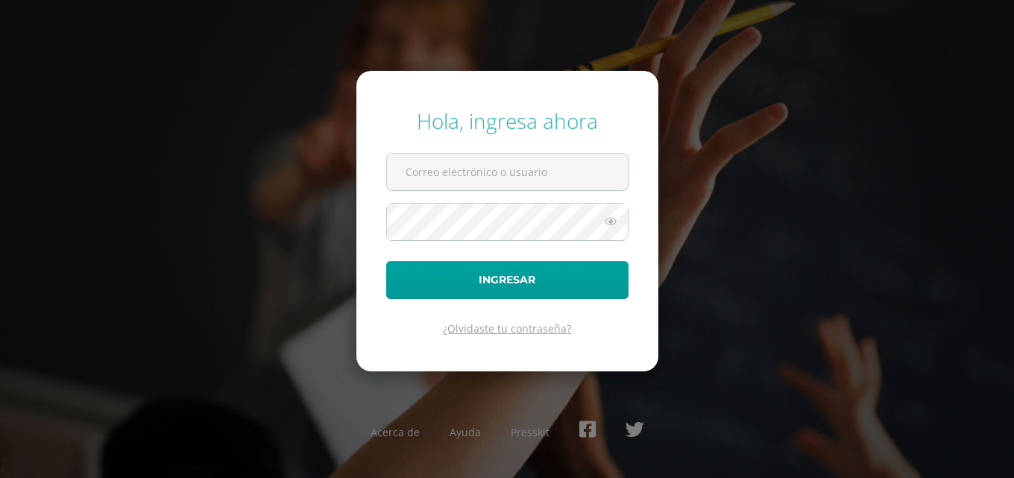
click at [522, 326] on link "¿Olvidaste tu contraseña?" at bounding box center [507, 328] width 128 height 14
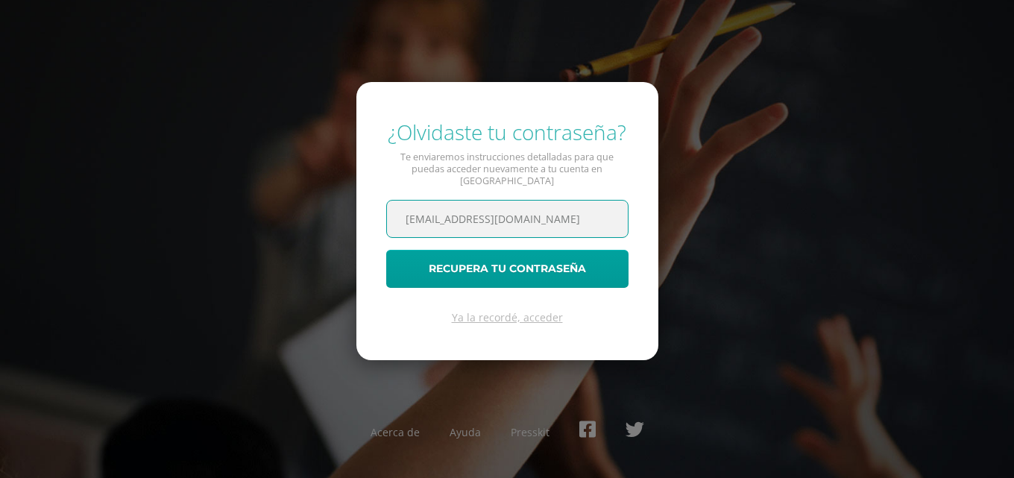
scroll to position [0, 8]
type input "[EMAIL_ADDRESS][DOMAIN_NAME]"
click at [386, 250] on button "Recupera tu contraseña" at bounding box center [507, 269] width 242 height 38
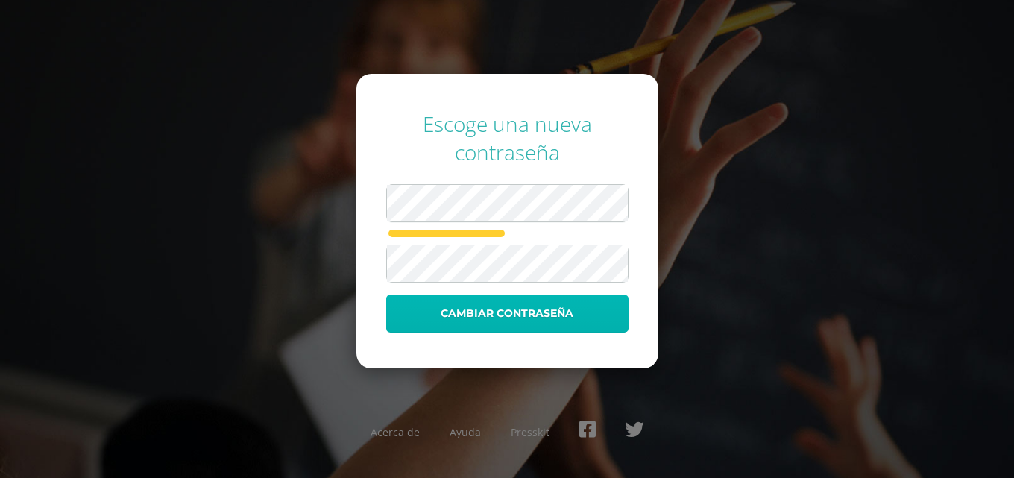
click at [505, 320] on button "Cambiar contraseña" at bounding box center [507, 313] width 242 height 38
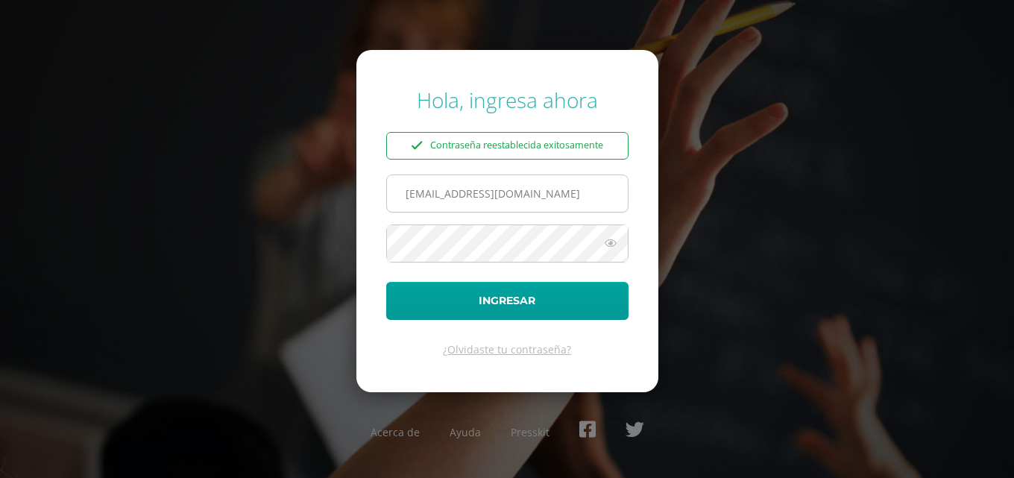
scroll to position [0, 8]
click at [435, 198] on input "marcoaldana14@colegioselshaddai.edu.gt" at bounding box center [507, 193] width 241 height 37
type input "marcoaldana14@colegioselshaddai.edu.gt"
click at [386, 282] on button "Ingresar" at bounding box center [507, 301] width 242 height 38
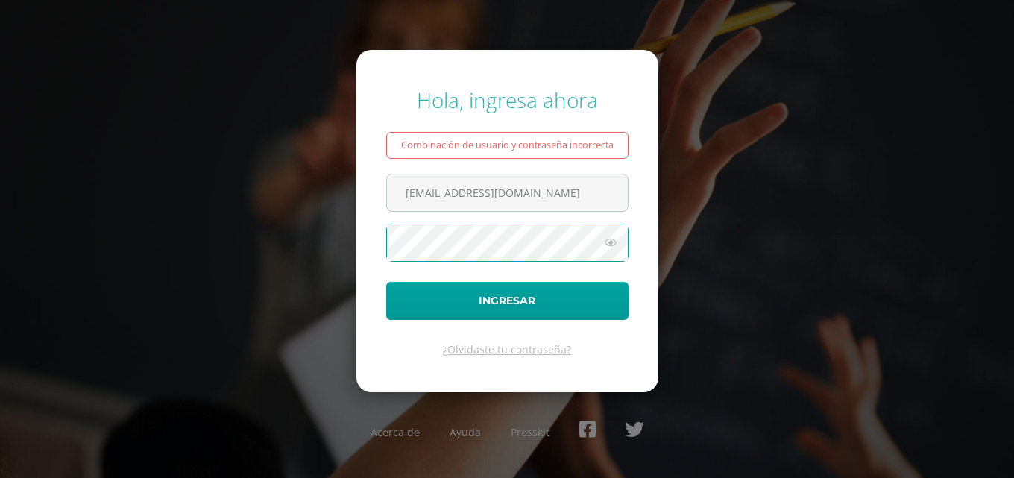
click at [607, 244] on icon at bounding box center [610, 242] width 19 height 18
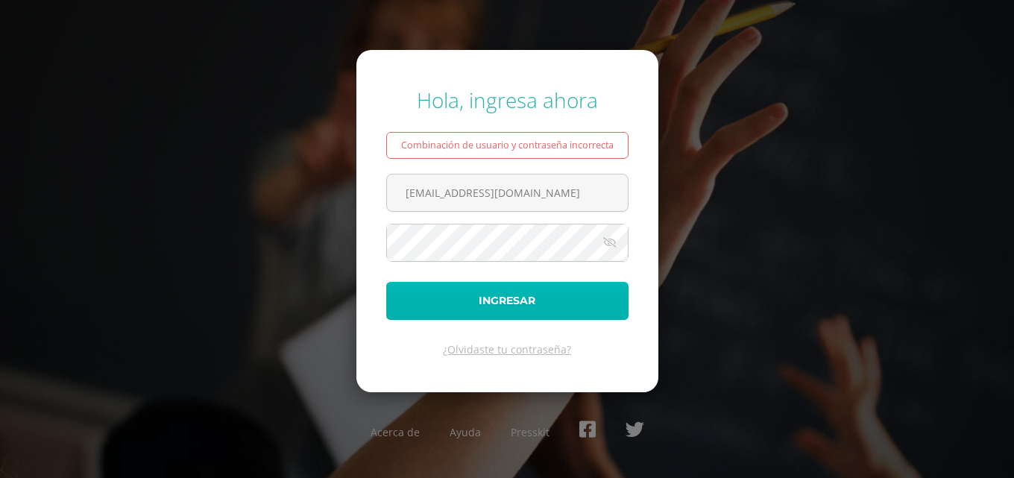
click at [516, 300] on button "Ingresar" at bounding box center [507, 301] width 242 height 38
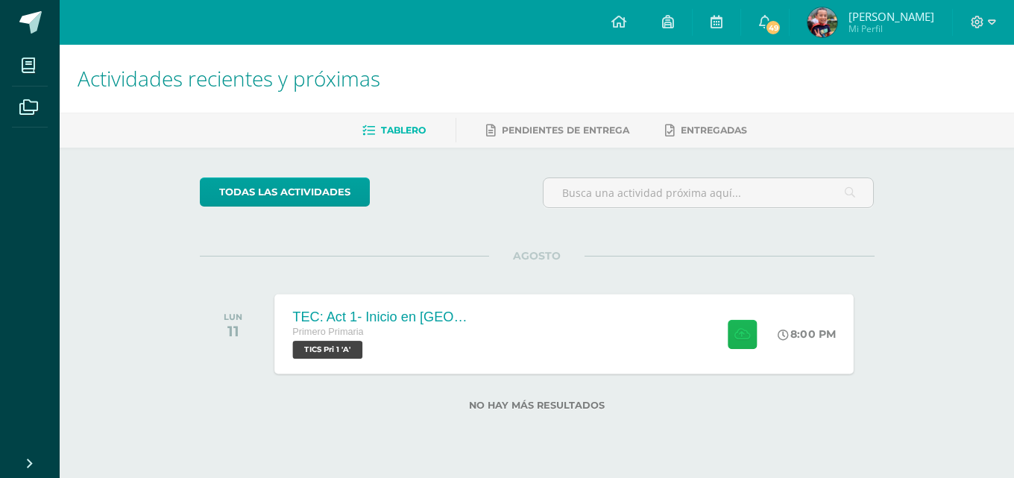
click at [743, 329] on icon at bounding box center [742, 333] width 16 height 13
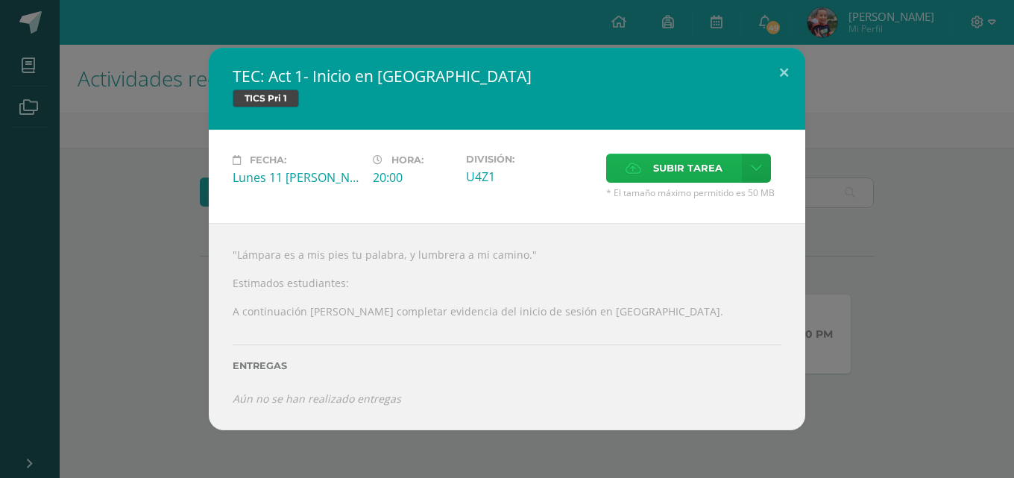
click at [692, 172] on span "Subir tarea" at bounding box center [687, 168] width 69 height 28
click at [0, 0] on input "Subir tarea" at bounding box center [0, 0] width 0 height 0
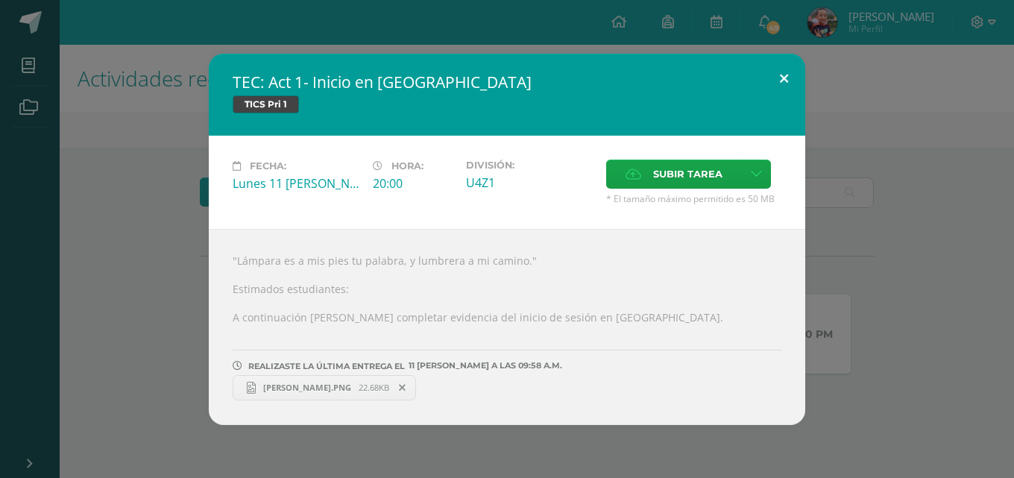
click at [781, 71] on button at bounding box center [783, 79] width 42 height 51
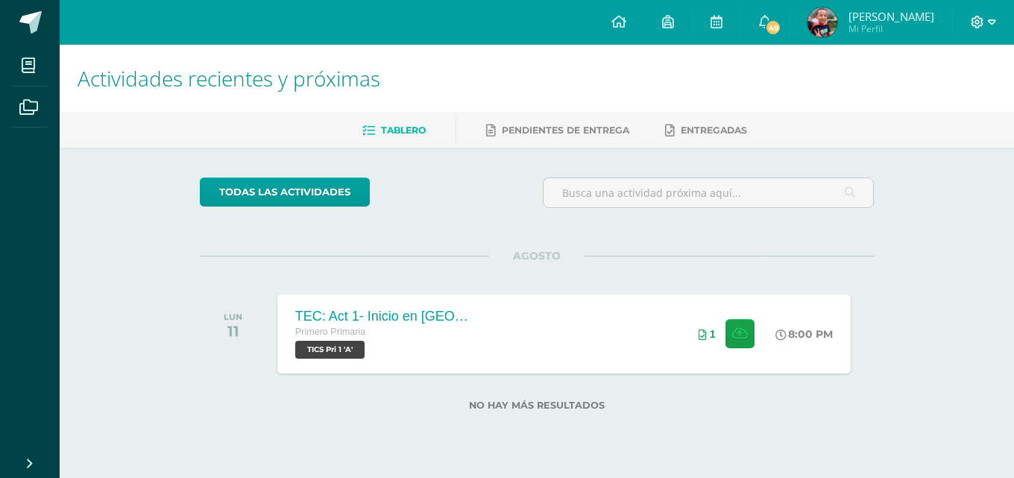
click at [989, 20] on icon at bounding box center [992, 21] width 8 height 5
click at [955, 97] on span "Cerrar sesión" at bounding box center [945, 102] width 67 height 14
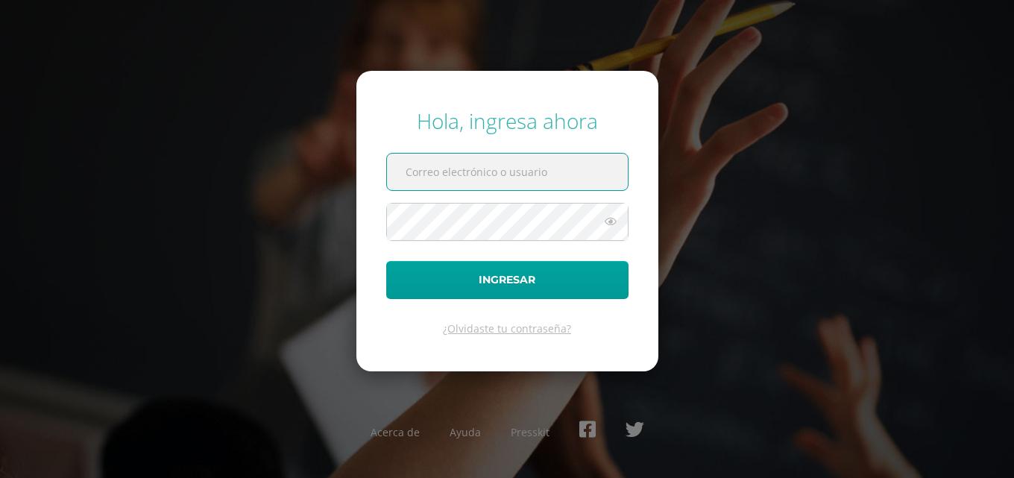
click at [526, 336] on form "Hola, ingresa ahora Ingresar ¿Olvidaste tu contraseña?" at bounding box center [507, 221] width 302 height 300
click at [520, 332] on link "¿Olvidaste tu contraseña?" at bounding box center [507, 328] width 128 height 14
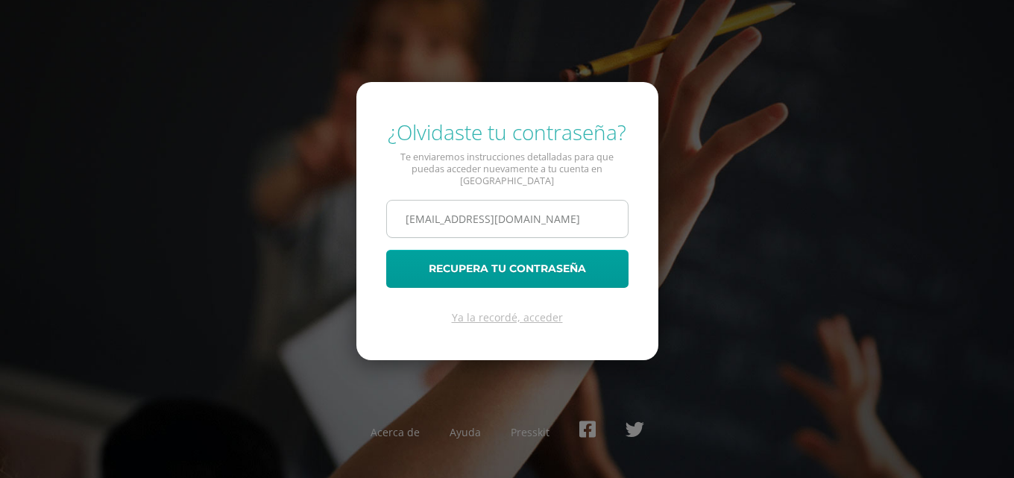
type input "[EMAIL_ADDRESS][DOMAIN_NAME]"
click at [386, 250] on button "Recupera tu contraseña" at bounding box center [507, 269] width 242 height 38
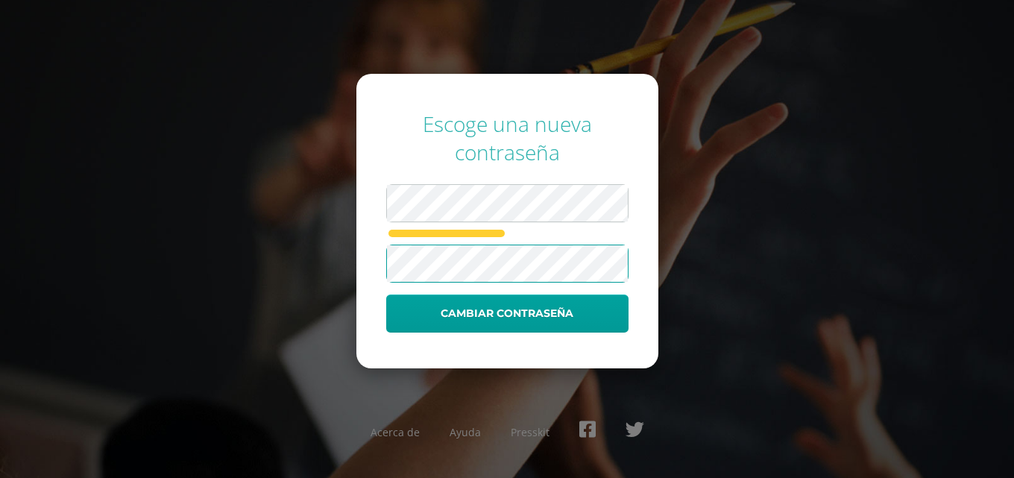
click at [386, 294] on button "Cambiar contraseña" at bounding box center [507, 313] width 242 height 38
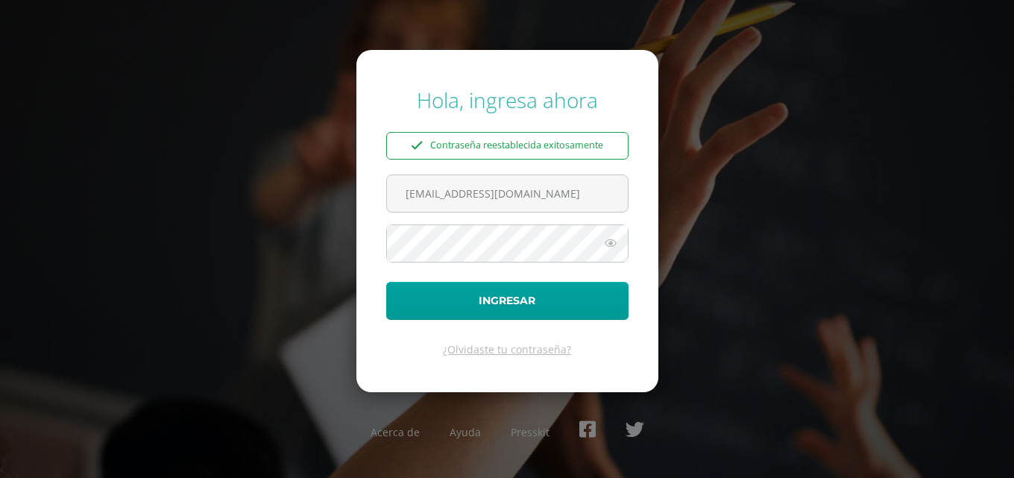
type input "[EMAIL_ADDRESS][DOMAIN_NAME]"
click at [615, 248] on icon at bounding box center [610, 243] width 19 height 18
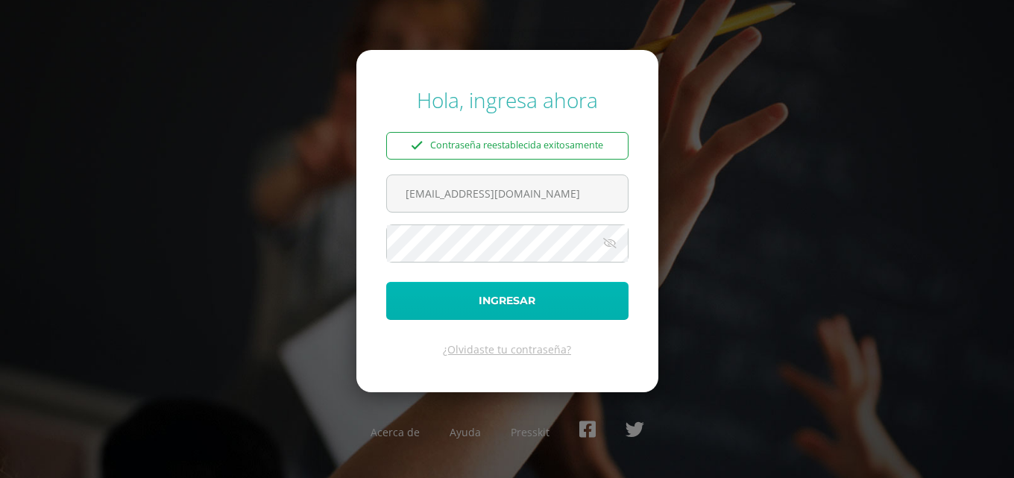
click at [478, 309] on button "Ingresar" at bounding box center [507, 301] width 242 height 38
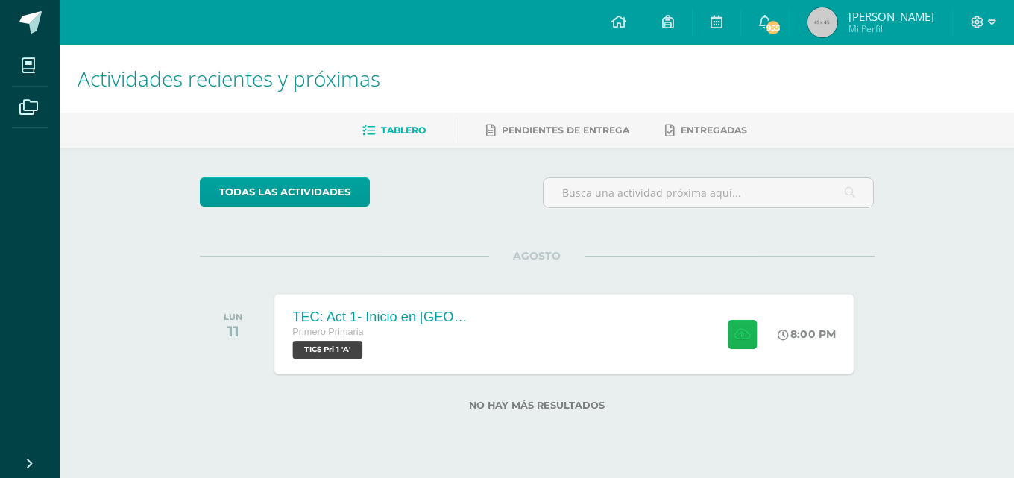
click at [736, 341] on button at bounding box center [741, 333] width 29 height 29
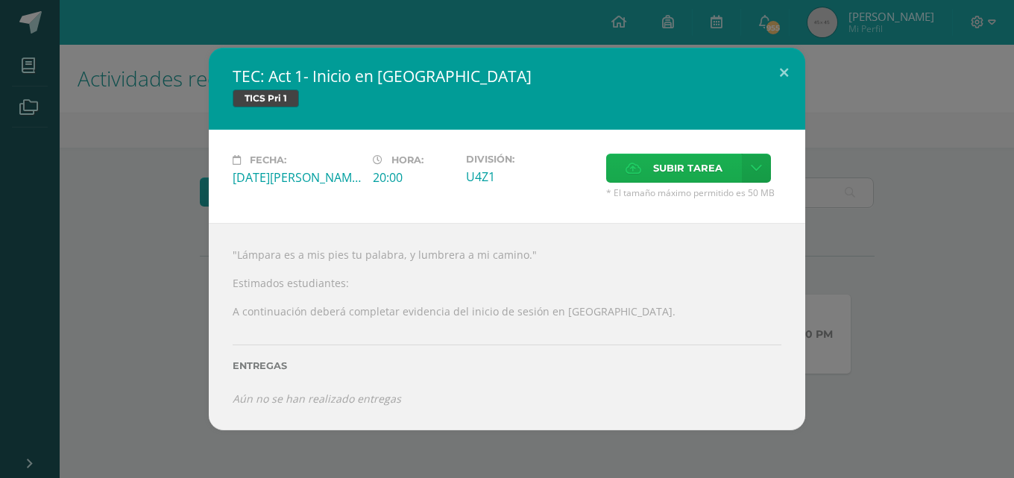
click at [670, 160] on span "Subir tarea" at bounding box center [687, 168] width 69 height 28
click at [0, 0] on input "Subir tarea" at bounding box center [0, 0] width 0 height 0
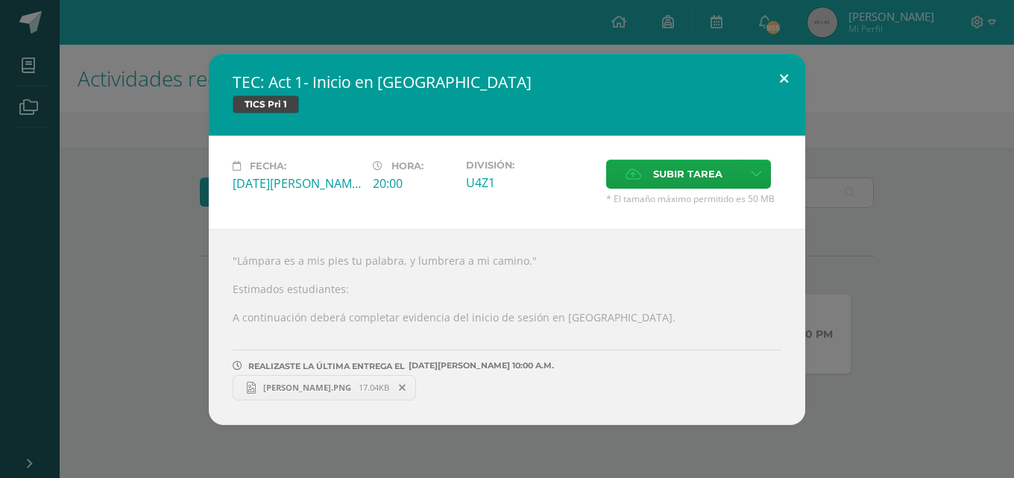
click at [787, 82] on button at bounding box center [783, 79] width 42 height 51
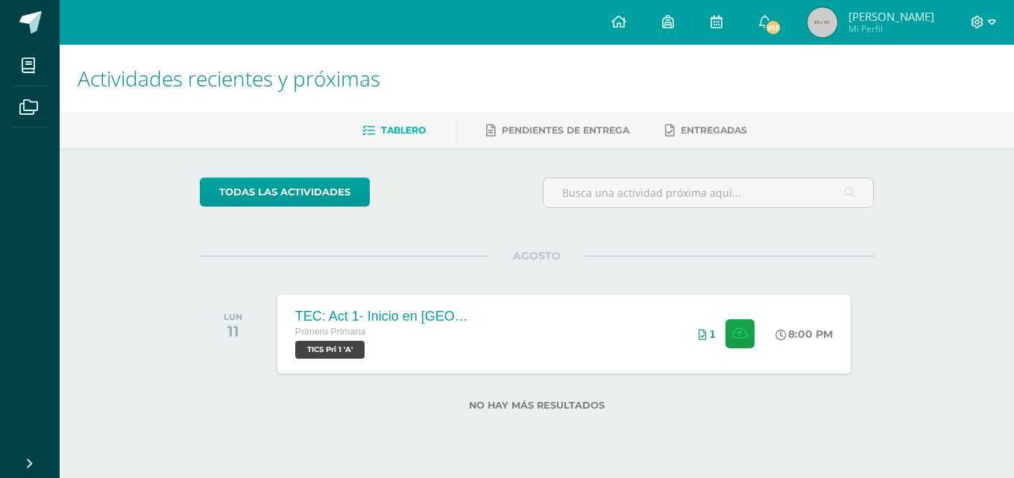
click at [994, 26] on icon at bounding box center [992, 22] width 8 height 13
click at [941, 101] on span "Cerrar sesión" at bounding box center [945, 102] width 67 height 14
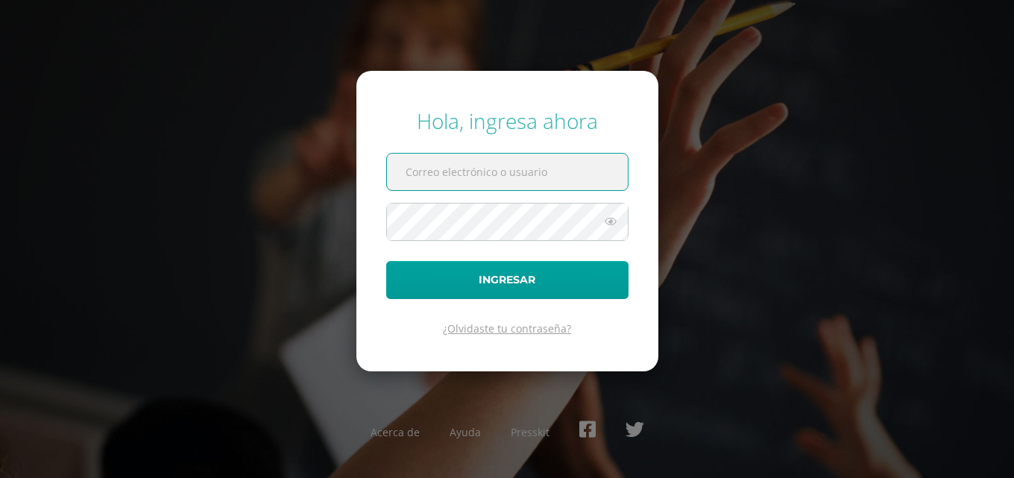
click at [502, 332] on link "¿Olvidaste tu contraseña?" at bounding box center [507, 328] width 128 height 14
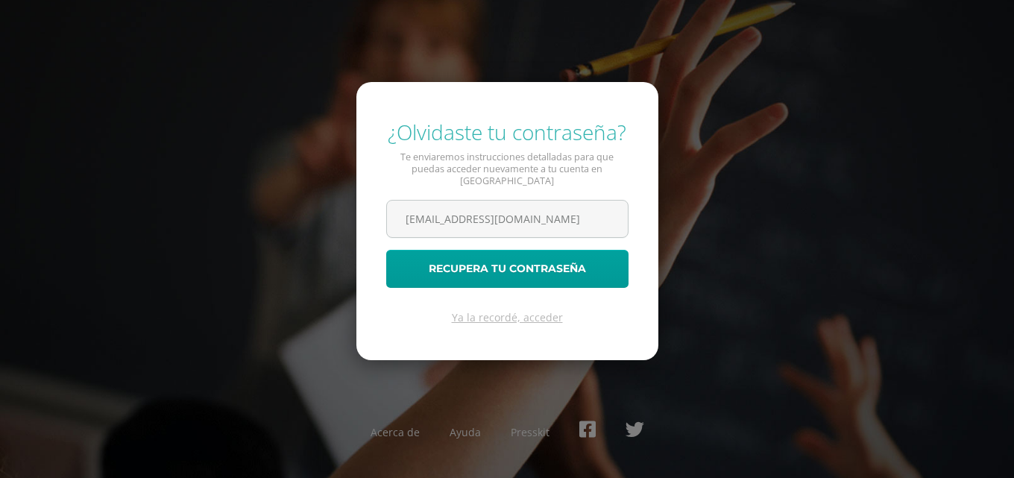
scroll to position [0, 18]
type input "sebastiancoroy14@colegioselshaddai.edu.gt"
click at [386, 250] on button "Recupera tu contraseña" at bounding box center [507, 269] width 242 height 38
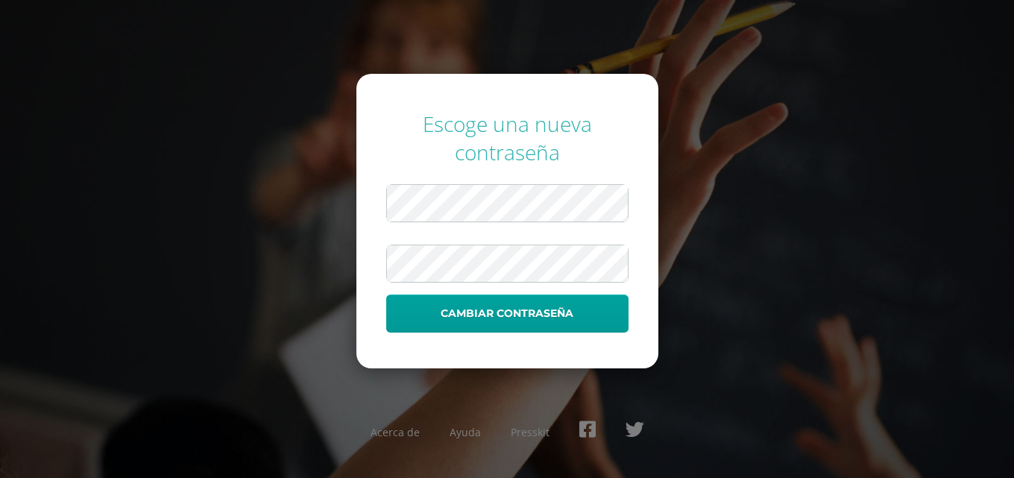
click at [386, 294] on button "Cambiar contraseña" at bounding box center [507, 313] width 242 height 38
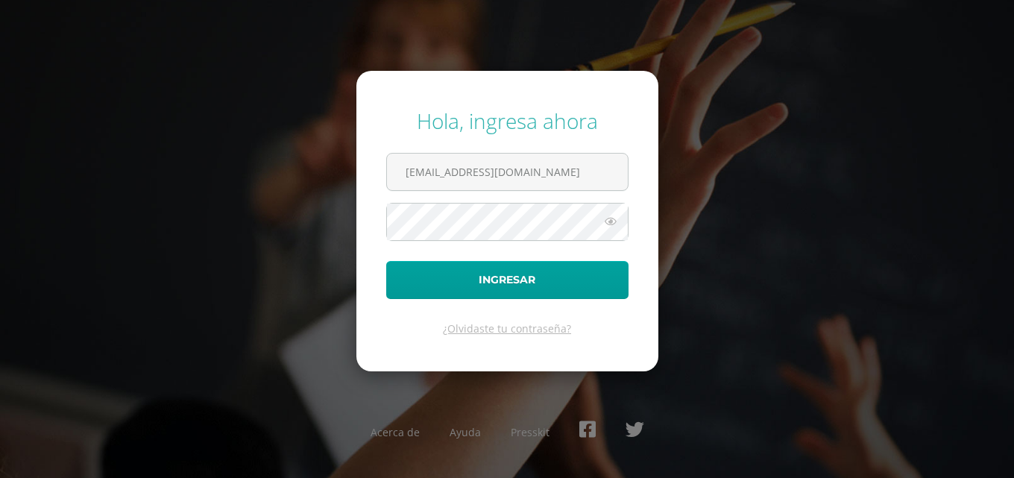
scroll to position [0, 18]
type input "[EMAIL_ADDRESS][DOMAIN_NAME]"
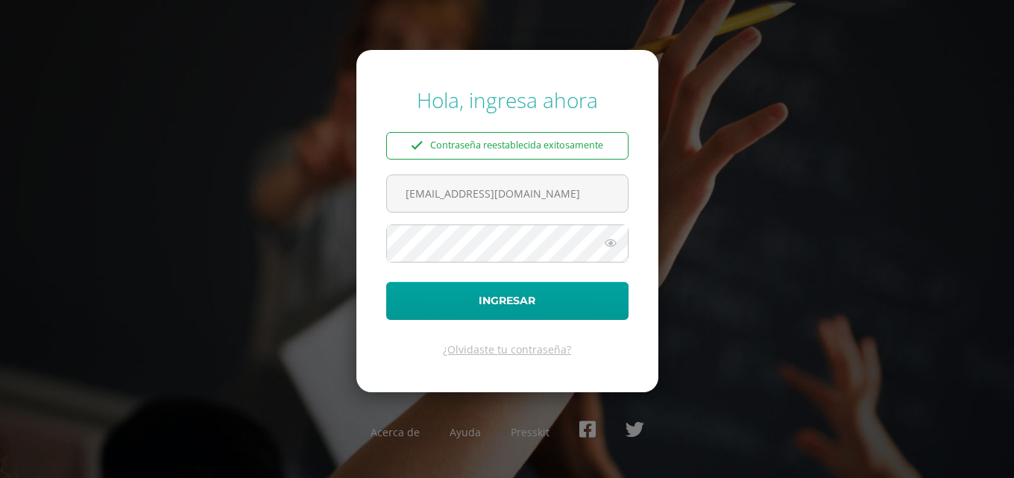
click at [608, 237] on icon at bounding box center [610, 243] width 19 height 18
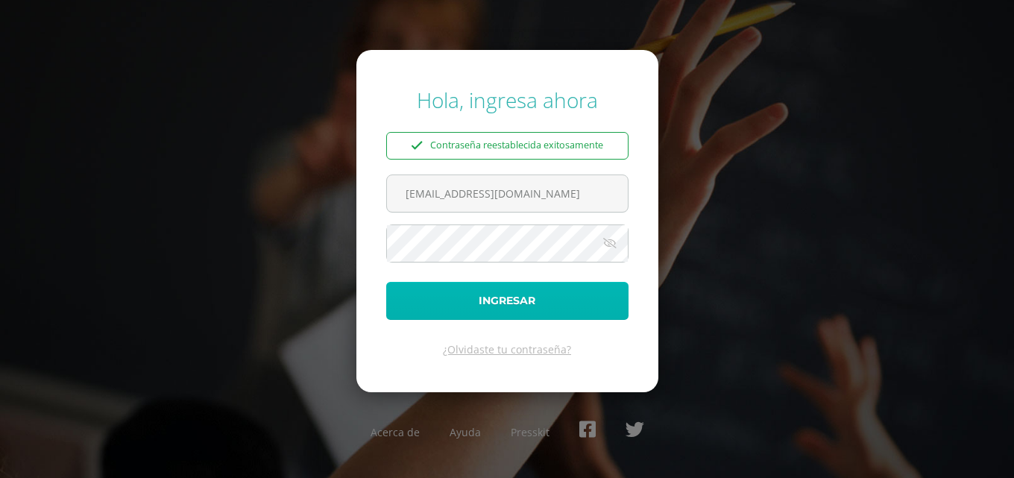
click at [497, 306] on button "Ingresar" at bounding box center [507, 301] width 242 height 38
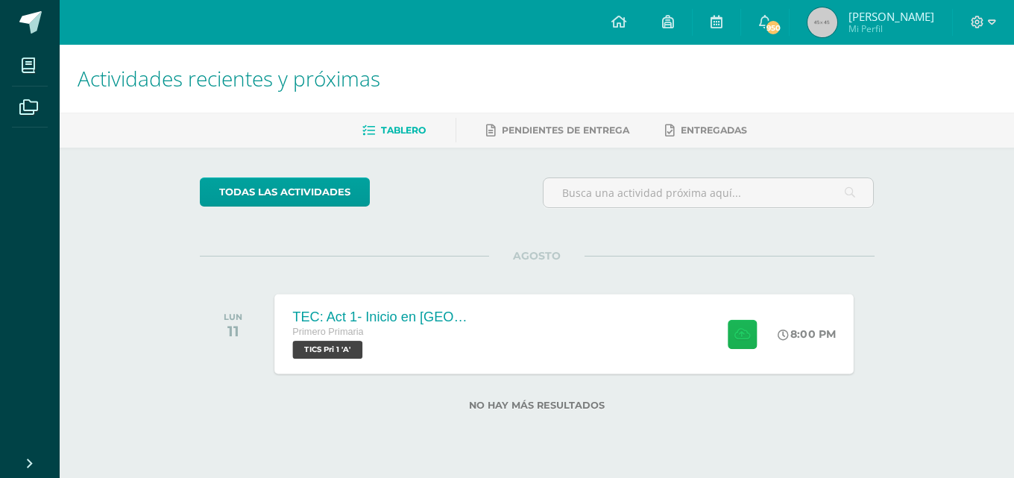
click at [740, 337] on icon at bounding box center [742, 333] width 16 height 13
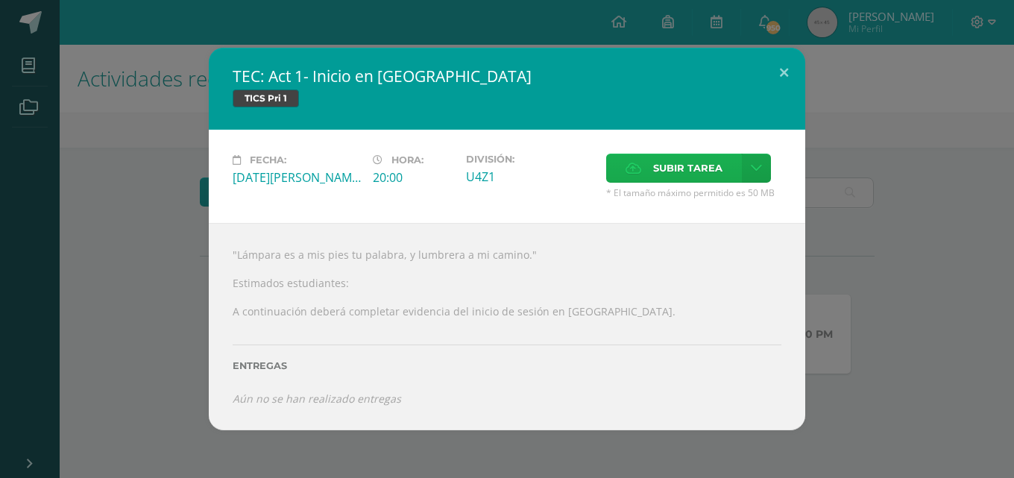
click at [660, 168] on span "Subir tarea" at bounding box center [687, 168] width 69 height 28
click at [0, 0] on input "Subir tarea" at bounding box center [0, 0] width 0 height 0
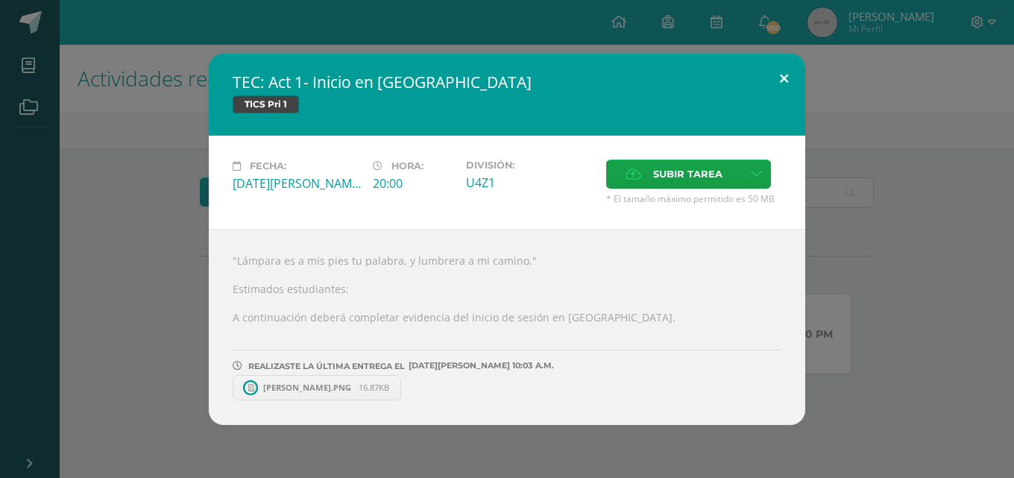
click at [789, 80] on button at bounding box center [783, 79] width 42 height 51
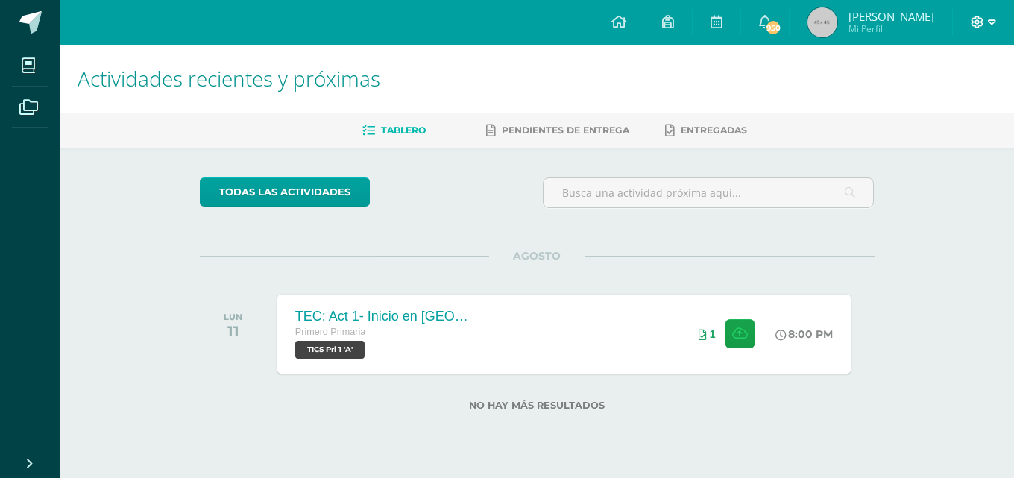
click at [994, 23] on icon at bounding box center [992, 22] width 8 height 13
click at [955, 103] on span "Cerrar sesión" at bounding box center [945, 102] width 67 height 14
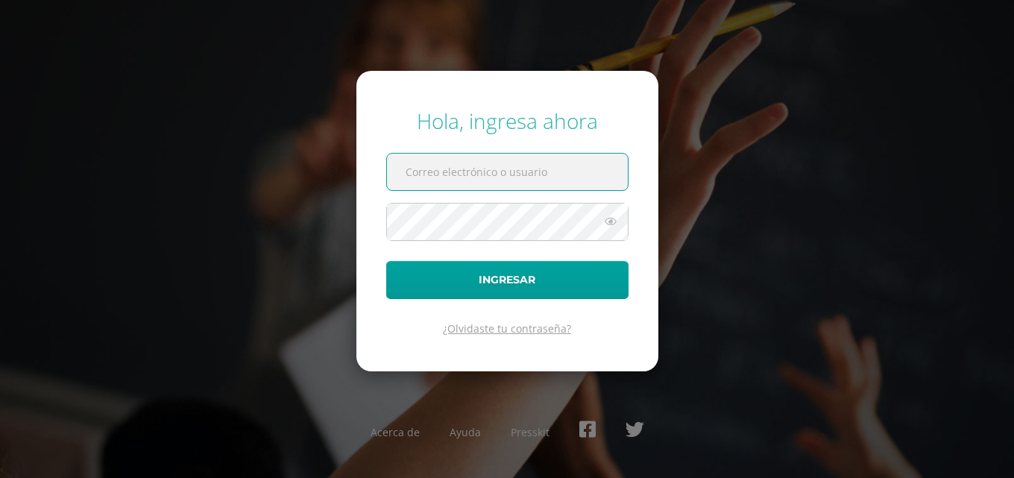
click at [503, 332] on link "¿Olvidaste tu contraseña?" at bounding box center [507, 328] width 128 height 14
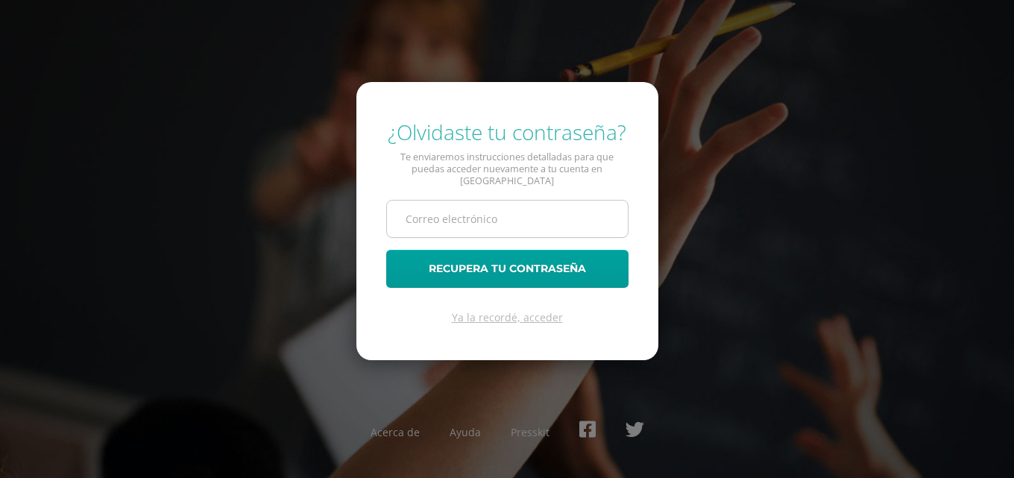
click at [427, 206] on input "text" at bounding box center [507, 218] width 241 height 37
type input "[EMAIL_ADDRESS][DOMAIN_NAME]"
click at [386, 250] on button "Recupera tu contraseña" at bounding box center [507, 269] width 242 height 38
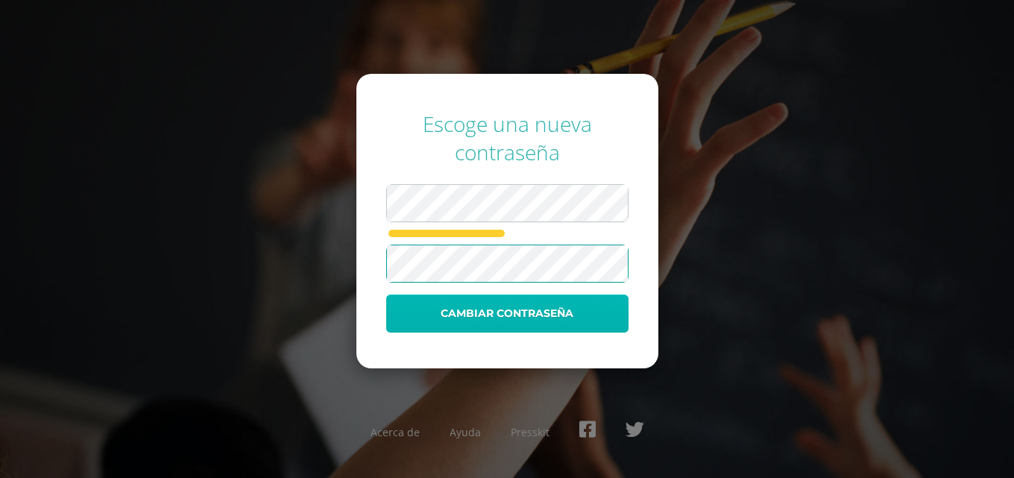
click at [515, 323] on button "Cambiar contraseña" at bounding box center [507, 313] width 242 height 38
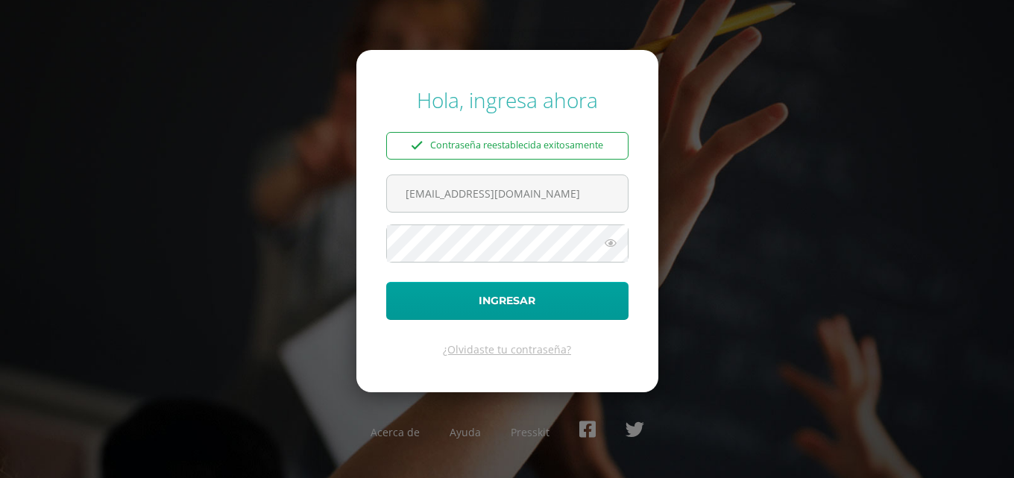
type input "[EMAIL_ADDRESS][DOMAIN_NAME]"
click at [619, 244] on icon at bounding box center [610, 243] width 19 height 18
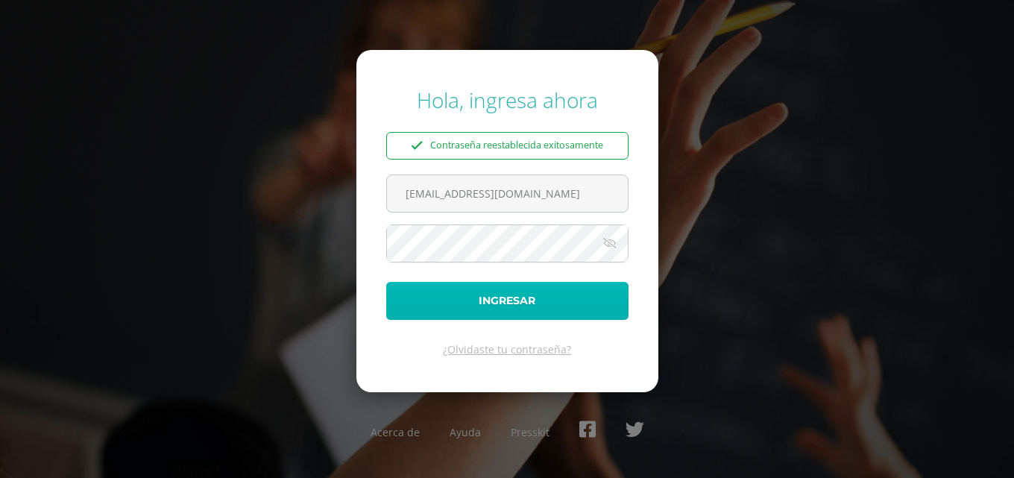
click at [514, 315] on button "Ingresar" at bounding box center [507, 301] width 242 height 38
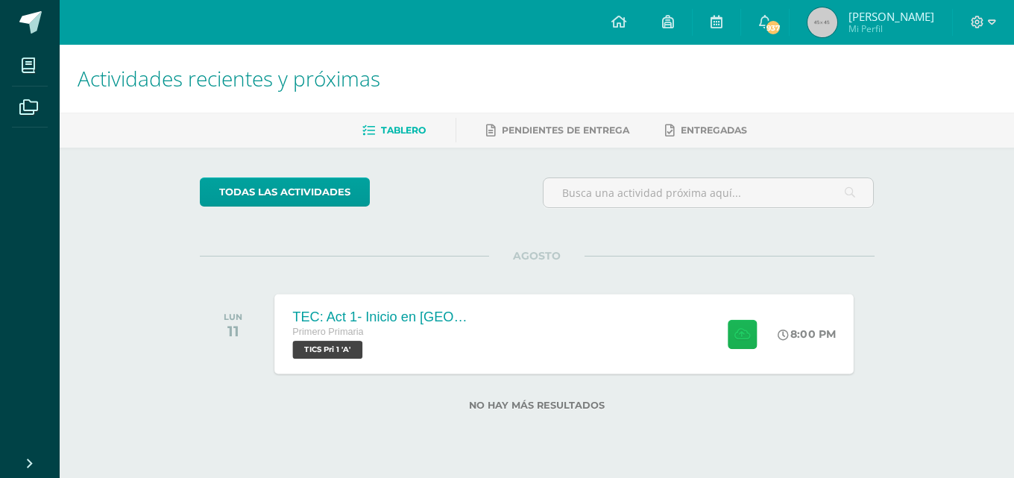
click at [736, 336] on icon at bounding box center [742, 333] width 16 height 13
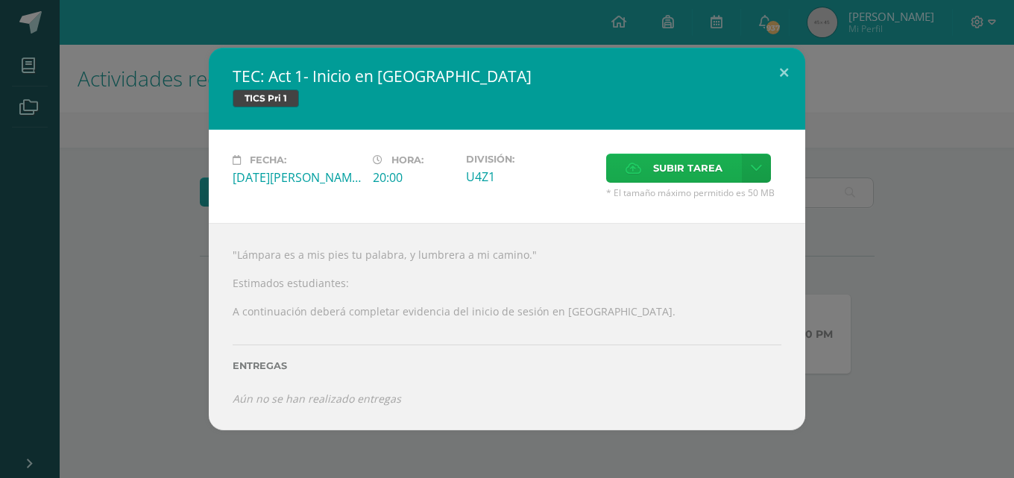
click at [687, 163] on span "Subir tarea" at bounding box center [687, 168] width 69 height 28
click at [0, 0] on input "Subir tarea" at bounding box center [0, 0] width 0 height 0
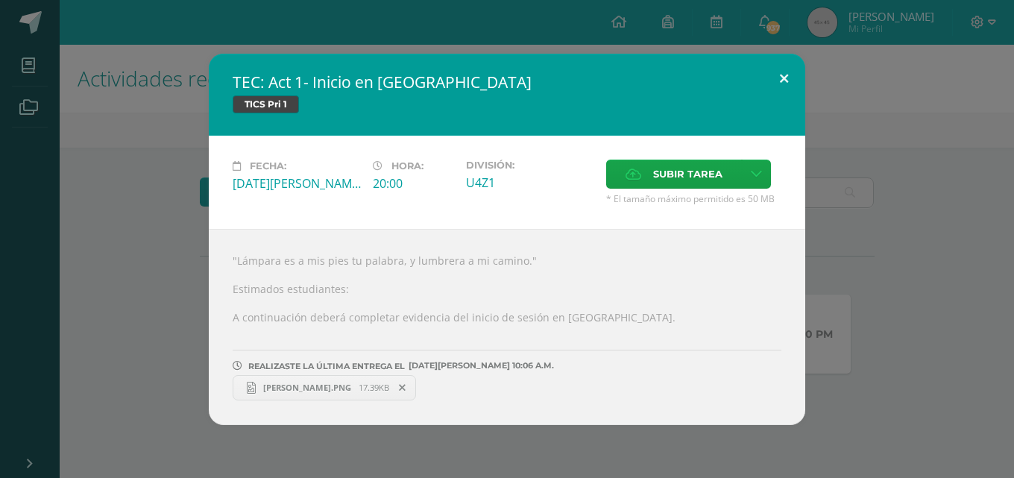
click at [782, 75] on button at bounding box center [783, 79] width 42 height 51
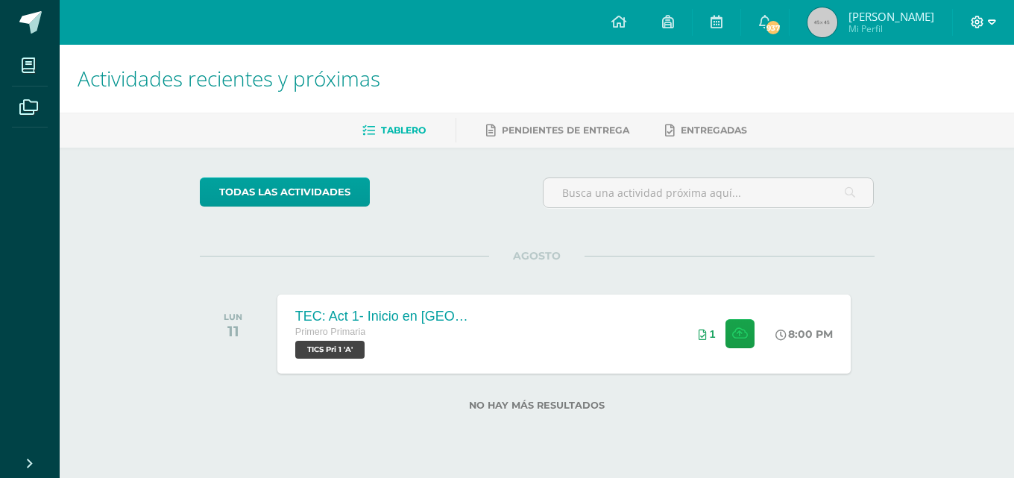
click at [986, 28] on span at bounding box center [982, 22] width 25 height 16
click at [959, 96] on span "Cerrar sesión" at bounding box center [945, 102] width 67 height 14
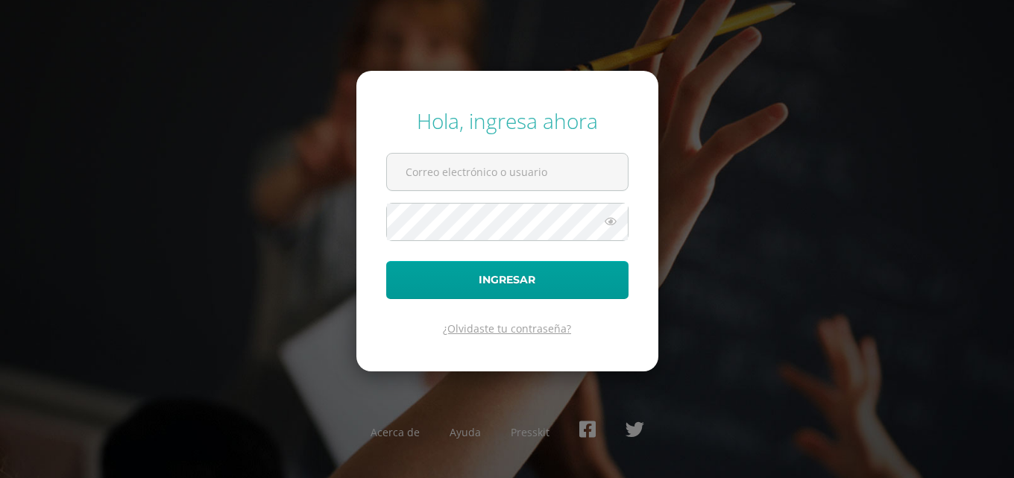
click at [523, 329] on link "¿Olvidaste tu contraseña?" at bounding box center [507, 328] width 128 height 14
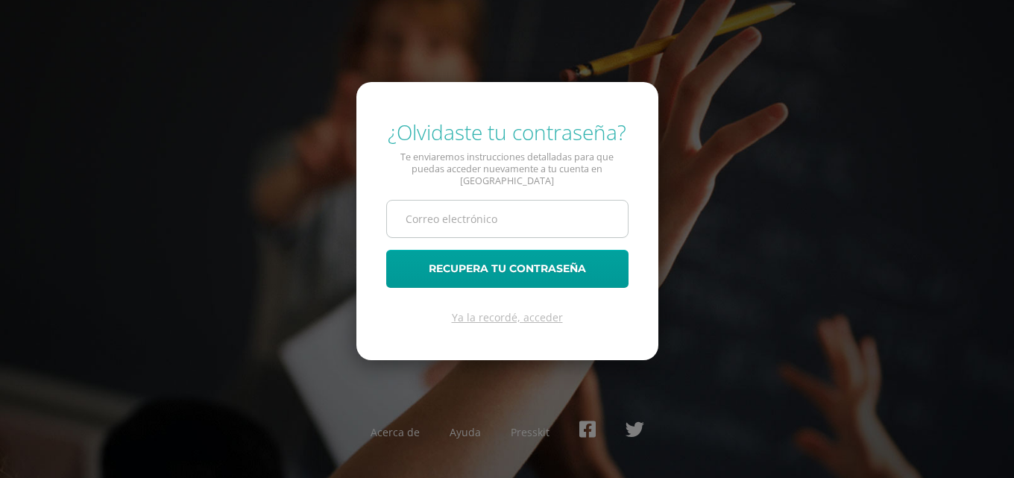
click at [443, 218] on input "text" at bounding box center [507, 218] width 241 height 37
type input "[EMAIL_ADDRESS][DOMAIN_NAME]"
click at [386, 250] on button "Recupera tu contraseña" at bounding box center [507, 269] width 242 height 38
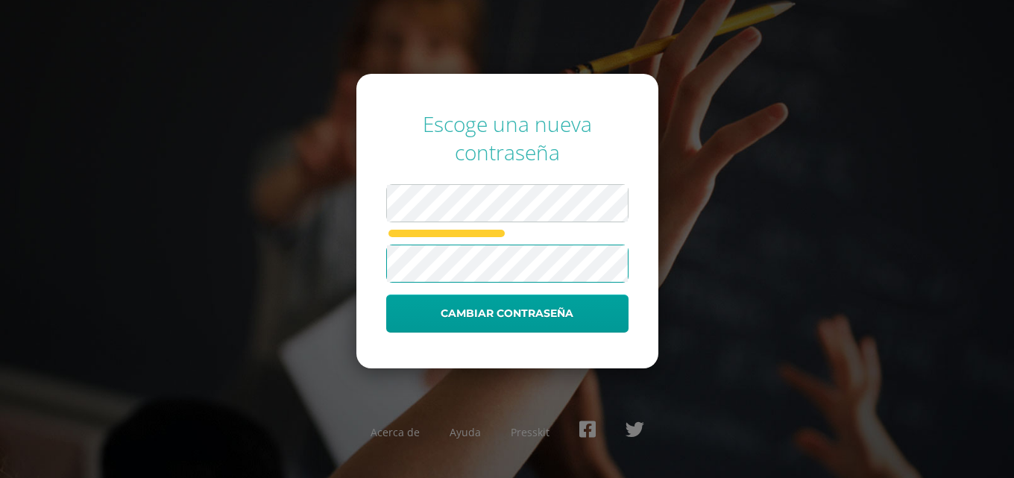
click at [386, 294] on button "Cambiar contraseña" at bounding box center [507, 313] width 242 height 38
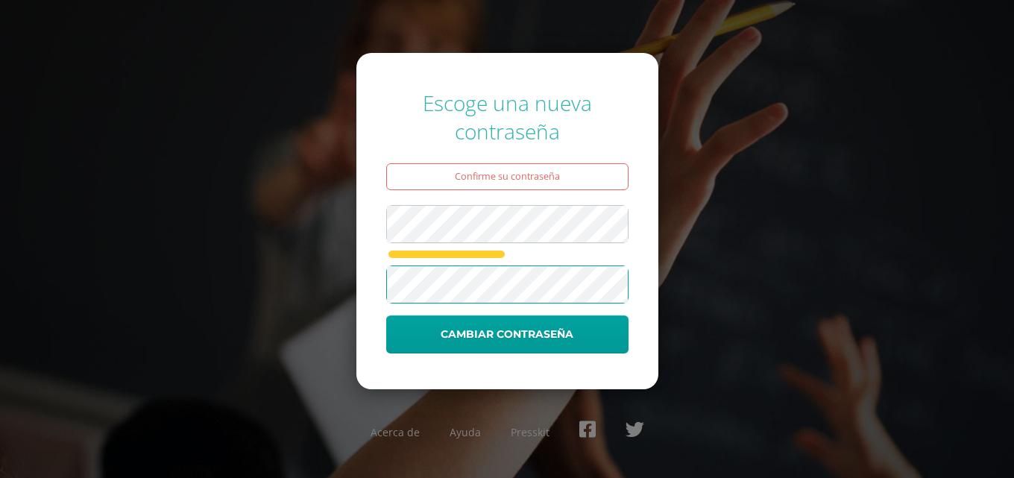
click at [386, 315] on button "Cambiar contraseña" at bounding box center [507, 334] width 242 height 38
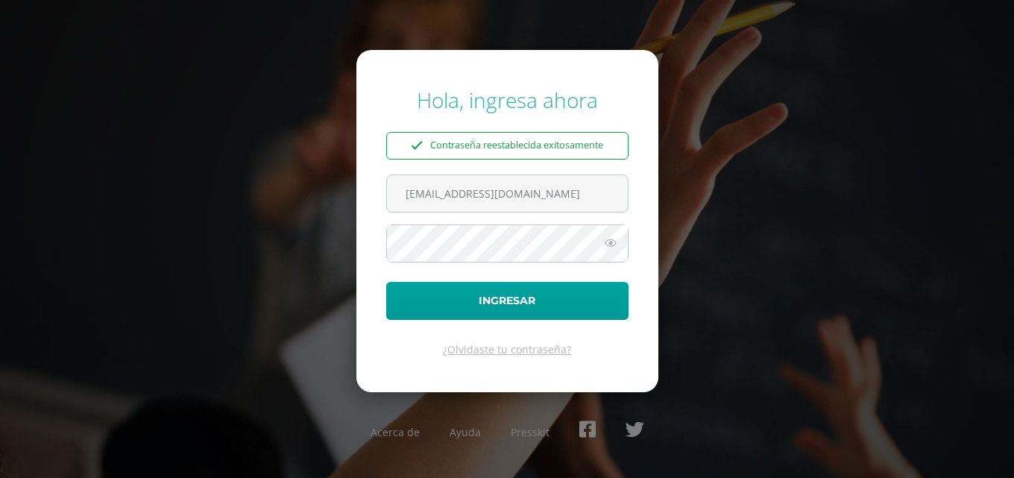
type input "[EMAIL_ADDRESS][DOMAIN_NAME]"
click at [386, 282] on button "Ingresar" at bounding box center [507, 301] width 242 height 38
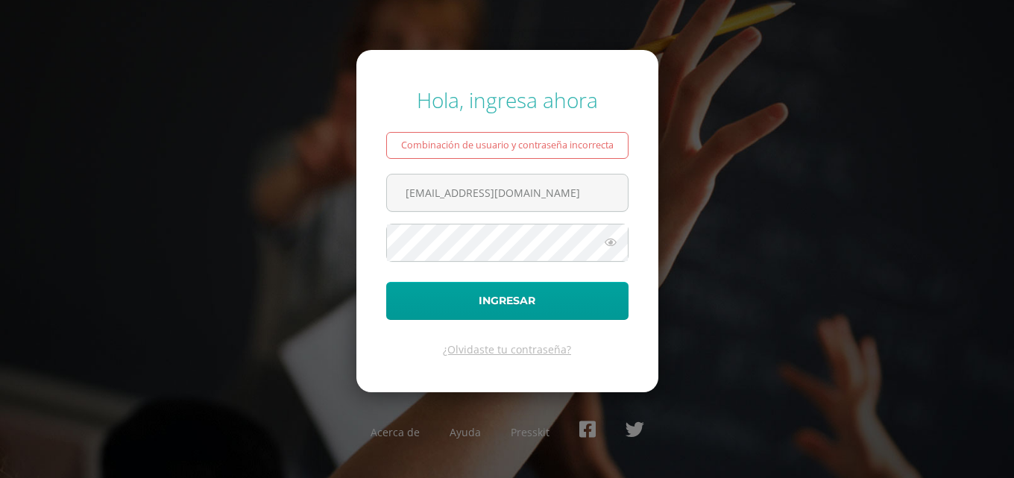
click at [602, 239] on icon at bounding box center [610, 242] width 19 height 18
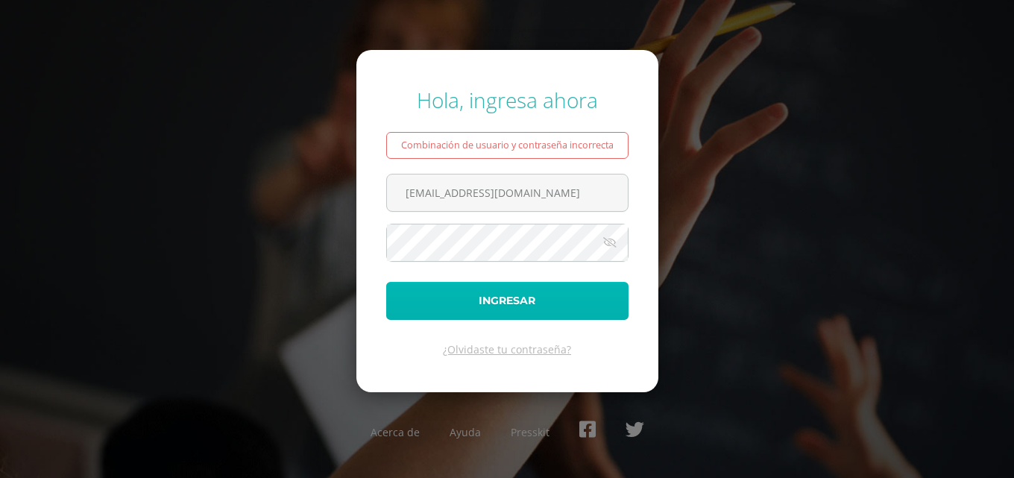
click at [505, 311] on button "Ingresar" at bounding box center [507, 301] width 242 height 38
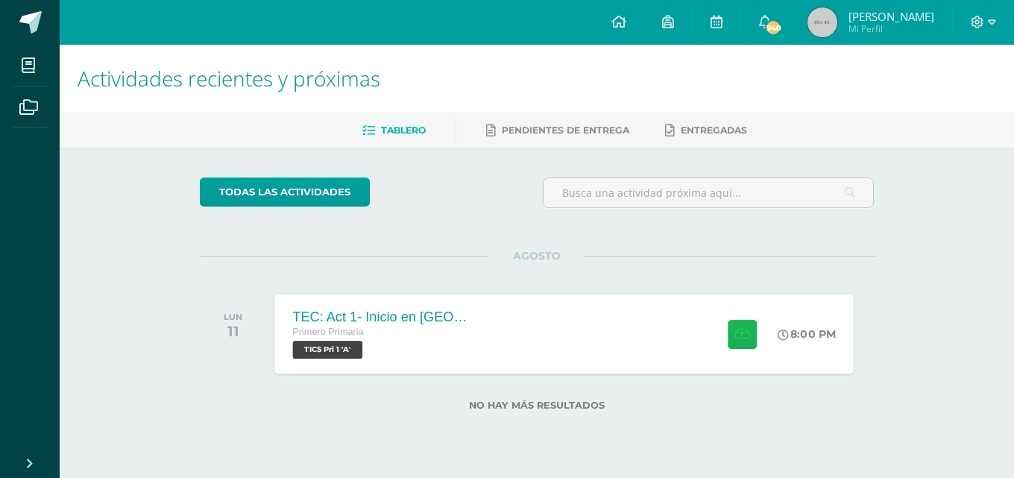
click at [736, 340] on icon at bounding box center [742, 333] width 16 height 13
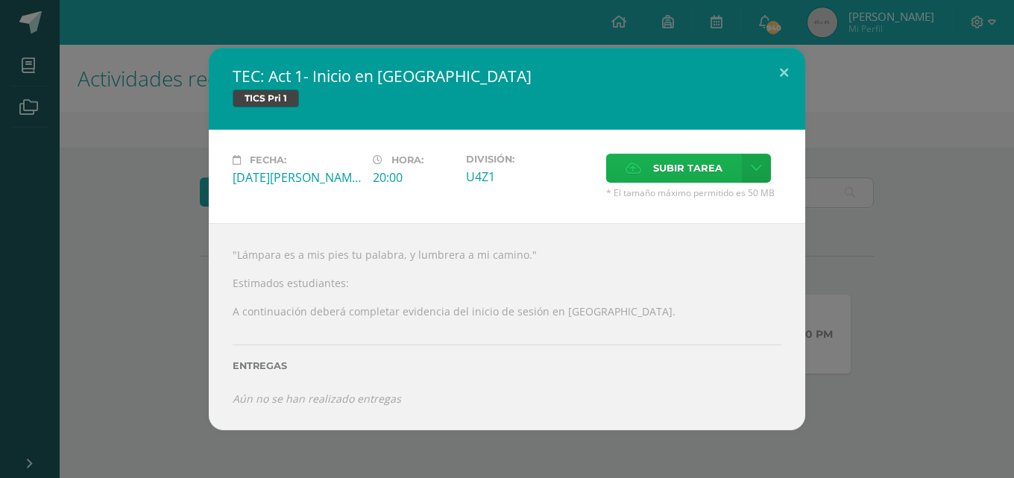
click at [678, 168] on span "Subir tarea" at bounding box center [687, 168] width 69 height 28
click at [0, 0] on input "Subir tarea" at bounding box center [0, 0] width 0 height 0
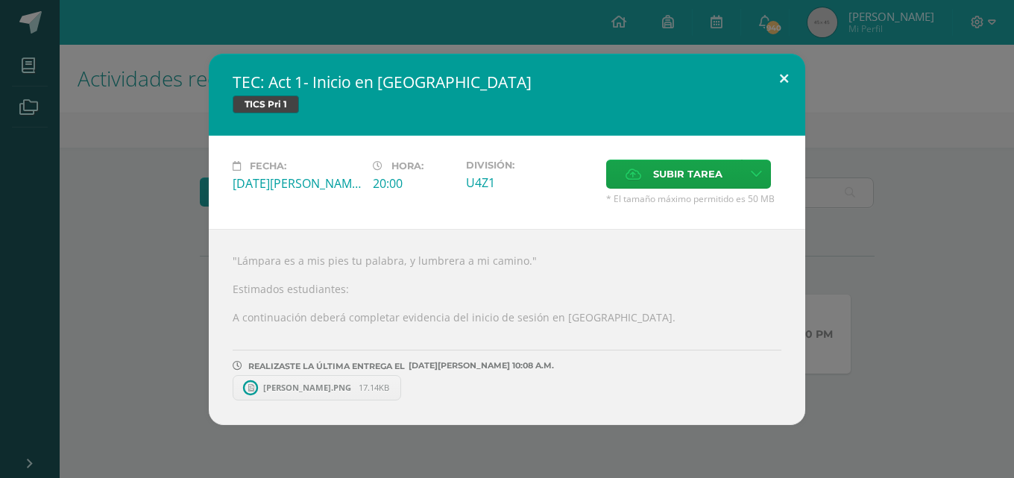
click at [789, 84] on button at bounding box center [783, 79] width 42 height 51
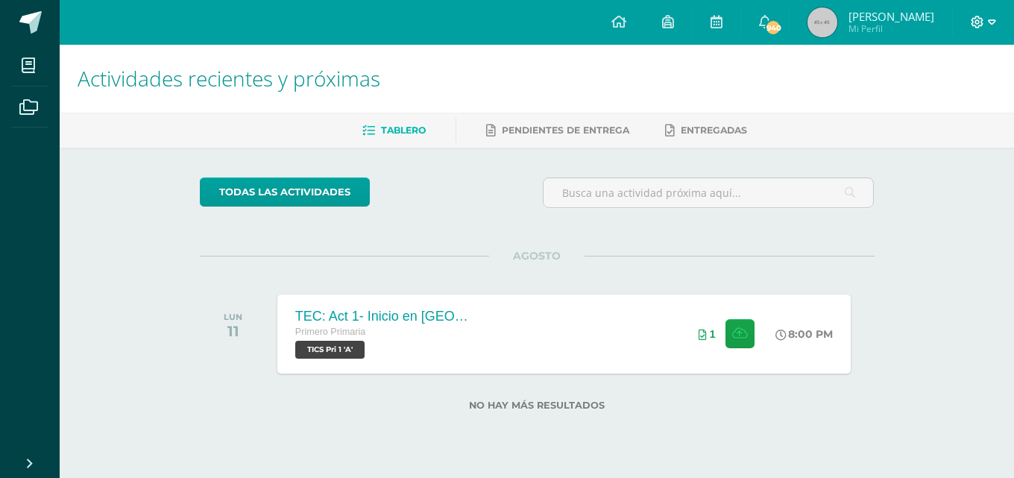
click at [985, 28] on span at bounding box center [982, 22] width 25 height 16
click at [957, 107] on span "Cerrar sesión" at bounding box center [945, 102] width 67 height 14
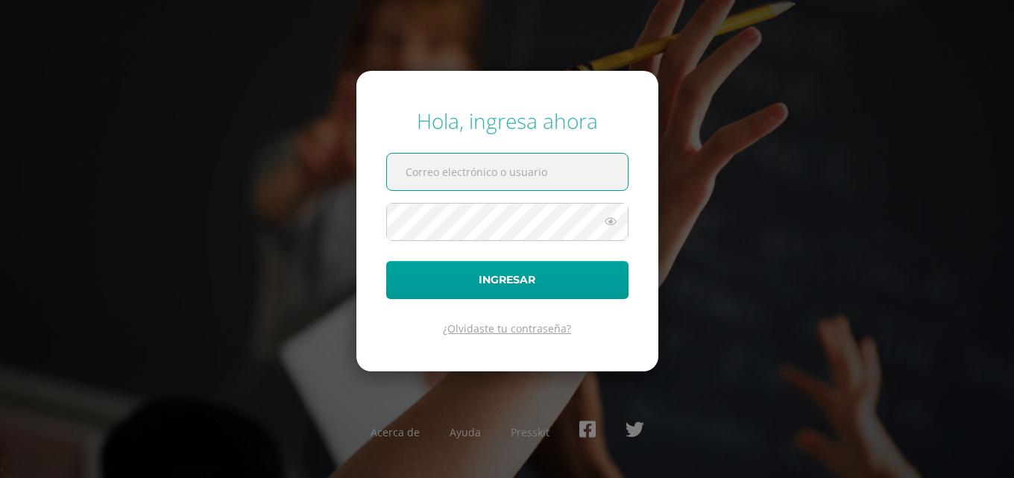
click at [519, 328] on link "¿Olvidaste tu contraseña?" at bounding box center [507, 328] width 128 height 14
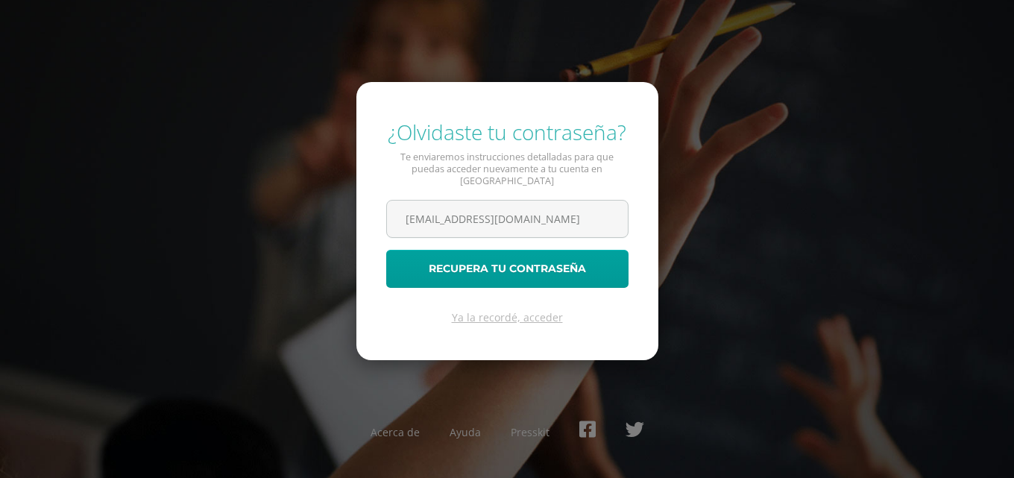
scroll to position [0, 9]
type input "[EMAIL_ADDRESS][DOMAIN_NAME]"
click at [386, 250] on button "Recupera tu contraseña" at bounding box center [507, 269] width 242 height 38
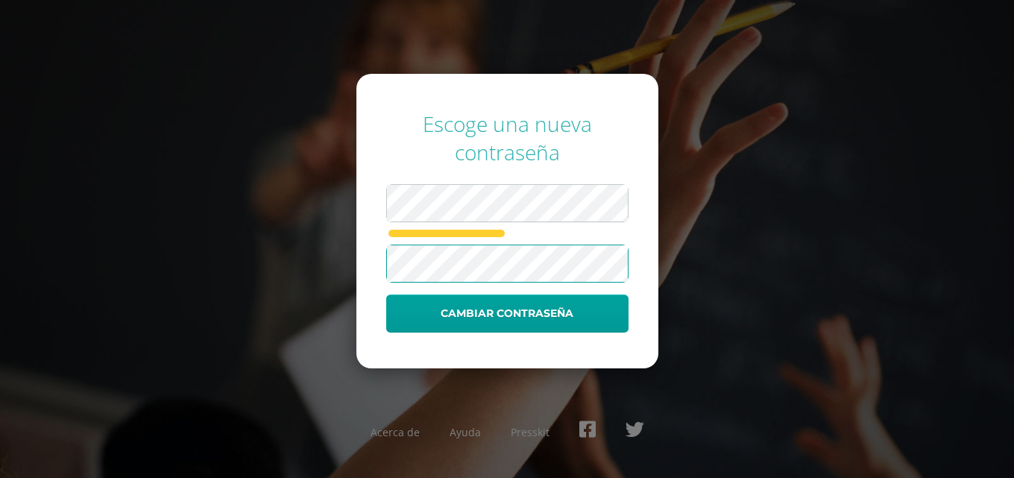
click at [386, 294] on button "Cambiar contraseña" at bounding box center [507, 313] width 242 height 38
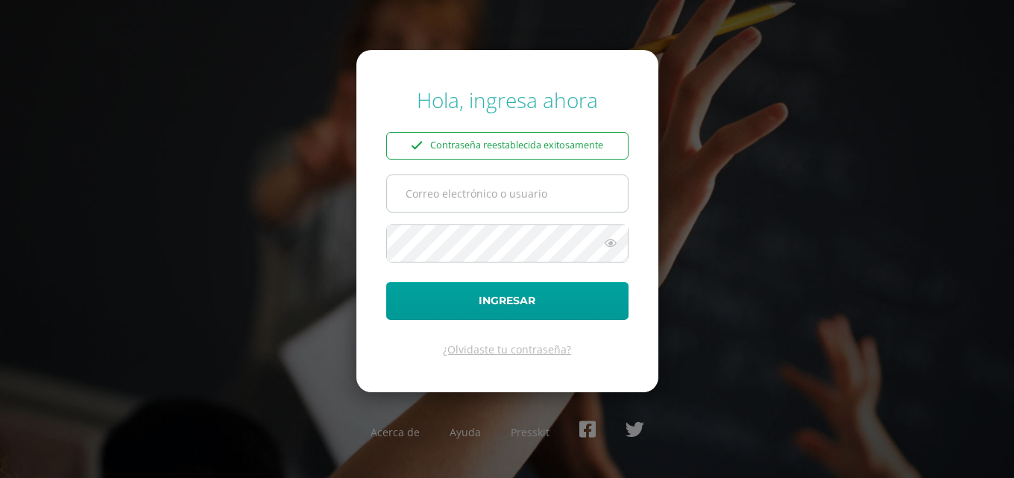
click at [431, 207] on input "text" at bounding box center [507, 193] width 241 height 37
click at [419, 193] on input "[EMAIL_ADDRESS][DOMAIN_NAME]" at bounding box center [507, 193] width 241 height 37
type input "[EMAIL_ADDRESS][DOMAIN_NAME]"
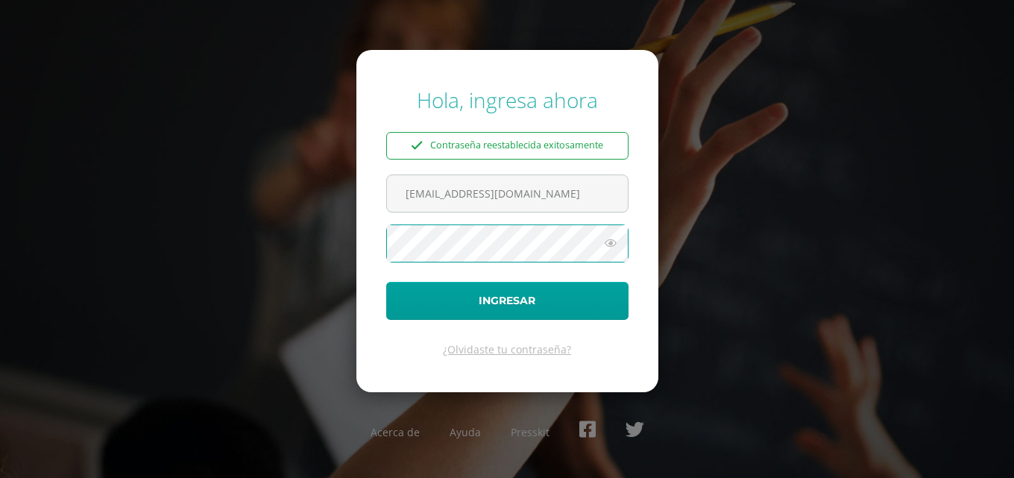
scroll to position [0, 0]
click at [610, 242] on icon at bounding box center [610, 243] width 19 height 18
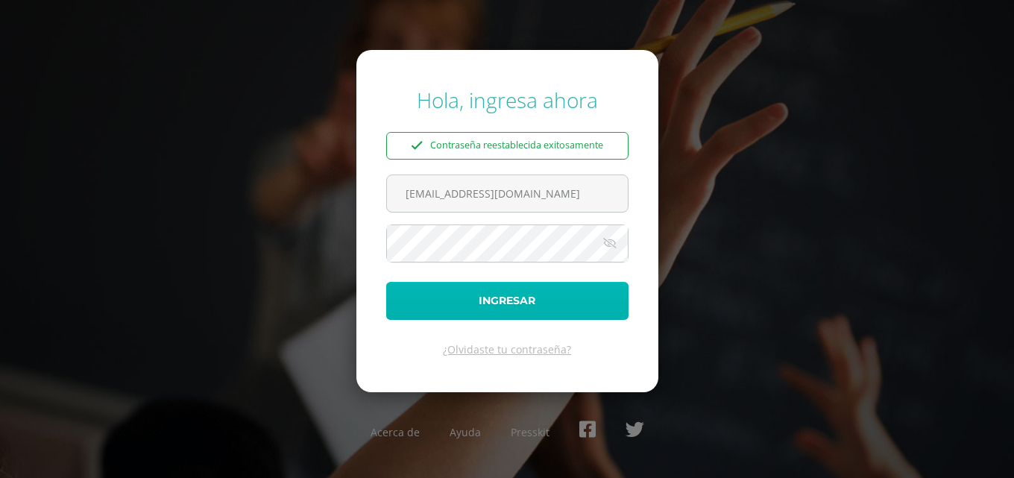
click at [515, 294] on button "Ingresar" at bounding box center [507, 301] width 242 height 38
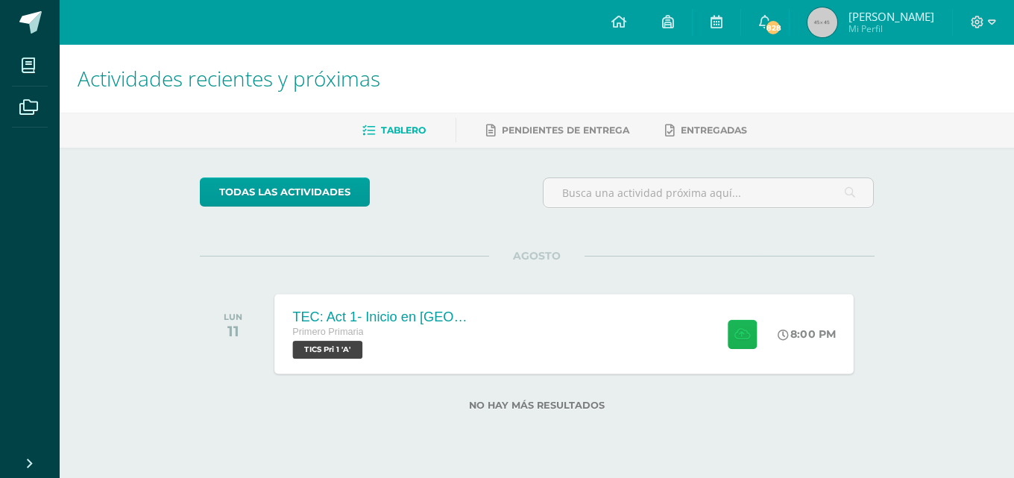
click at [742, 342] on button at bounding box center [741, 333] width 29 height 29
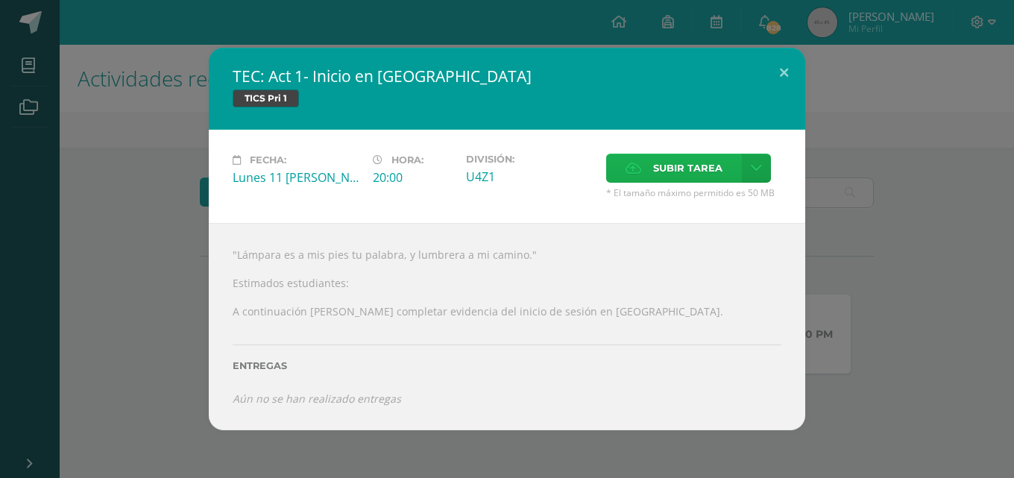
click at [655, 163] on span "Subir tarea" at bounding box center [687, 168] width 69 height 28
click at [0, 0] on input "Subir tarea" at bounding box center [0, 0] width 0 height 0
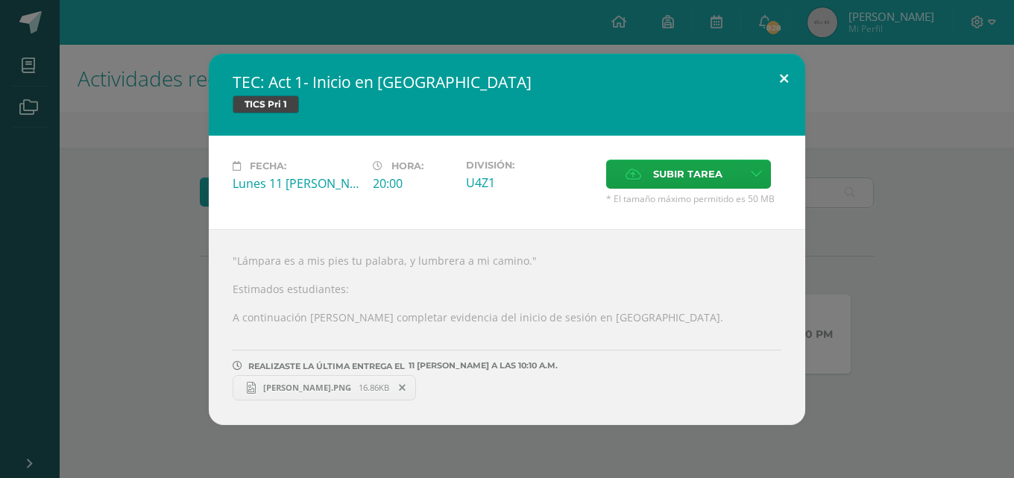
click at [789, 75] on button at bounding box center [783, 79] width 42 height 51
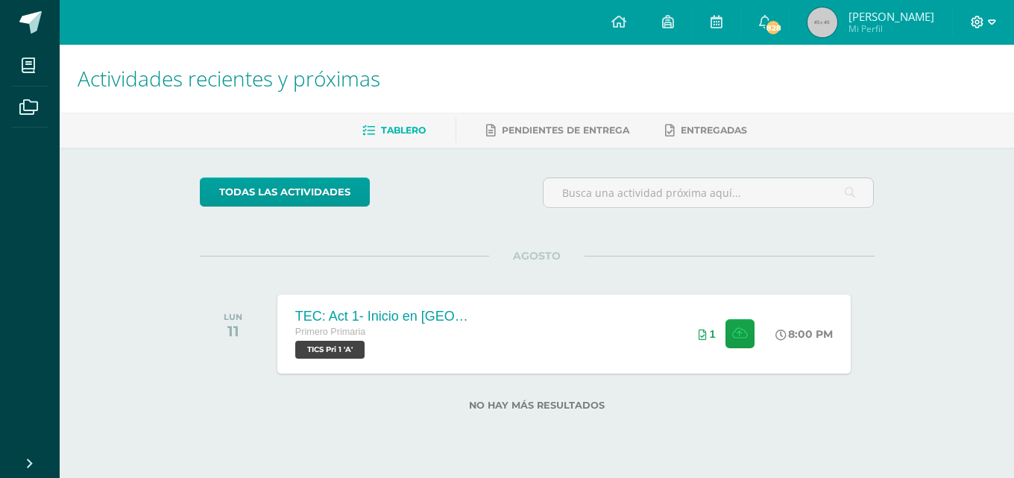
click at [980, 21] on icon at bounding box center [976, 22] width 13 height 13
click at [970, 101] on span "Cerrar sesión" at bounding box center [945, 102] width 67 height 14
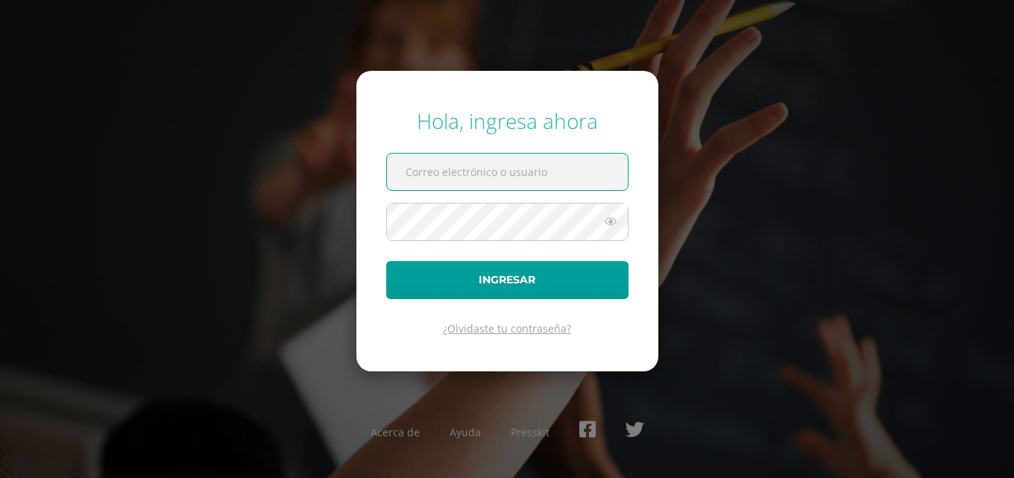
click at [528, 333] on link "¿Olvidaste tu contraseña?" at bounding box center [507, 328] width 128 height 14
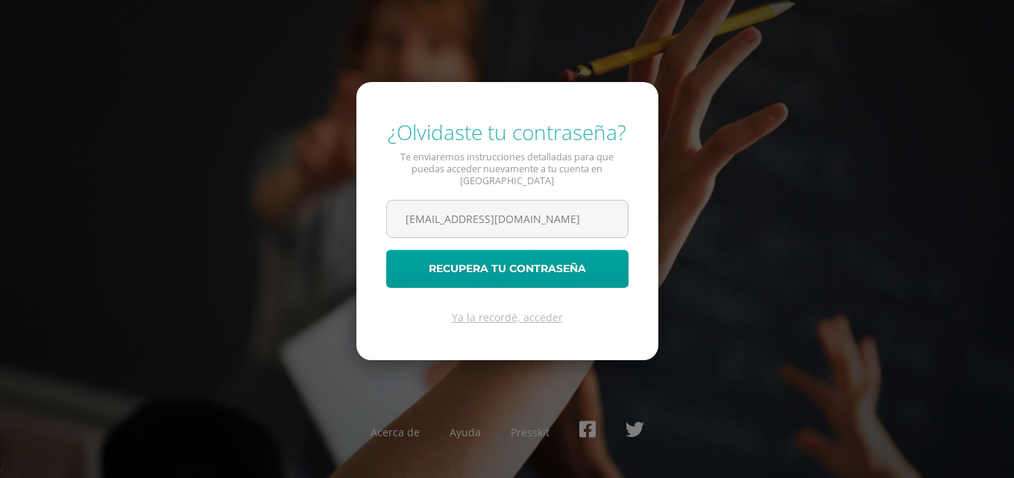
scroll to position [0, 15]
type input "[EMAIL_ADDRESS][DOMAIN_NAME]"
click at [386, 250] on button "Recupera tu contraseña" at bounding box center [507, 269] width 242 height 38
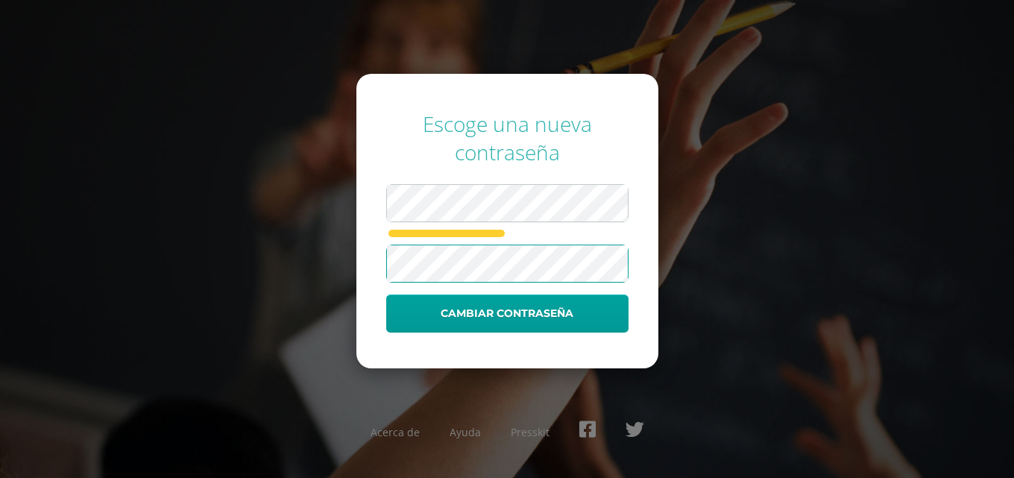
click at [386, 294] on button "Cambiar contraseña" at bounding box center [507, 313] width 242 height 38
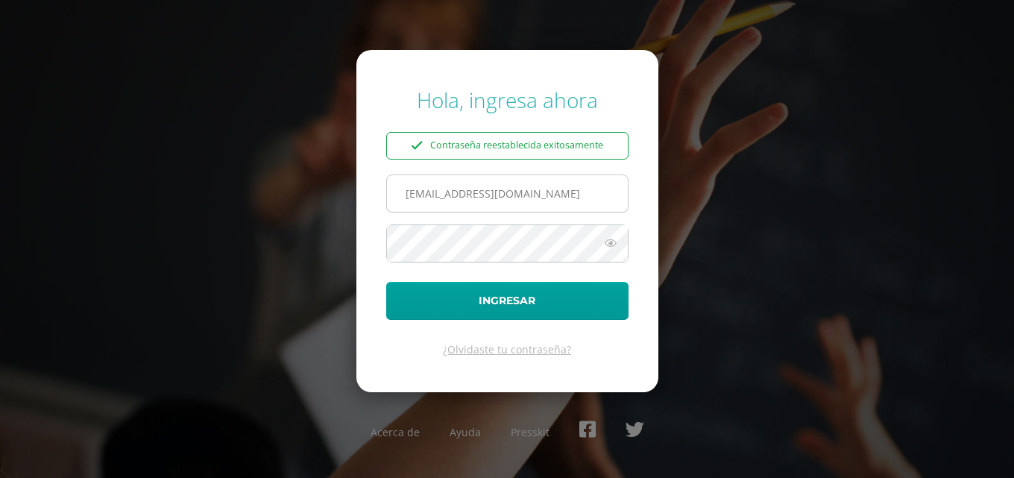
scroll to position [0, 15]
click at [441, 195] on input "jasonsaavedra14@colegioselshaddai.edu.gt" at bounding box center [507, 193] width 241 height 37
click at [413, 191] on input "jasonsaavedra14@colegioselshaddai.edu.gt" at bounding box center [507, 193] width 241 height 37
click at [464, 192] on input "jasonsaavedra14@colegioselshaddai.edu.gt" at bounding box center [507, 193] width 241 height 37
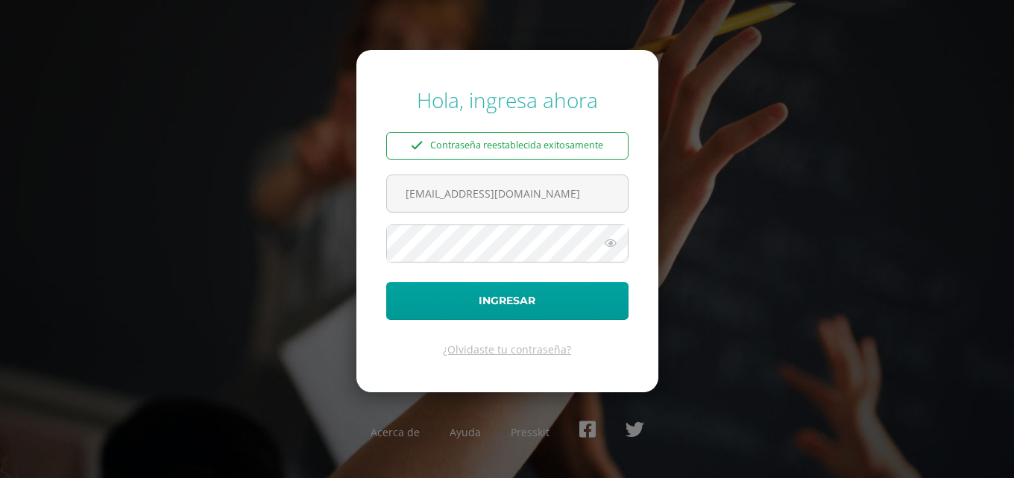
type input "jasonsaavedra14@colegioselshaddai.edu.gt"
click at [613, 250] on icon at bounding box center [610, 243] width 19 height 18
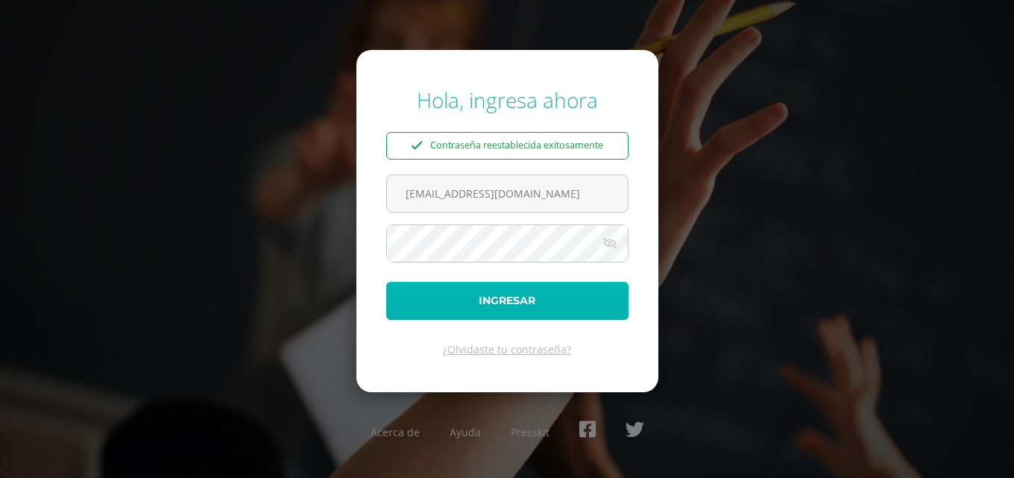
click at [544, 292] on button "Ingresar" at bounding box center [507, 301] width 242 height 38
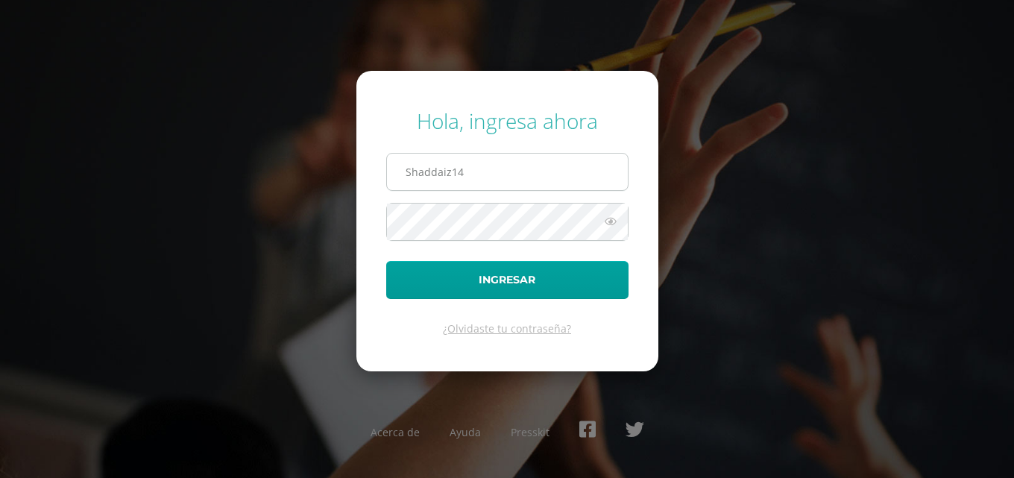
type input "Shaddaiz14"
click at [386, 261] on button "Ingresar" at bounding box center [507, 280] width 242 height 38
type input "[EMAIL_ADDRESS][DOMAIN_NAME]"
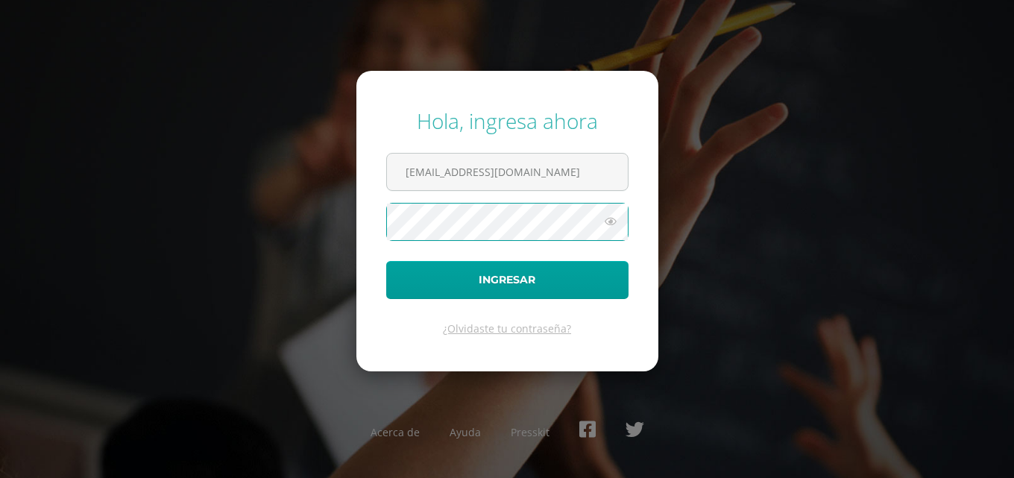
scroll to position [0, 0]
click at [613, 220] on icon at bounding box center [610, 221] width 19 height 18
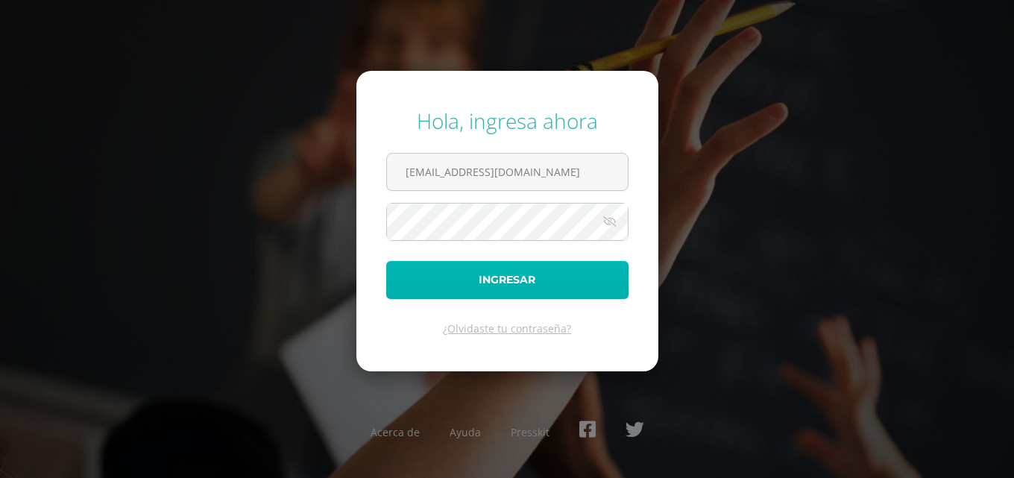
click at [580, 271] on button "Ingresar" at bounding box center [507, 280] width 242 height 38
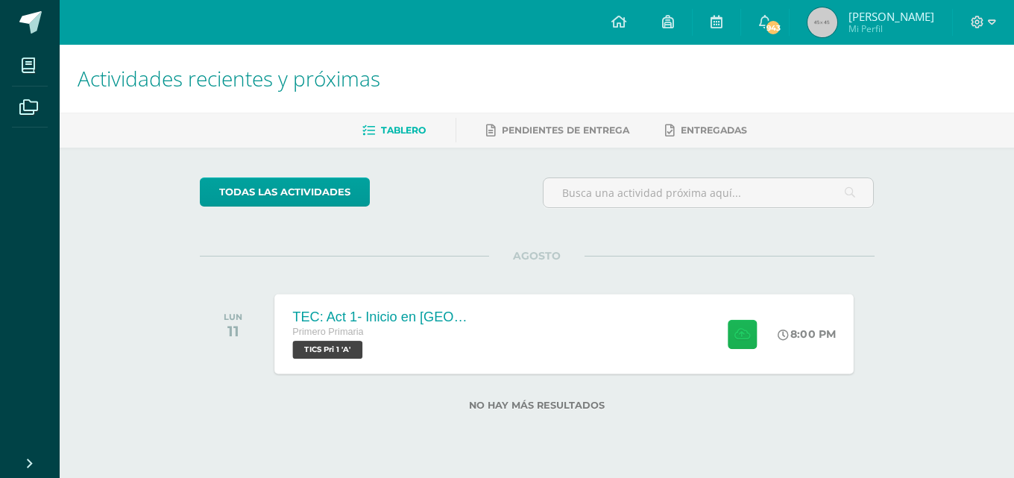
click at [738, 338] on icon at bounding box center [742, 333] width 16 height 13
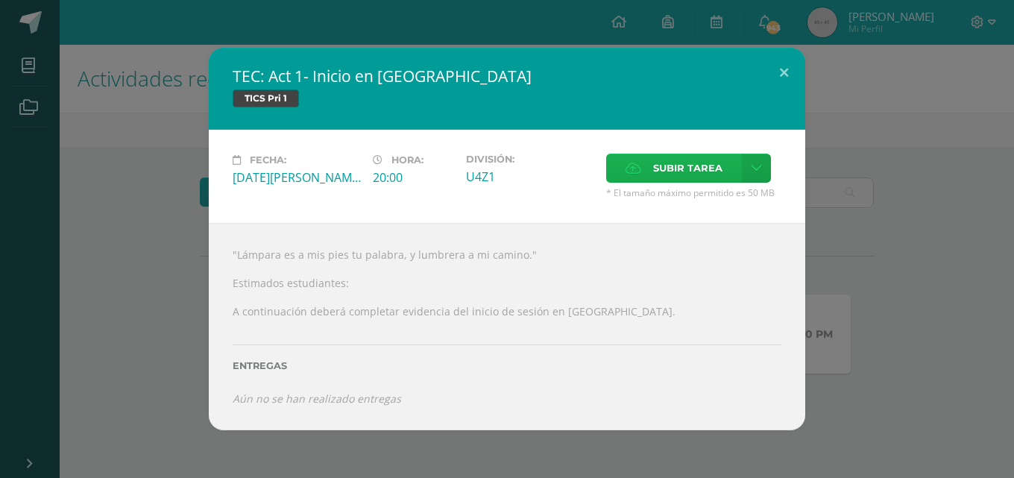
click at [668, 163] on span "Subir tarea" at bounding box center [687, 168] width 69 height 28
click at [0, 0] on input "Subir tarea" at bounding box center [0, 0] width 0 height 0
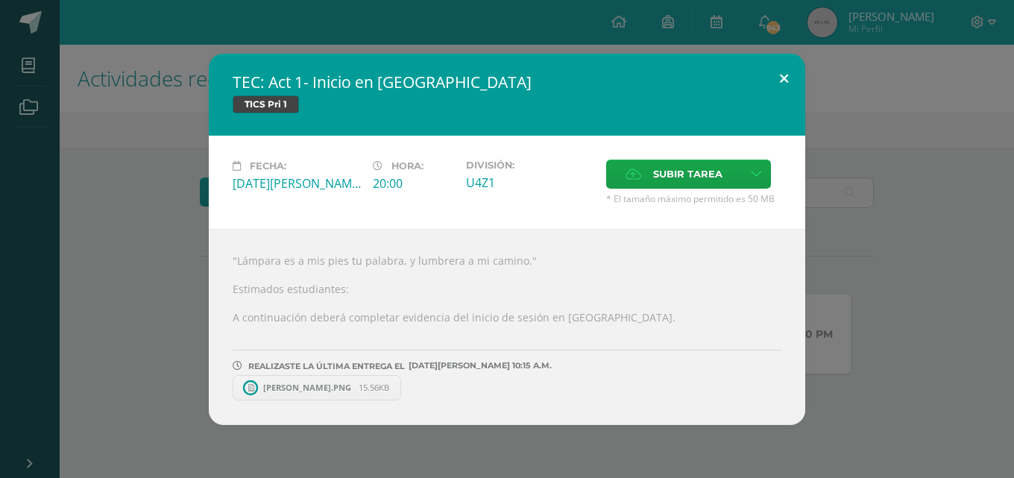
click at [782, 77] on button at bounding box center [783, 79] width 42 height 51
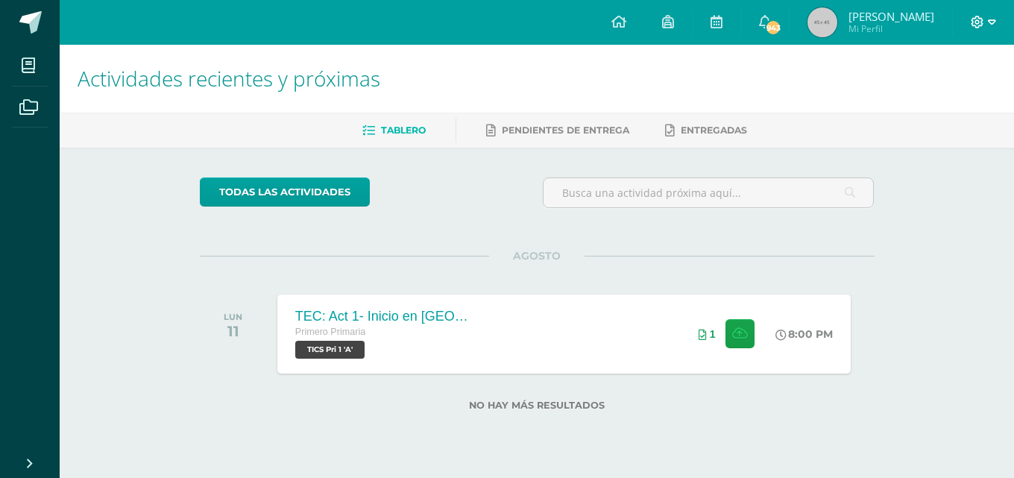
click at [982, 24] on icon at bounding box center [977, 22] width 13 height 13
click at [936, 100] on span "Cerrar sesión" at bounding box center [945, 102] width 67 height 14
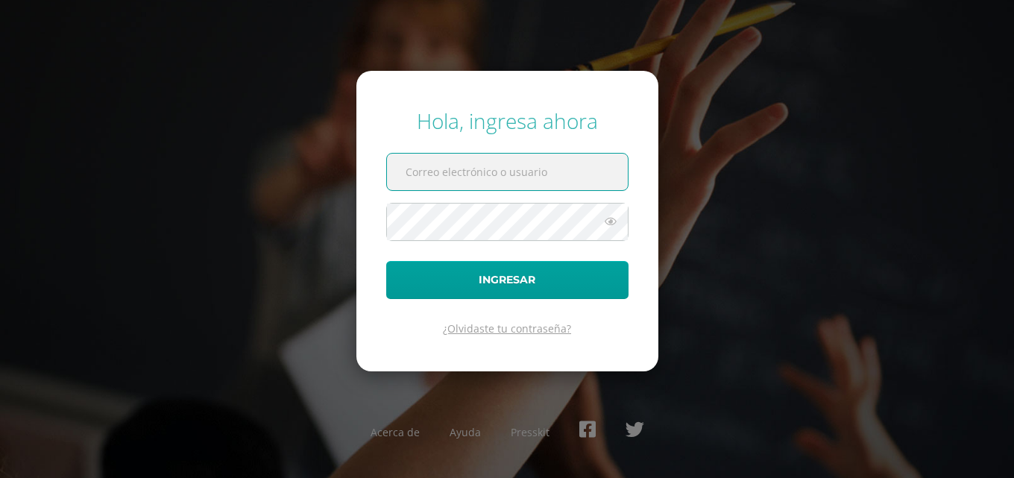
click at [495, 334] on link "¿Olvidaste tu contraseña?" at bounding box center [507, 328] width 128 height 14
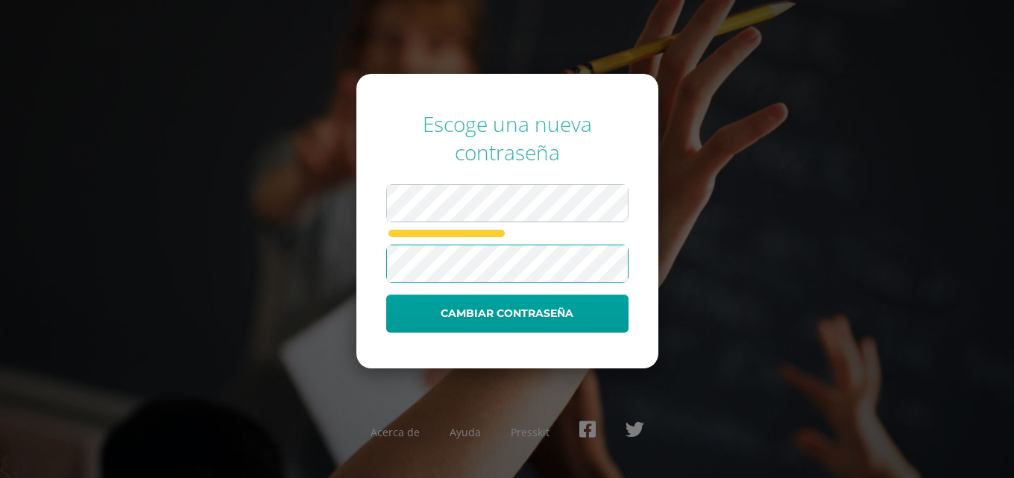
click at [386, 294] on button "Cambiar contraseña" at bounding box center [507, 313] width 242 height 38
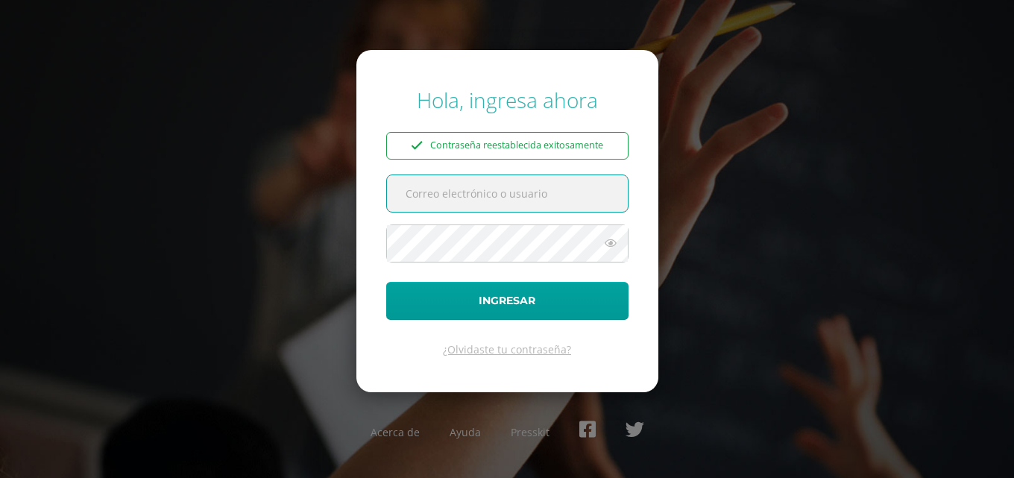
paste input "[EMAIL_ADDRESS][DOMAIN_NAME]"
click at [431, 193] on input "sebastianrosales14@colegioselshaddai.edu.gt" at bounding box center [507, 193] width 241 height 37
type input "sebastianrosales14@colegioselshaddai.edu.gt"
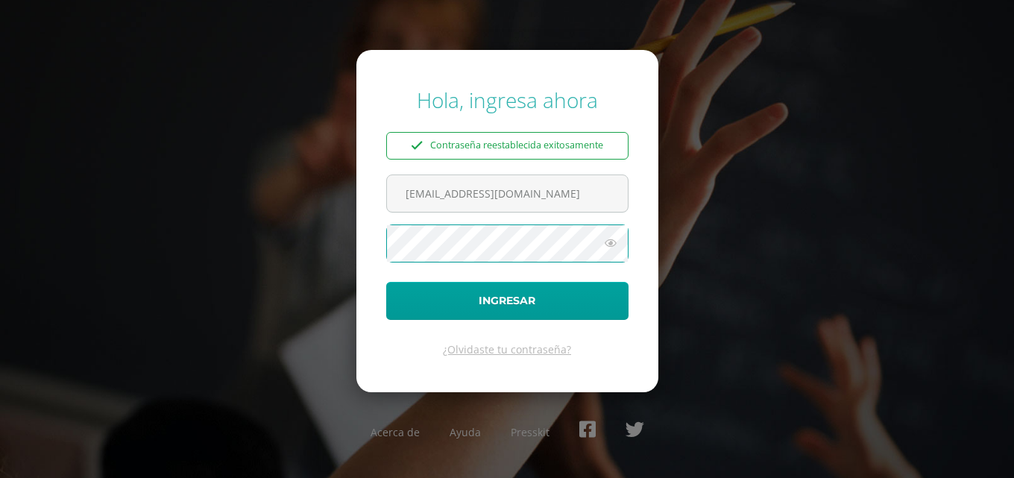
click at [610, 234] on icon at bounding box center [610, 243] width 19 height 18
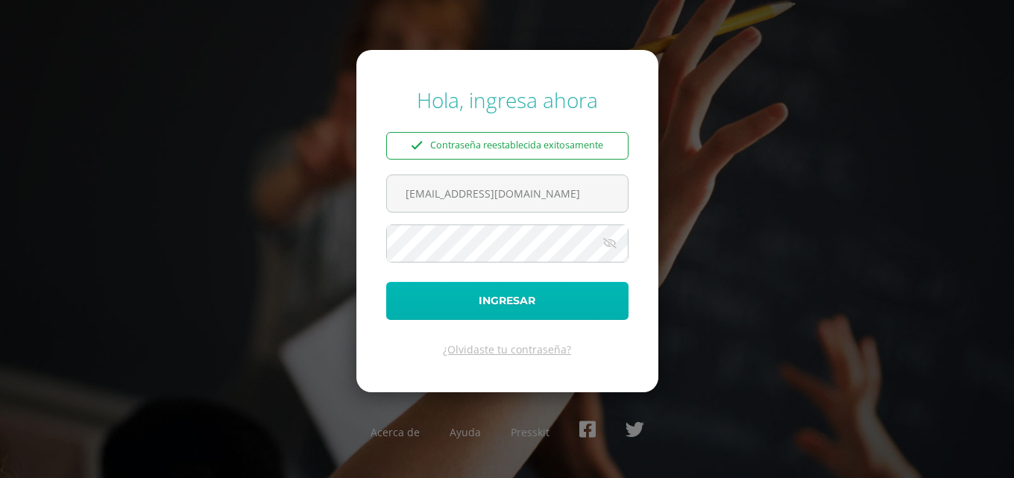
click at [592, 302] on button "Ingresar" at bounding box center [507, 301] width 242 height 38
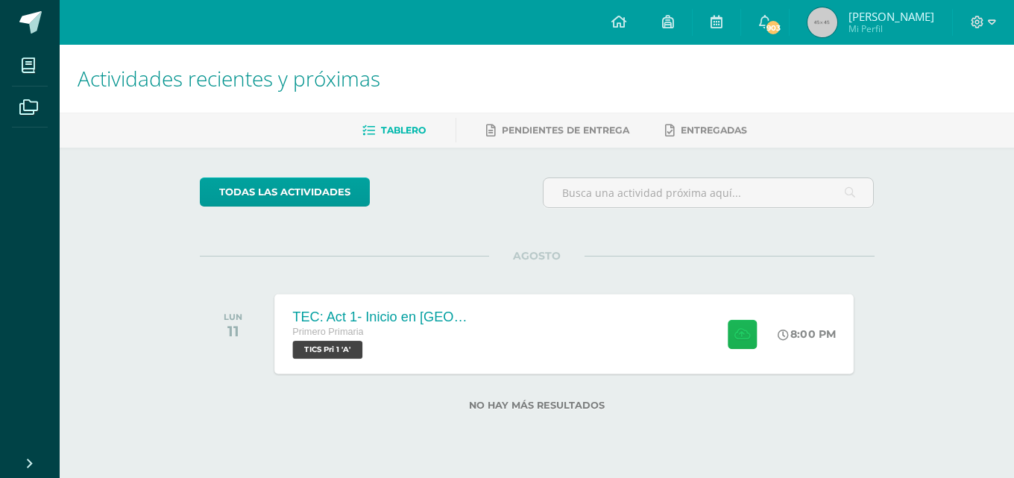
click at [736, 334] on icon at bounding box center [742, 333] width 16 height 13
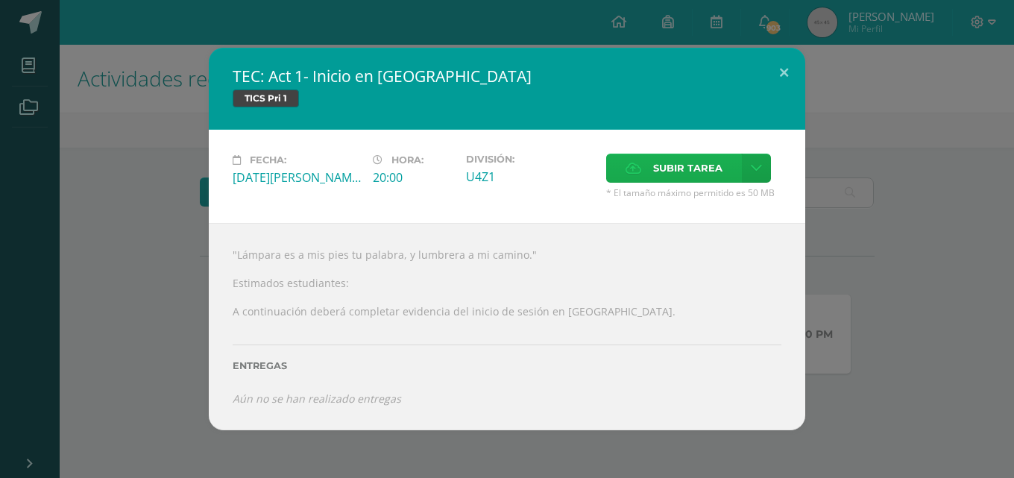
click at [648, 168] on label "Subir tarea" at bounding box center [674, 168] width 136 height 29
click at [0, 0] on input "Subir tarea" at bounding box center [0, 0] width 0 height 0
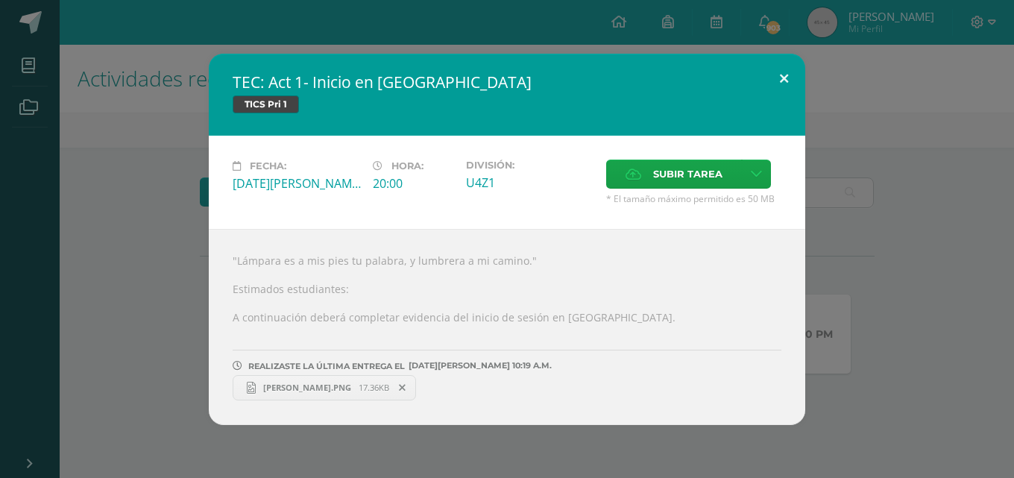
click at [782, 77] on button at bounding box center [783, 79] width 42 height 51
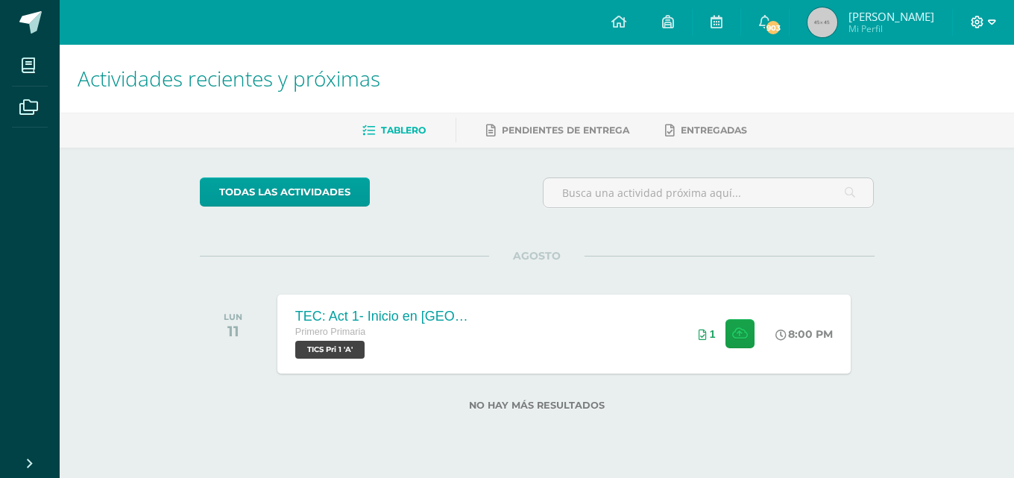
click at [990, 22] on icon at bounding box center [992, 22] width 8 height 13
click at [953, 96] on span "Cerrar sesión" at bounding box center [945, 102] width 67 height 14
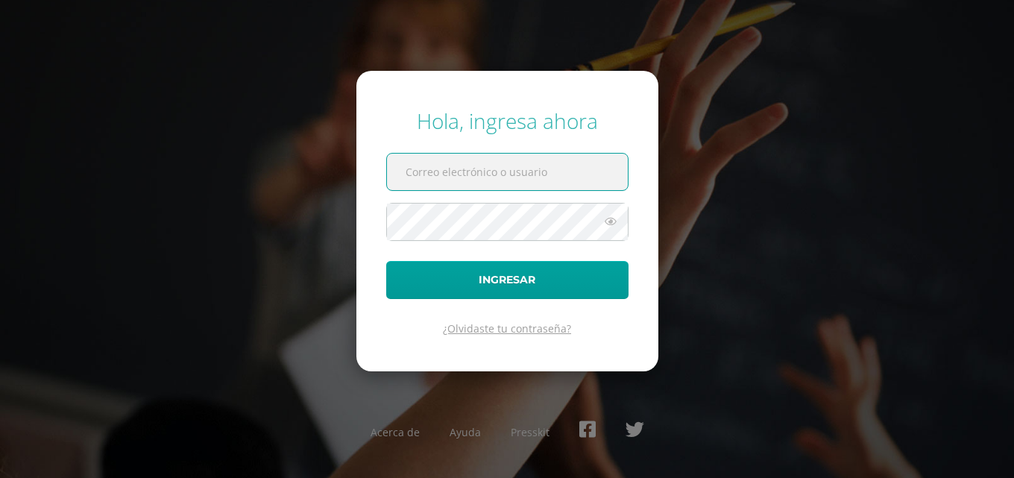
click at [533, 329] on link "¿Olvidaste tu contraseña?" at bounding box center [507, 328] width 128 height 14
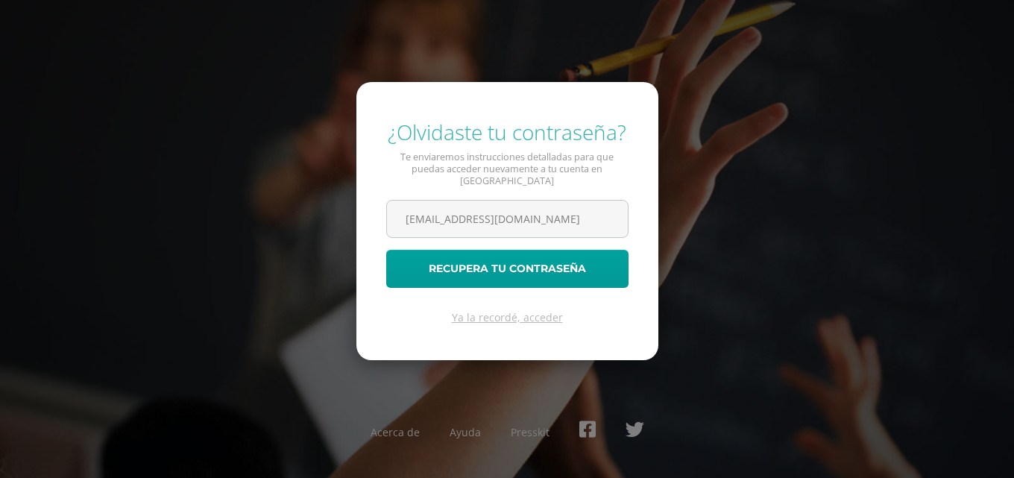
scroll to position [0, 2]
type input "evanygarcia14@colegioselshaddai.edu.gt"
click at [386, 250] on button "Recupera tu contraseña" at bounding box center [507, 269] width 242 height 38
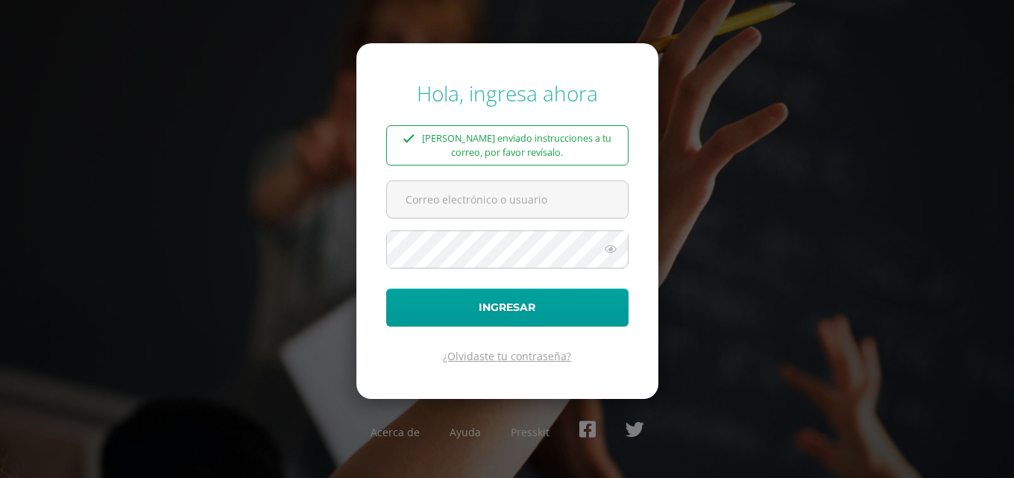
click at [539, 360] on link "¿Olvidaste tu contraseña?" at bounding box center [507, 356] width 128 height 14
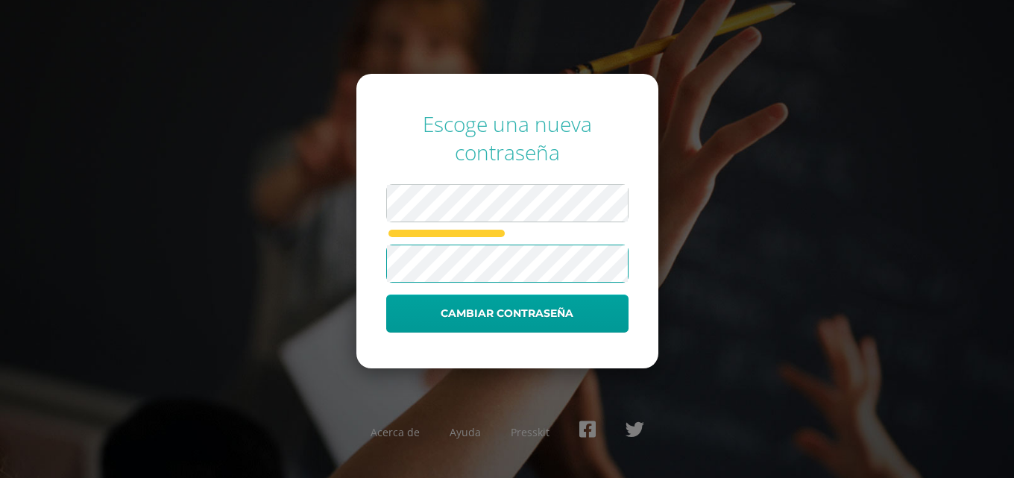
click at [386, 294] on button "Cambiar contraseña" at bounding box center [507, 313] width 242 height 38
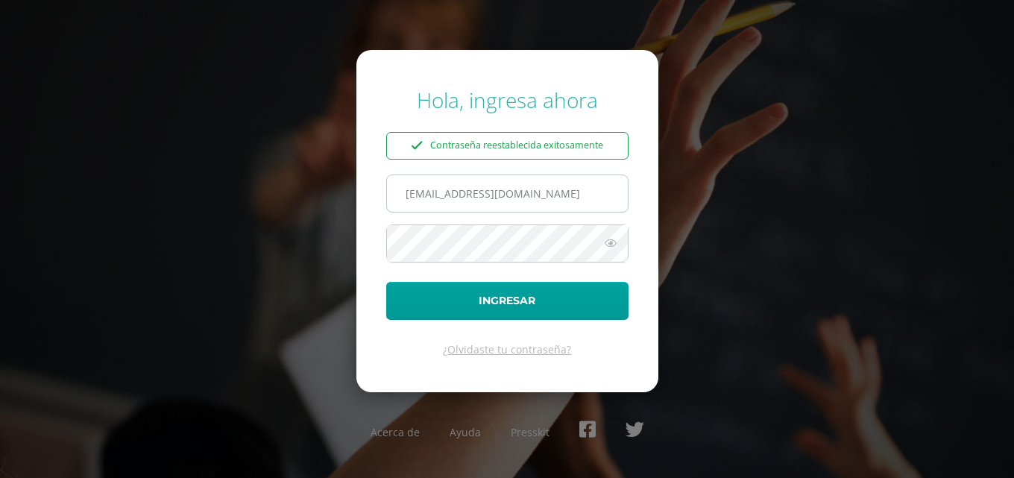
scroll to position [0, 2]
type input "evanygarcia14@colegioselshaddai.edu.gt"
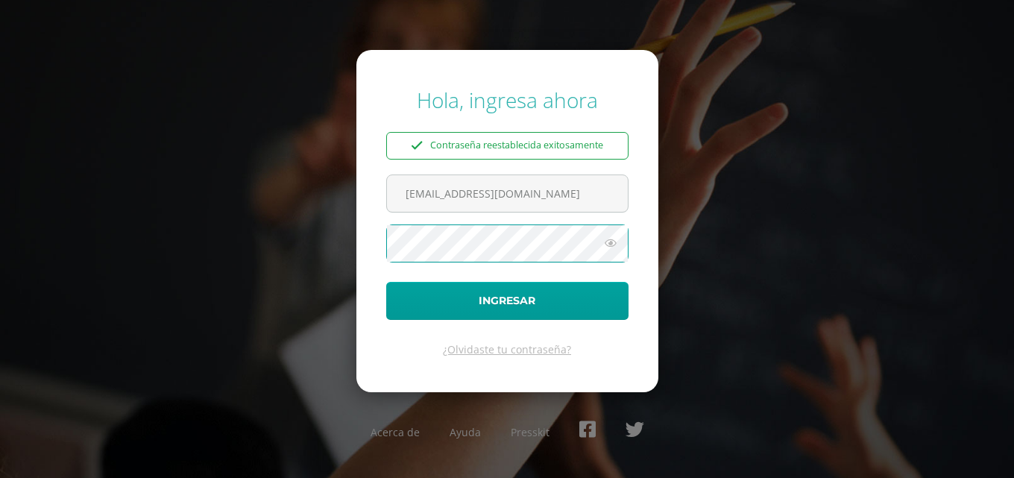
scroll to position [0, 0]
click at [614, 241] on icon at bounding box center [610, 243] width 19 height 18
click at [386, 282] on button "Ingresar" at bounding box center [507, 301] width 242 height 38
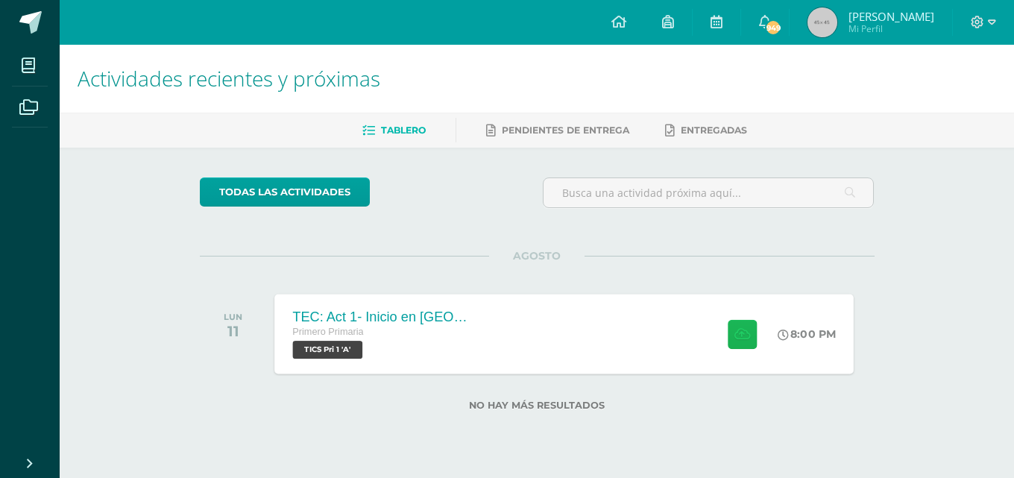
click at [738, 340] on icon at bounding box center [742, 333] width 16 height 13
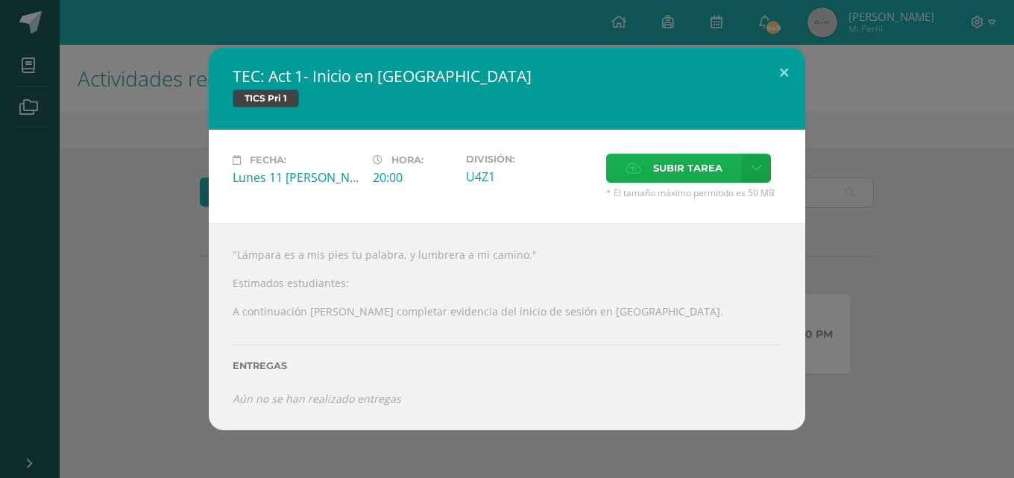
click at [691, 168] on span "Subir tarea" at bounding box center [687, 168] width 69 height 28
click at [0, 0] on input "Subir tarea" at bounding box center [0, 0] width 0 height 0
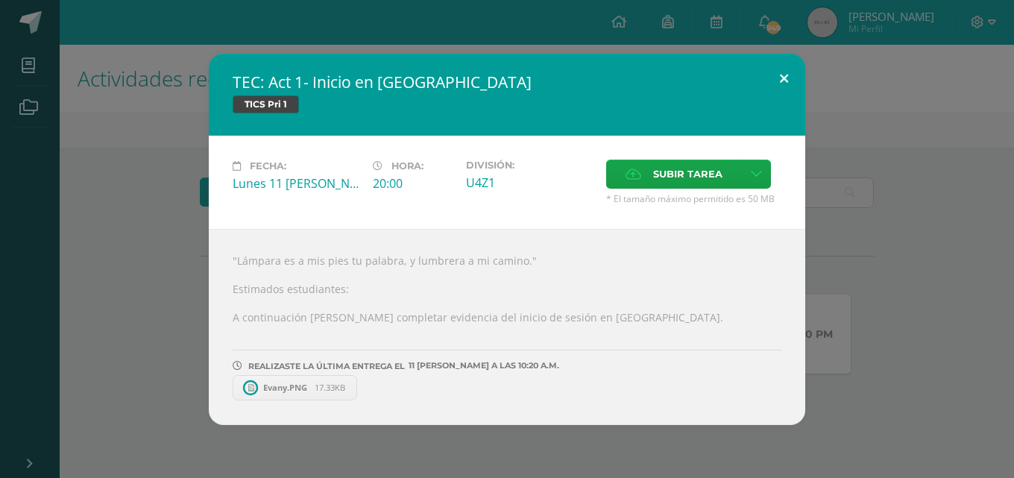
click at [782, 80] on button at bounding box center [783, 79] width 42 height 51
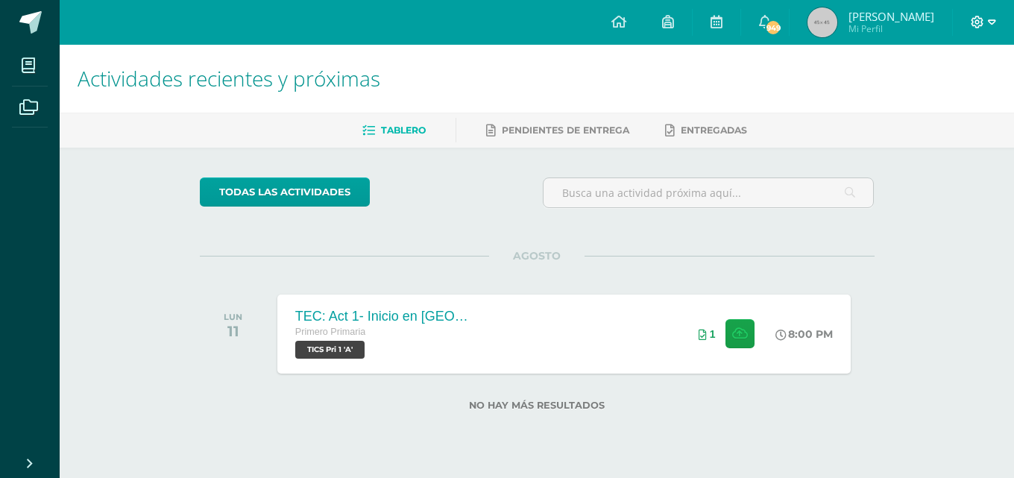
click at [988, 28] on icon at bounding box center [992, 22] width 8 height 13
click at [943, 100] on span "Cerrar sesión" at bounding box center [945, 102] width 67 height 14
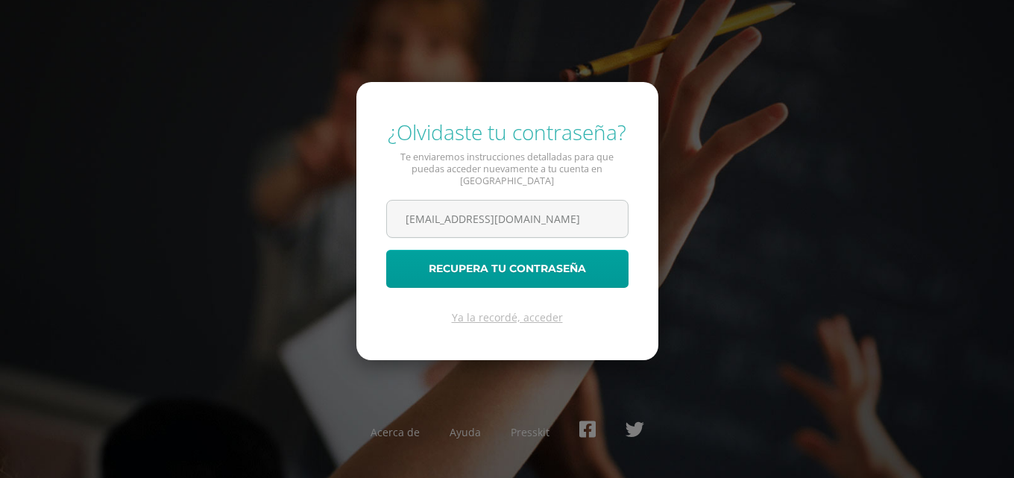
scroll to position [0, 14]
type input "[EMAIL_ADDRESS][DOMAIN_NAME]"
click at [386, 250] on button "Recupera tu contraseña" at bounding box center [507, 269] width 242 height 38
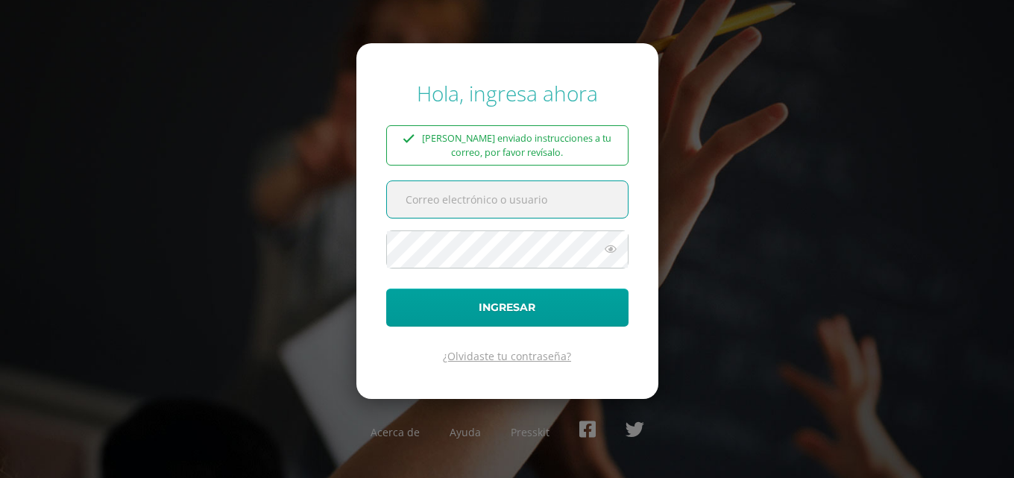
click at [521, 350] on link "¿Olvidaste tu contraseña?" at bounding box center [507, 356] width 128 height 14
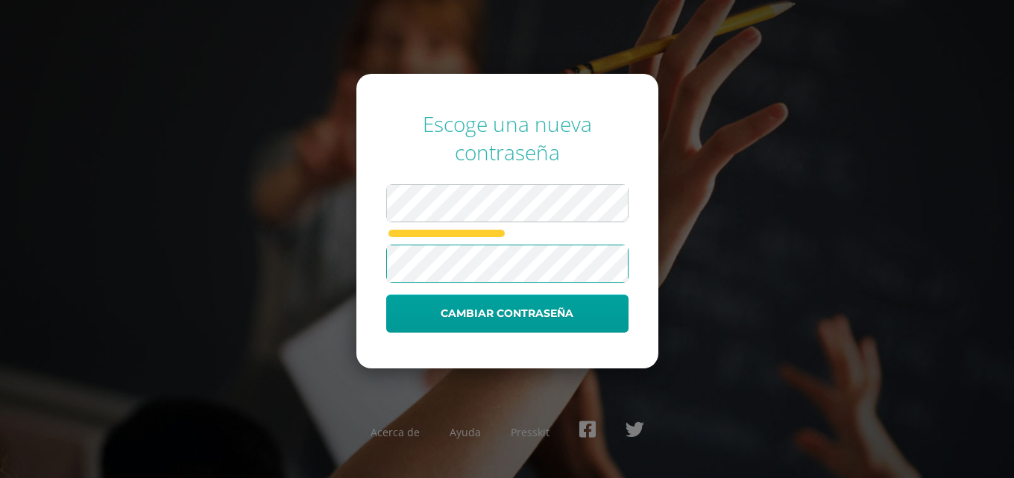
click at [386, 294] on button "Cambiar contraseña" at bounding box center [507, 313] width 242 height 38
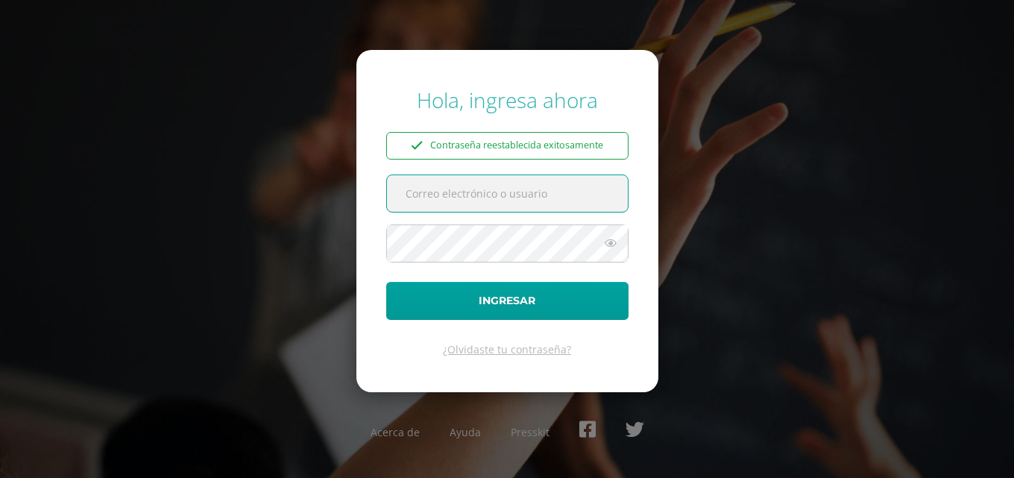
paste input "[EMAIL_ADDRESS][DOMAIN_NAME]"
type input "[EMAIL_ADDRESS][DOMAIN_NAME]"
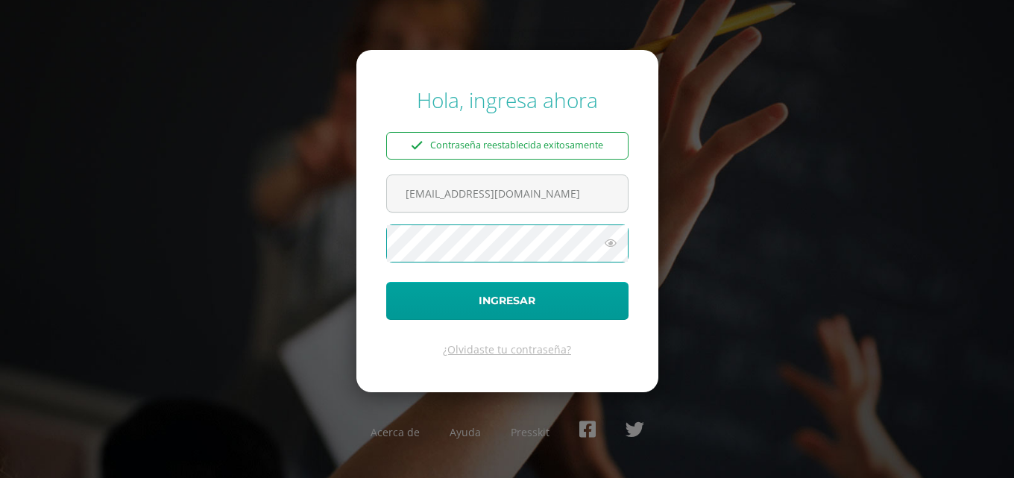
scroll to position [0, 0]
click at [605, 242] on icon at bounding box center [610, 243] width 19 height 18
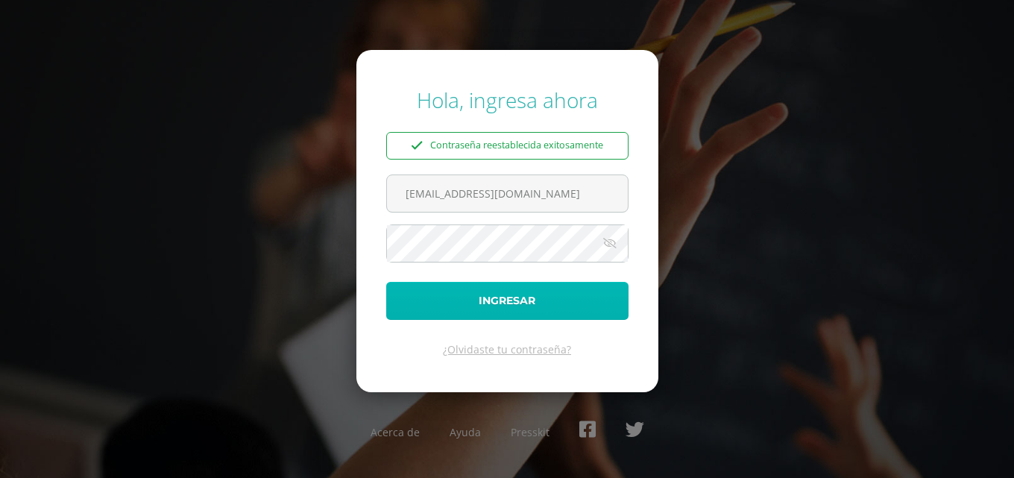
click at [560, 297] on button "Ingresar" at bounding box center [507, 301] width 242 height 38
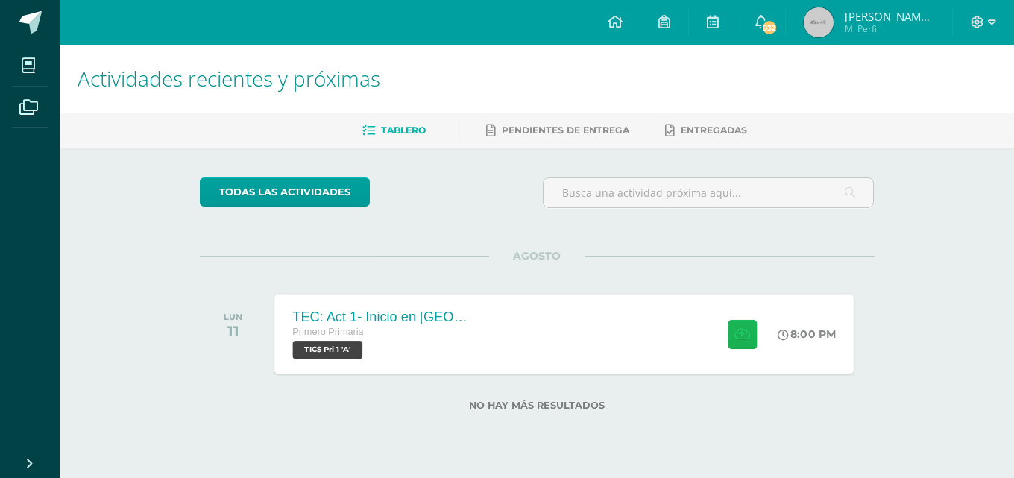
click at [734, 334] on icon at bounding box center [742, 333] width 16 height 13
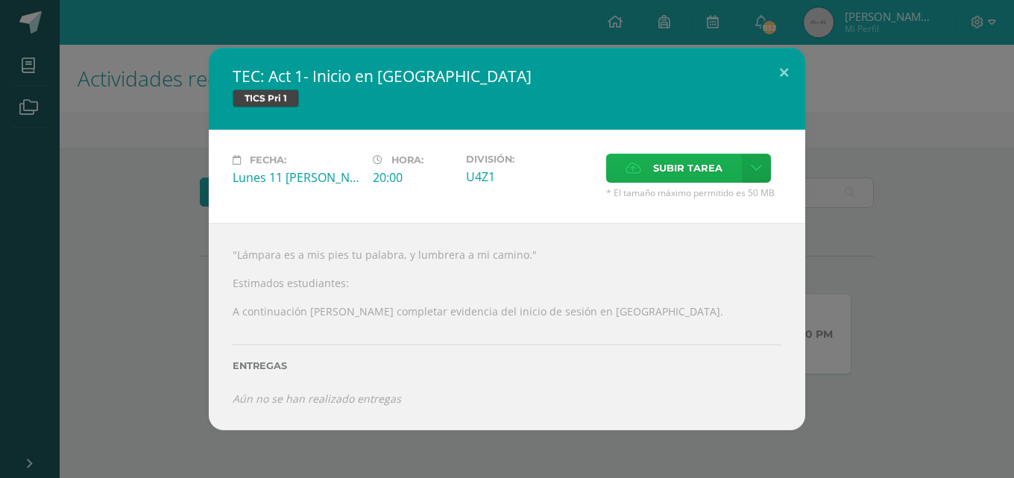
click at [675, 169] on span "Subir tarea" at bounding box center [687, 168] width 69 height 28
click at [0, 0] on input "Subir tarea" at bounding box center [0, 0] width 0 height 0
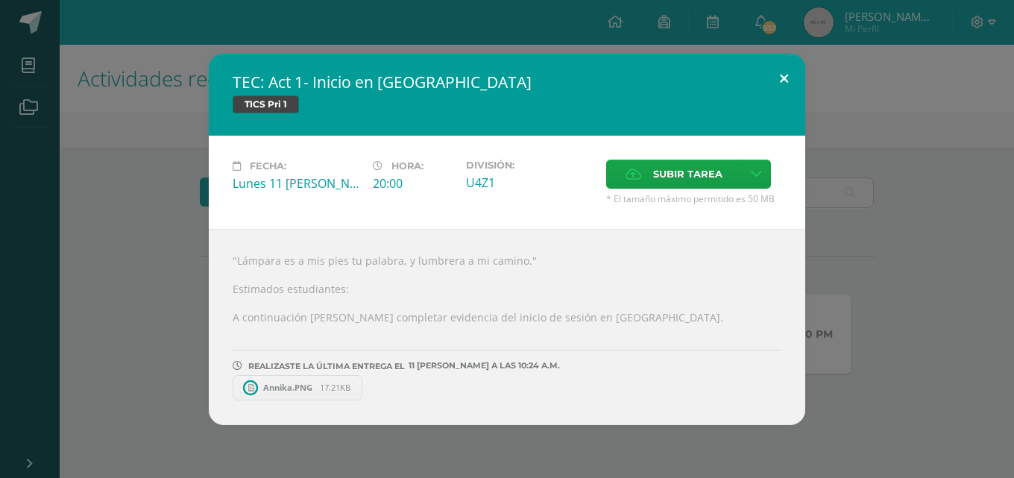
click at [792, 84] on button at bounding box center [783, 79] width 42 height 51
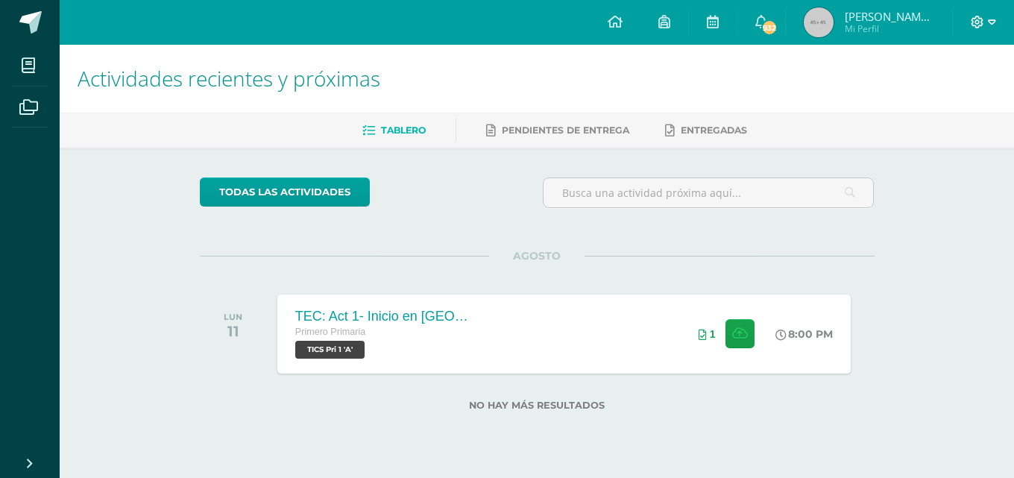
click at [991, 18] on icon at bounding box center [992, 22] width 8 height 13
click at [953, 105] on span "Cerrar sesión" at bounding box center [945, 102] width 67 height 14
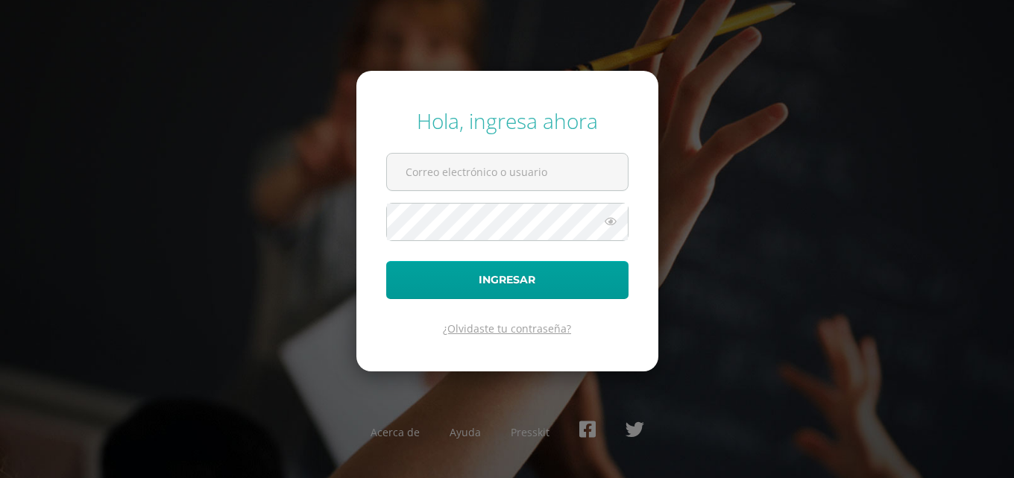
click at [496, 329] on link "¿Olvidaste tu contraseña?" at bounding box center [507, 328] width 128 height 14
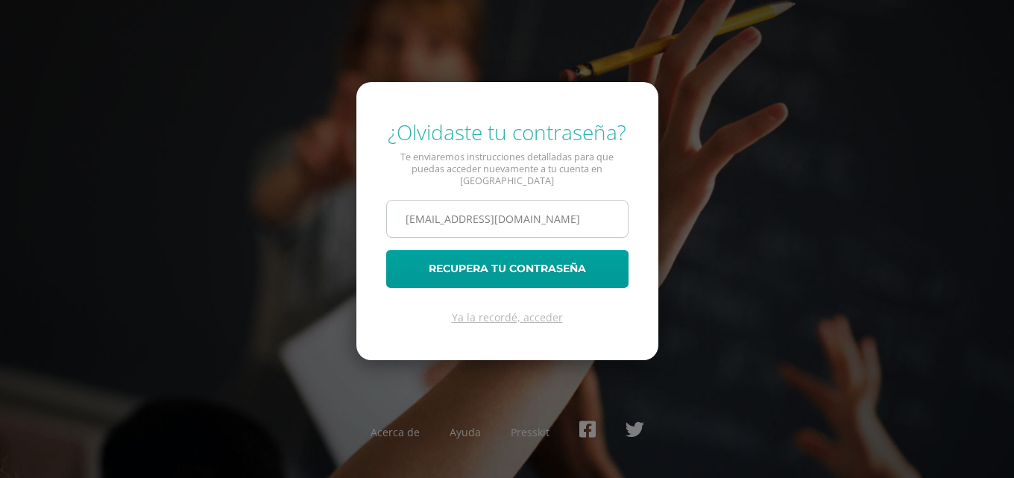
scroll to position [0, 12]
type input "[EMAIL_ADDRESS][DOMAIN_NAME]"
click at [386, 250] on button "Recupera tu contraseña" at bounding box center [507, 269] width 242 height 38
type input "annamaldonado14@colegioselshaddai.edu.gt"
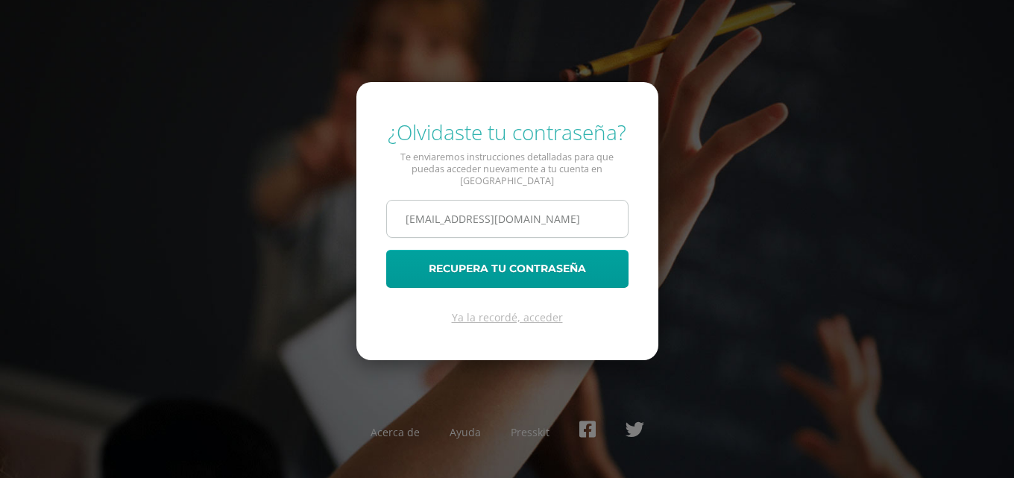
click at [386, 250] on button "Recupera tu contraseña" at bounding box center [507, 269] width 242 height 38
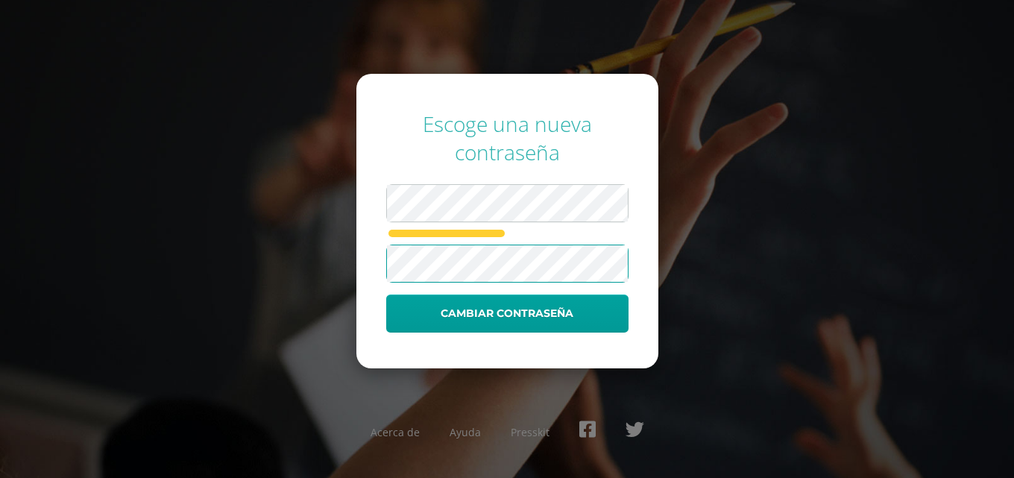
click at [386, 294] on button "Cambiar contraseña" at bounding box center [507, 313] width 242 height 38
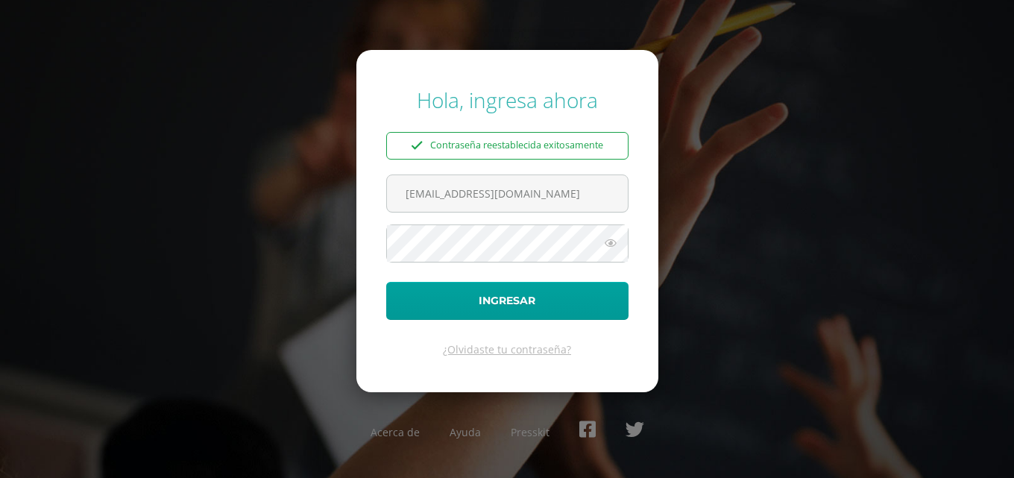
scroll to position [0, 12]
type input "[EMAIL_ADDRESS][DOMAIN_NAME]"
click at [386, 282] on button "Ingresar" at bounding box center [507, 301] width 242 height 38
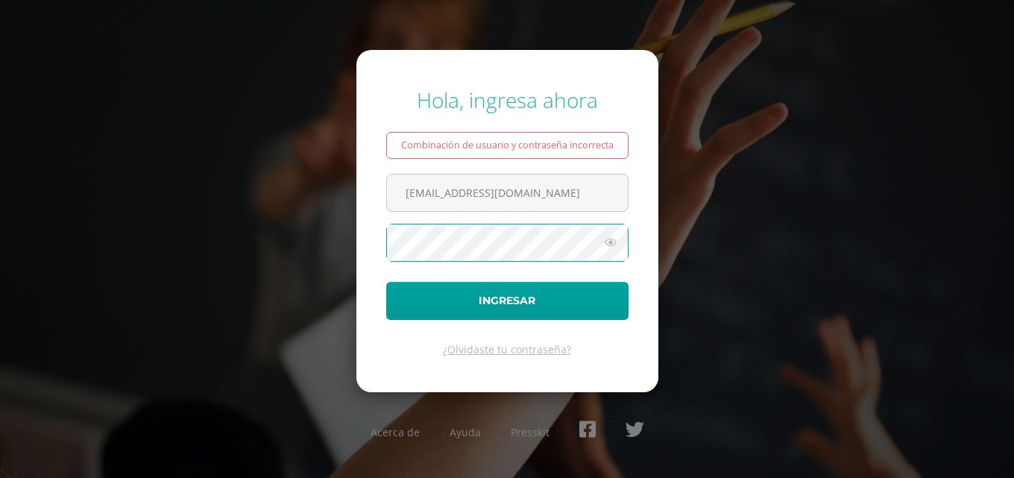
click at [610, 235] on icon at bounding box center [610, 242] width 19 height 18
click at [386, 282] on button "Ingresar" at bounding box center [507, 301] width 242 height 38
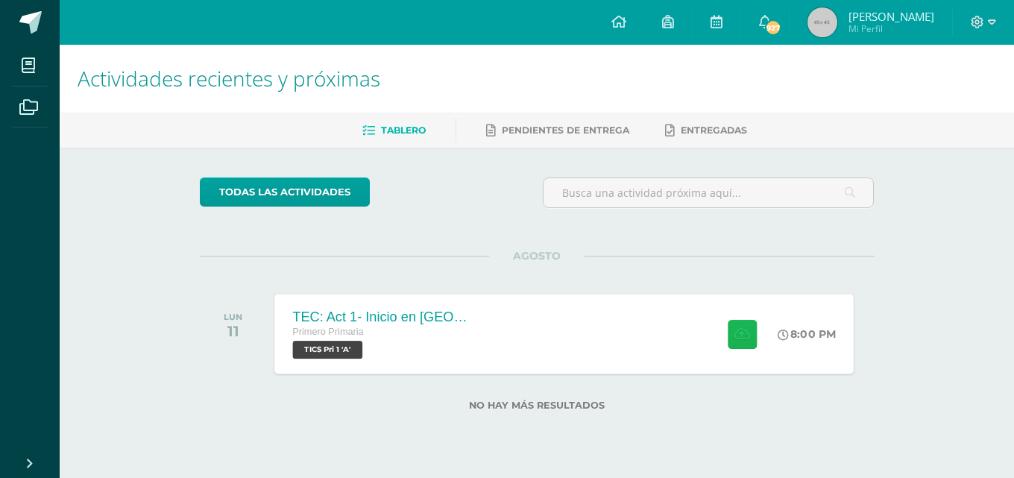
click at [737, 345] on button at bounding box center [741, 333] width 29 height 29
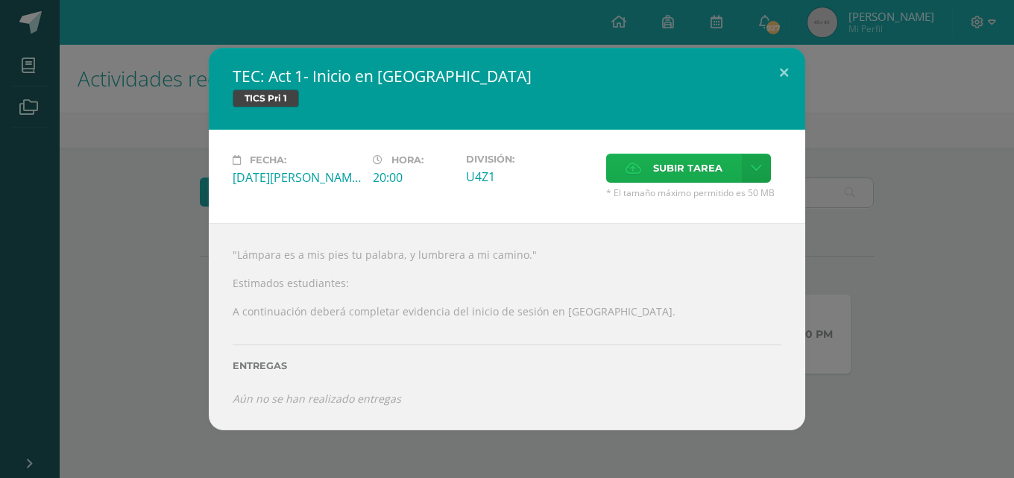
click at [668, 157] on span "Subir tarea" at bounding box center [687, 168] width 69 height 28
click at [0, 0] on input "Subir tarea" at bounding box center [0, 0] width 0 height 0
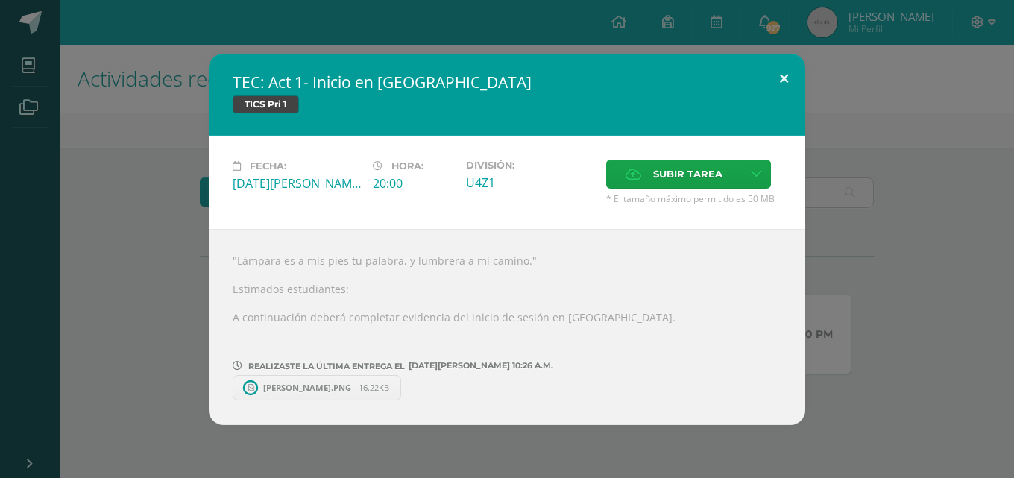
click at [786, 87] on button at bounding box center [783, 79] width 42 height 51
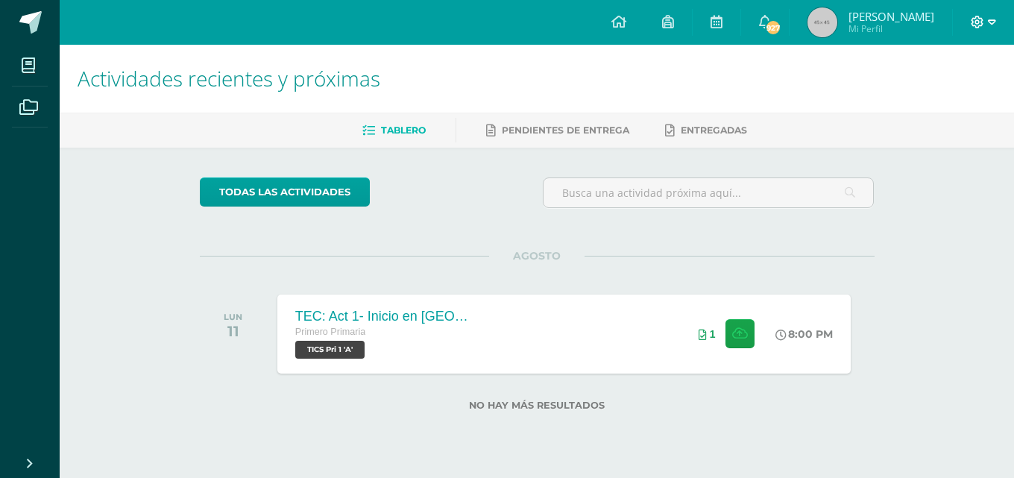
click at [983, 16] on icon at bounding box center [976, 22] width 13 height 13
click at [947, 108] on span "Cerrar sesión" at bounding box center [945, 102] width 67 height 14
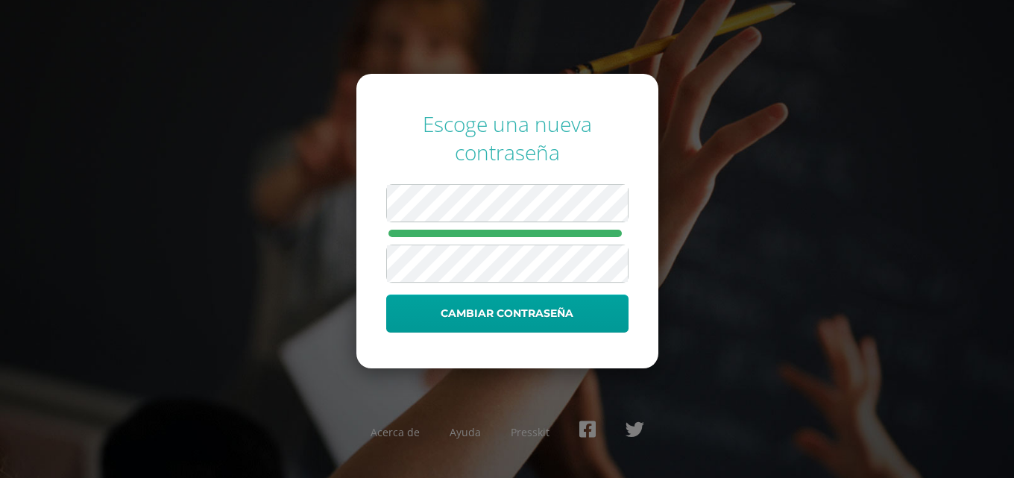
click at [386, 294] on button "Cambiar contraseña" at bounding box center [507, 313] width 242 height 38
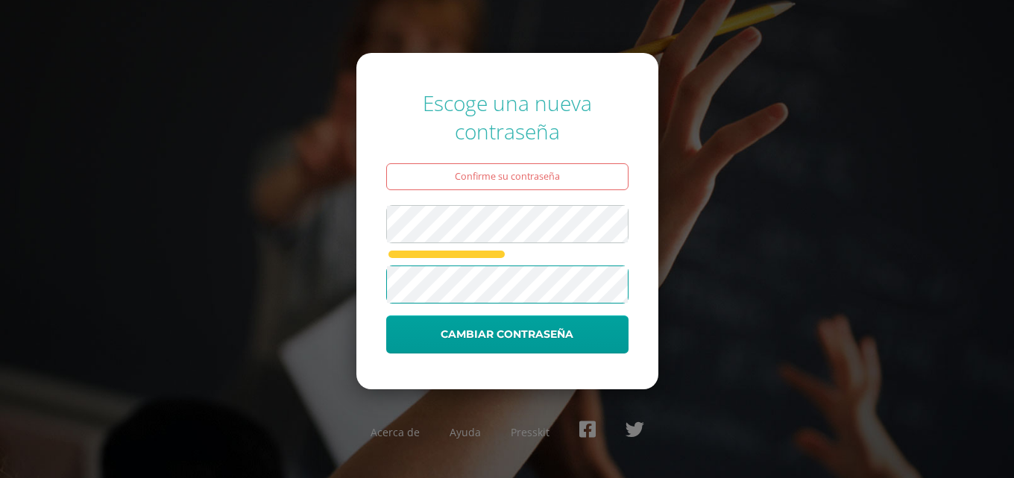
click at [386, 315] on button "Cambiar contraseña" at bounding box center [507, 334] width 242 height 38
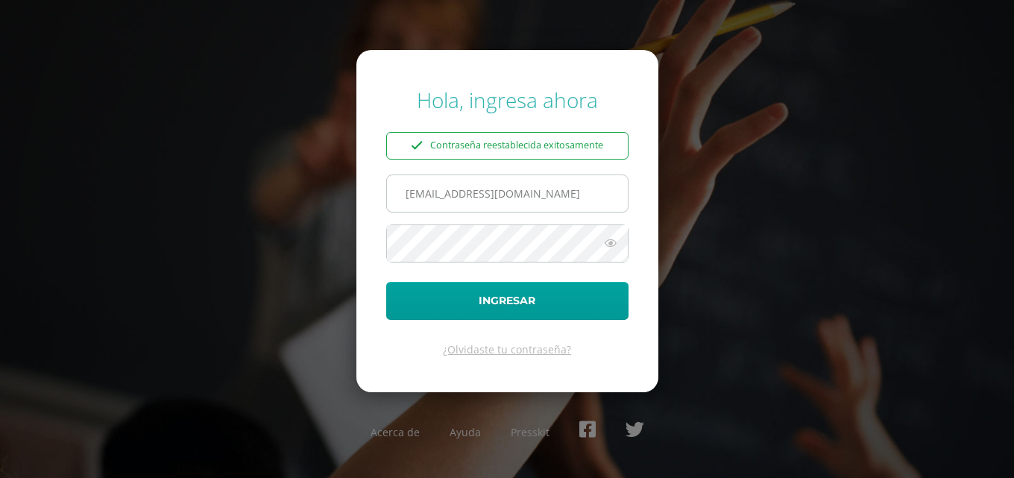
scroll to position [0, 25]
type input "annamaldonado14@colegioselshaddai.edu.gt"
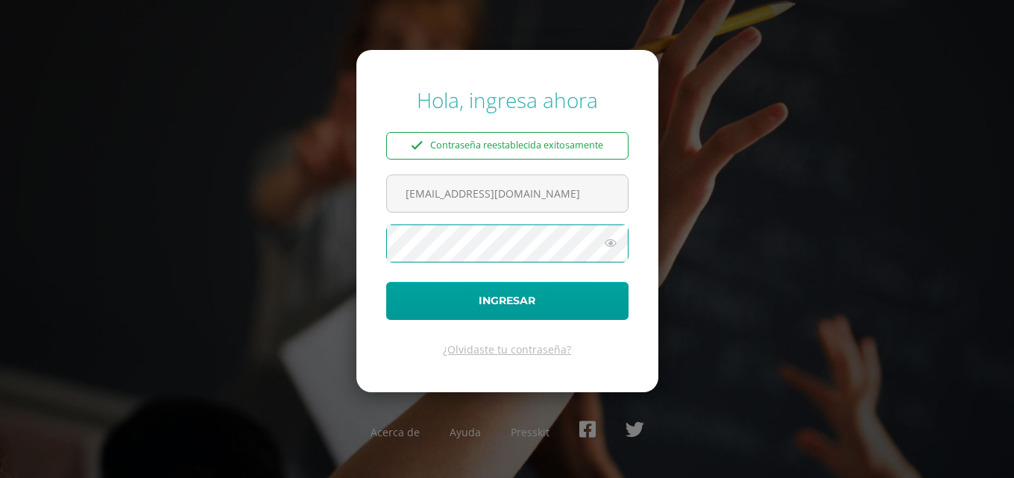
scroll to position [0, 0]
click at [610, 239] on icon at bounding box center [610, 243] width 19 height 18
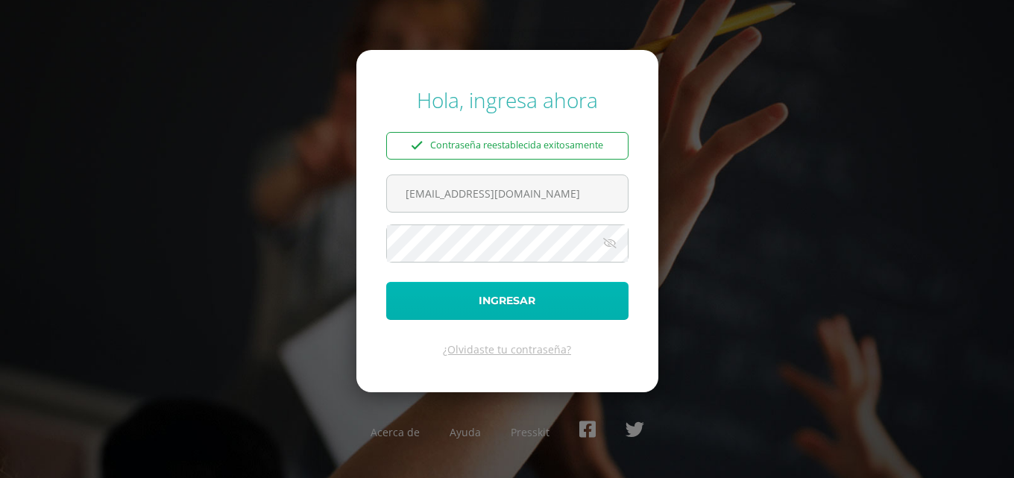
click at [561, 305] on button "Ingresar" at bounding box center [507, 301] width 242 height 38
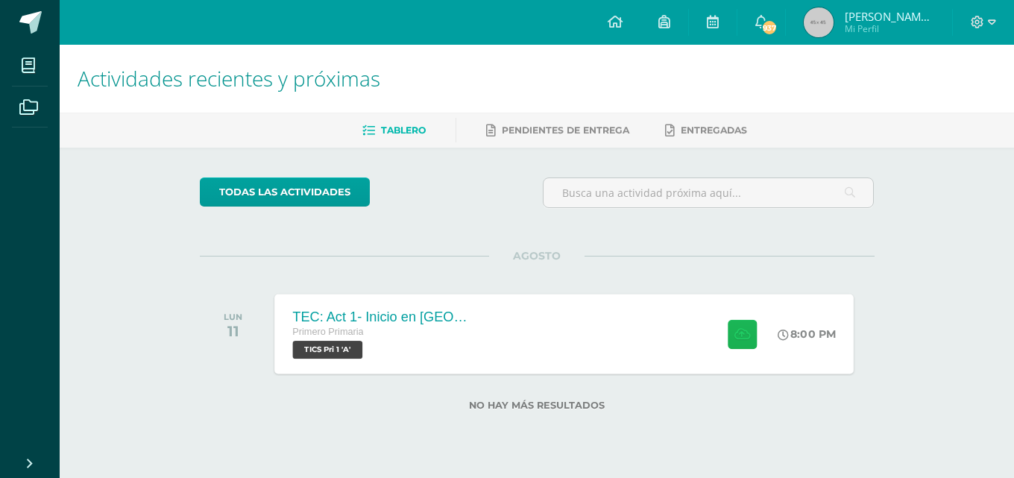
click at [742, 331] on icon at bounding box center [742, 333] width 16 height 13
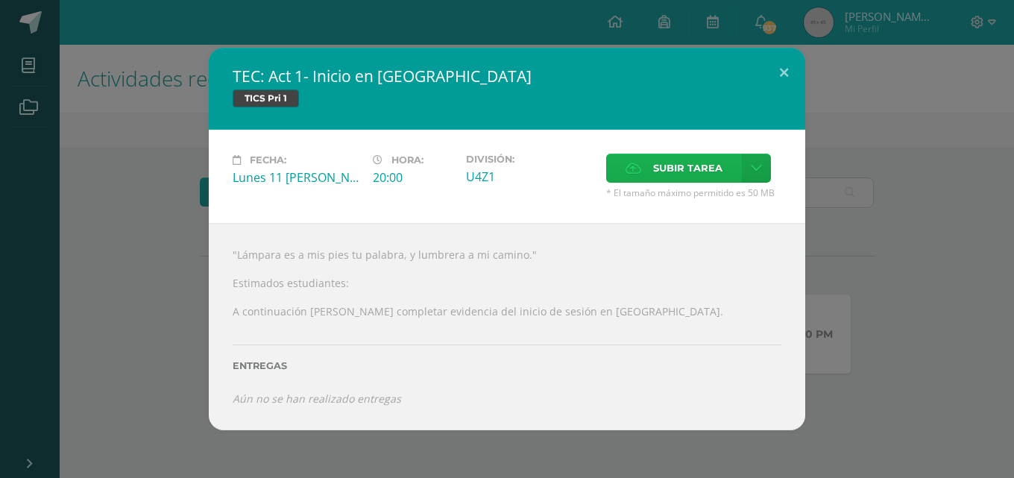
click at [646, 158] on label "Subir tarea" at bounding box center [674, 168] width 136 height 29
click at [0, 0] on input "Subir tarea" at bounding box center [0, 0] width 0 height 0
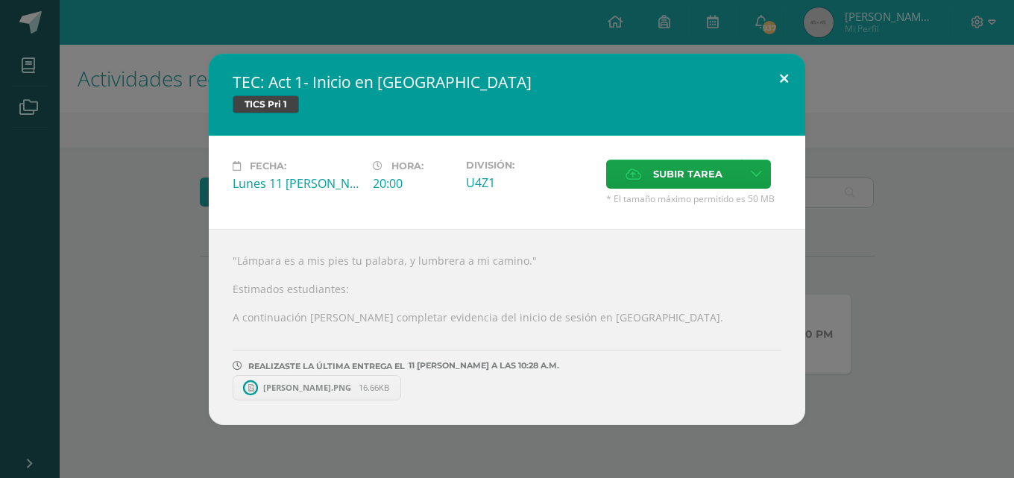
click at [780, 83] on button at bounding box center [783, 79] width 42 height 51
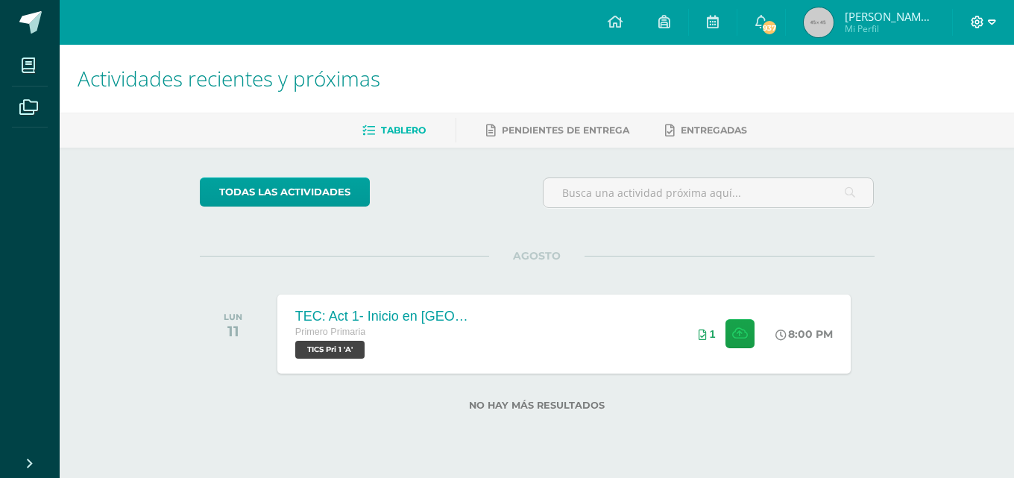
click at [984, 19] on span at bounding box center [982, 22] width 25 height 16
click at [950, 96] on span "Cerrar sesión" at bounding box center [945, 102] width 67 height 14
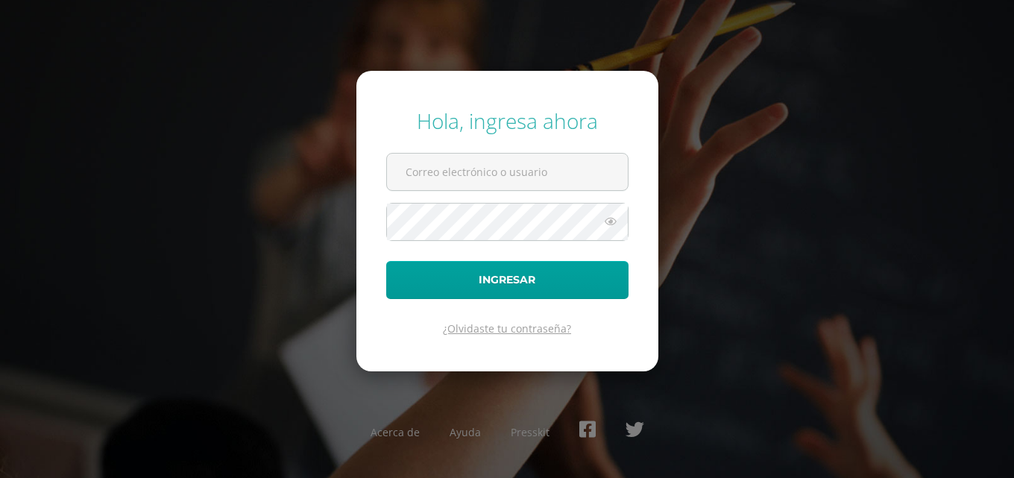
click at [540, 332] on link "¿Olvidaste tu contraseña?" at bounding box center [507, 328] width 128 height 14
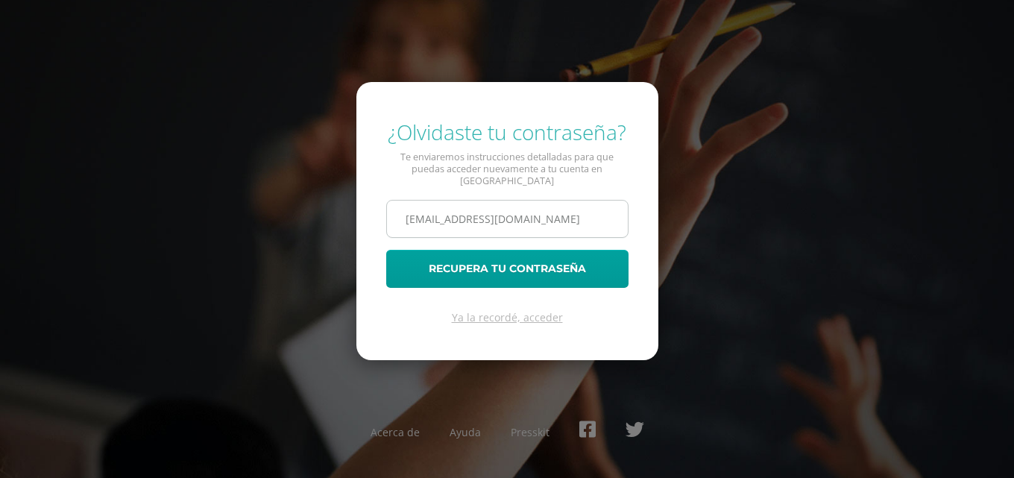
scroll to position [0, 1]
type input "[EMAIL_ADDRESS][DOMAIN_NAME]"
click at [386, 250] on button "Recupera tu contraseña" at bounding box center [507, 269] width 242 height 38
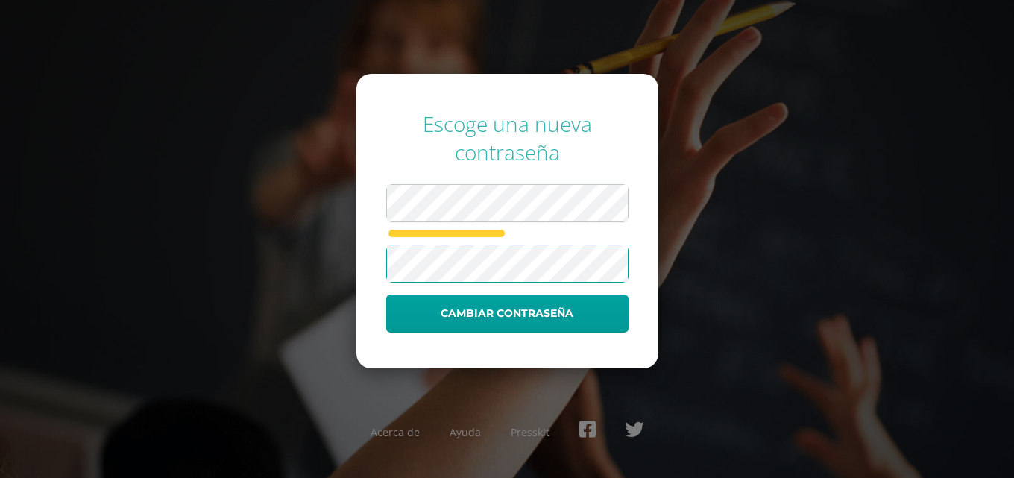
click at [386, 294] on button "Cambiar contraseña" at bounding box center [507, 313] width 242 height 38
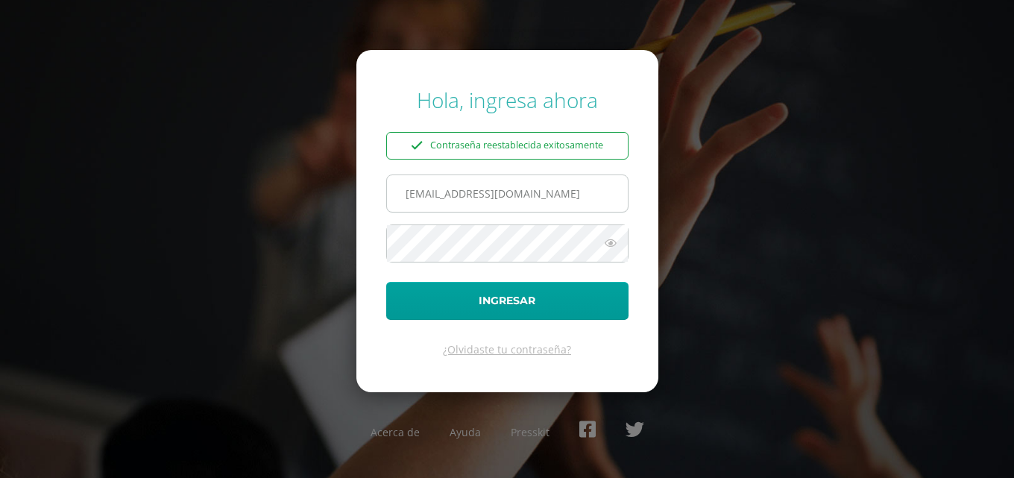
scroll to position [0, 1]
type input "[EMAIL_ADDRESS][DOMAIN_NAME]"
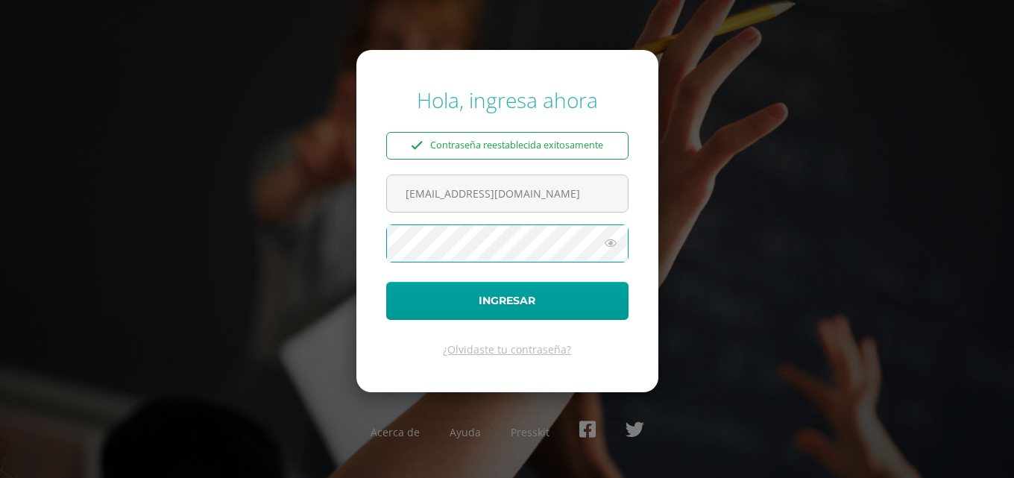
scroll to position [0, 0]
click at [614, 237] on icon at bounding box center [610, 243] width 19 height 18
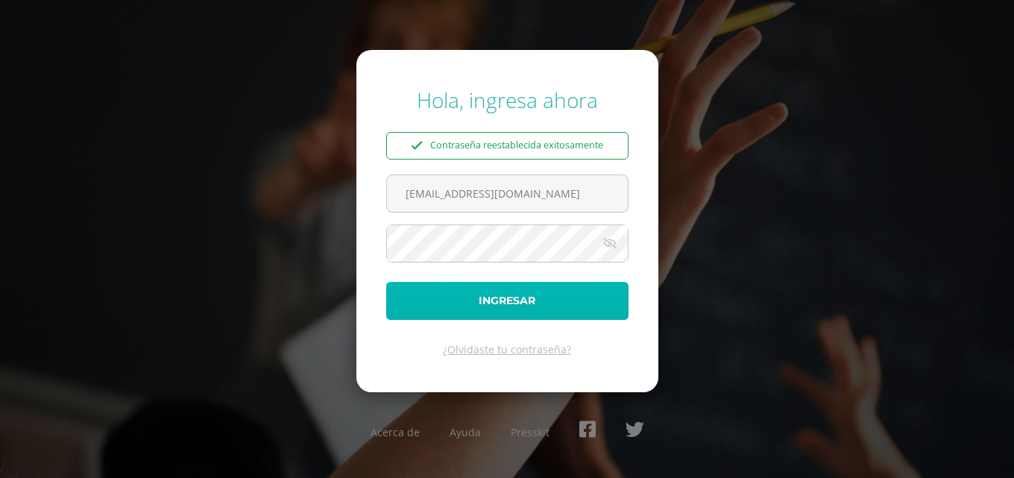
click at [560, 300] on button "Ingresar" at bounding box center [507, 301] width 242 height 38
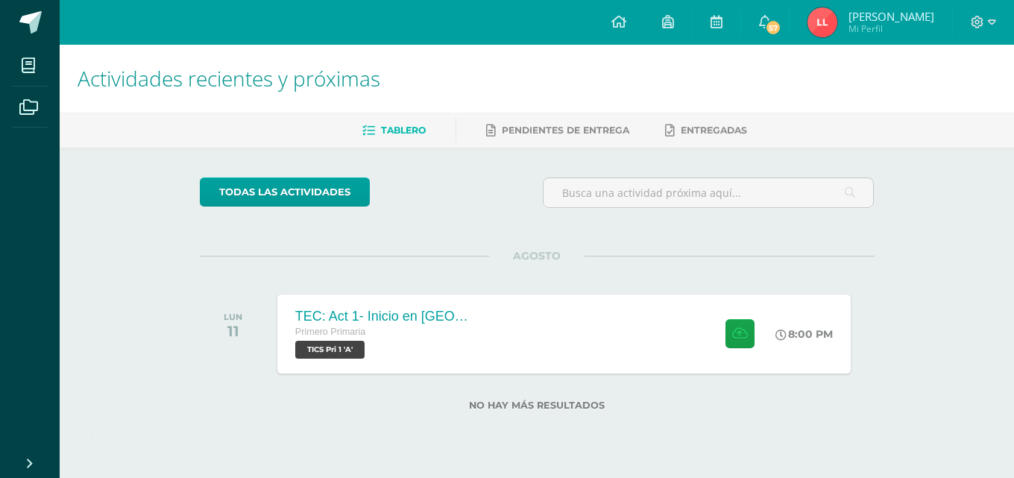
click at [938, 400] on div "Actividades recientes y próximas Tablero Pendientes de entrega Entregadas todas…" at bounding box center [537, 252] width 954 height 414
click at [745, 328] on icon at bounding box center [742, 333] width 16 height 13
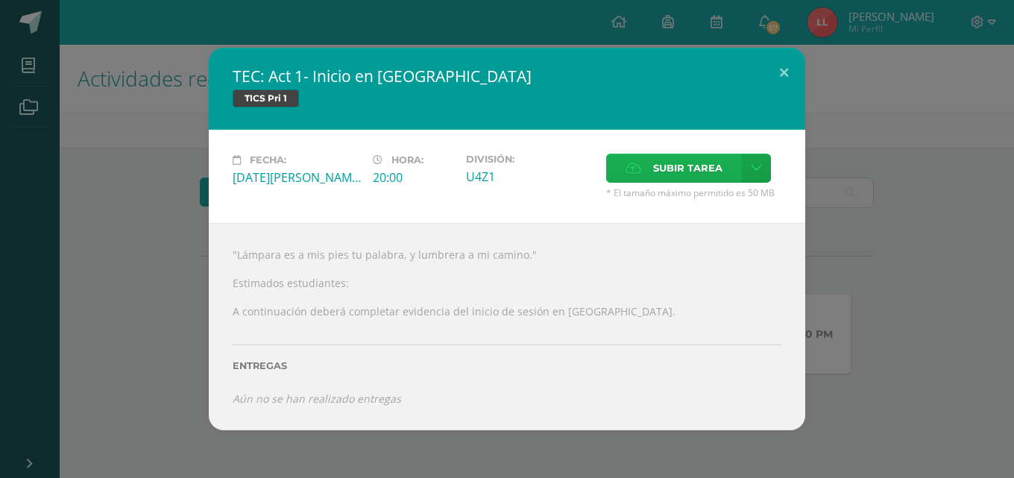
click at [672, 166] on span "Subir tarea" at bounding box center [687, 168] width 69 height 28
click at [0, 0] on input "Subir tarea" at bounding box center [0, 0] width 0 height 0
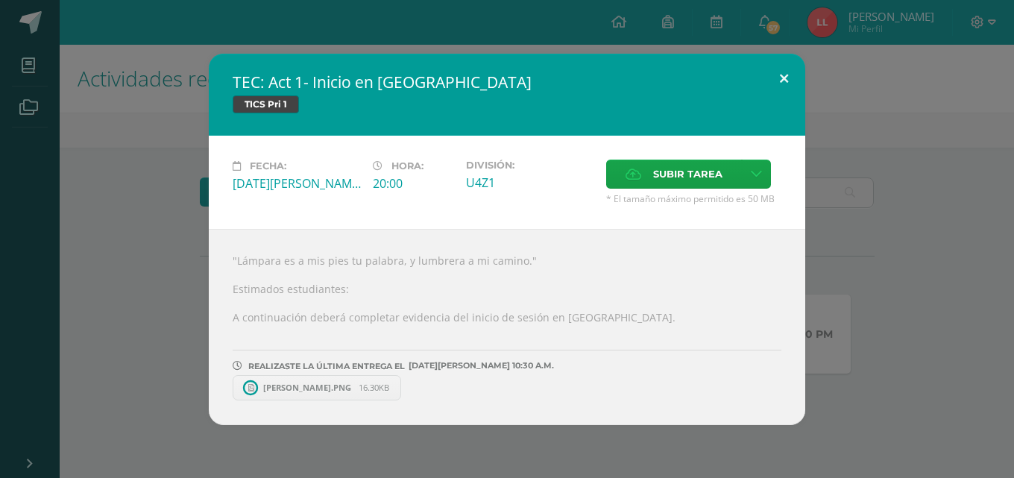
click at [785, 79] on button at bounding box center [783, 79] width 42 height 51
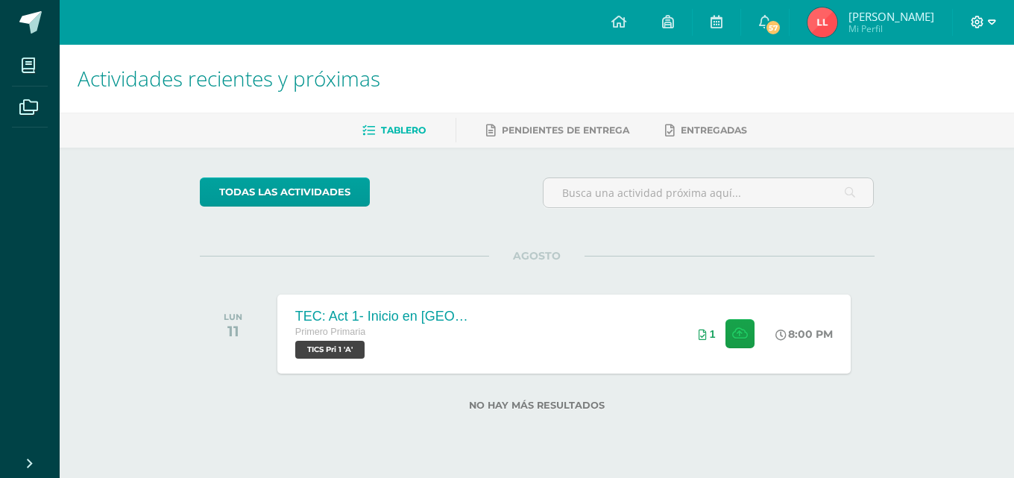
click at [980, 24] on icon at bounding box center [976, 22] width 13 height 13
click at [964, 96] on span "Cerrar sesión" at bounding box center [945, 102] width 67 height 14
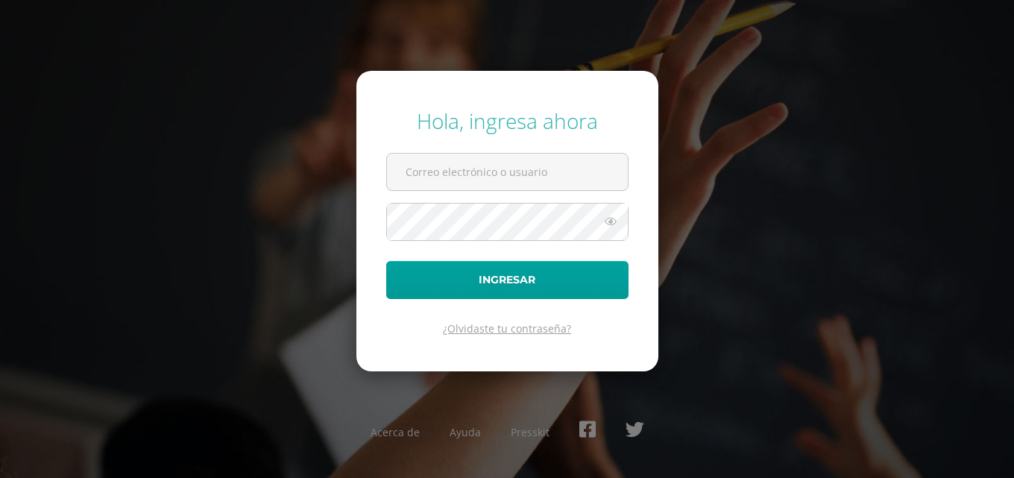
click at [520, 326] on link "¿Olvidaste tu contraseña?" at bounding box center [507, 328] width 128 height 14
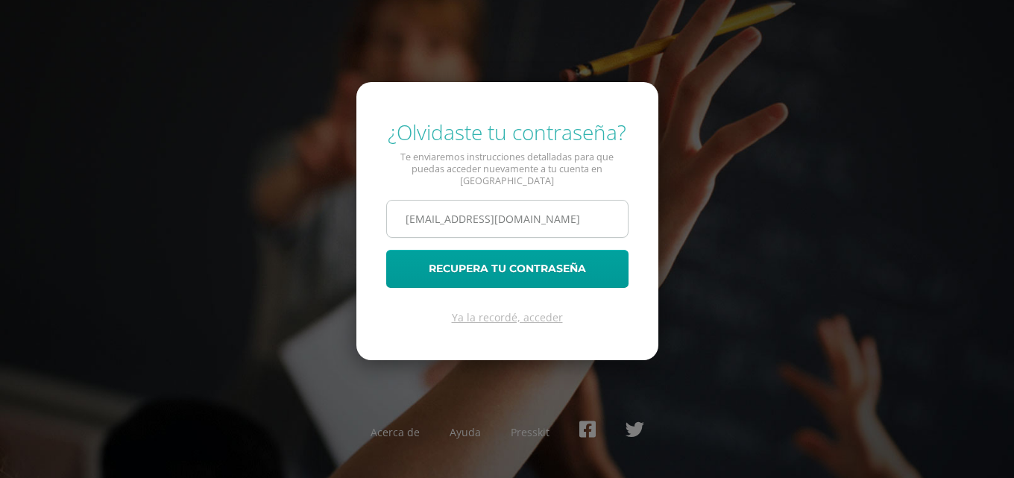
scroll to position [0, 29]
type input "[EMAIL_ADDRESS][DOMAIN_NAME]"
click at [386, 250] on button "Recupera tu contraseña" at bounding box center [507, 269] width 242 height 38
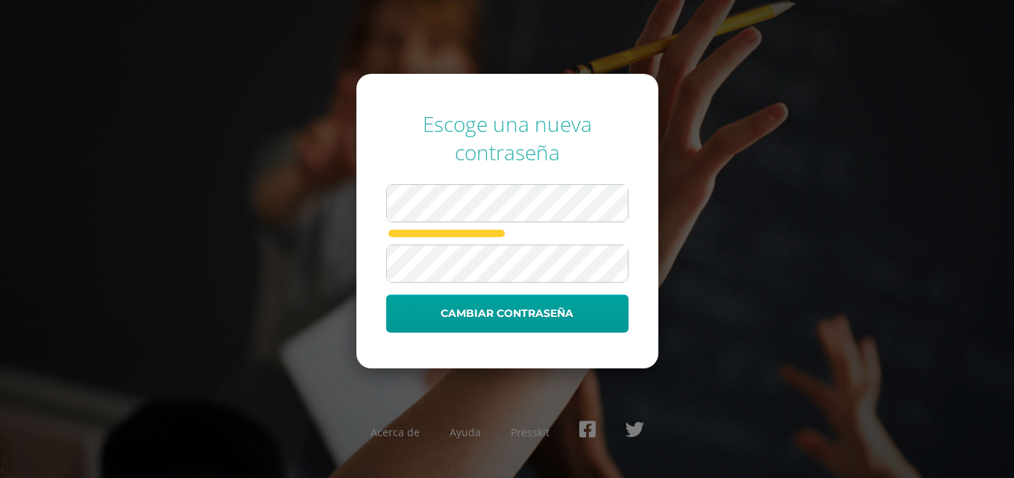
click at [386, 294] on button "Cambiar contraseña" at bounding box center [507, 313] width 242 height 38
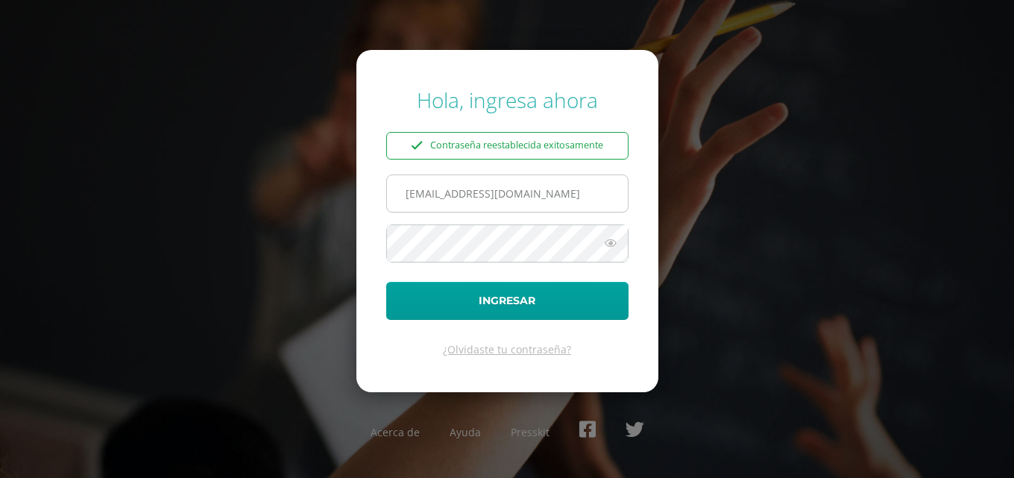
scroll to position [0, 29]
type input "[EMAIL_ADDRESS][DOMAIN_NAME]"
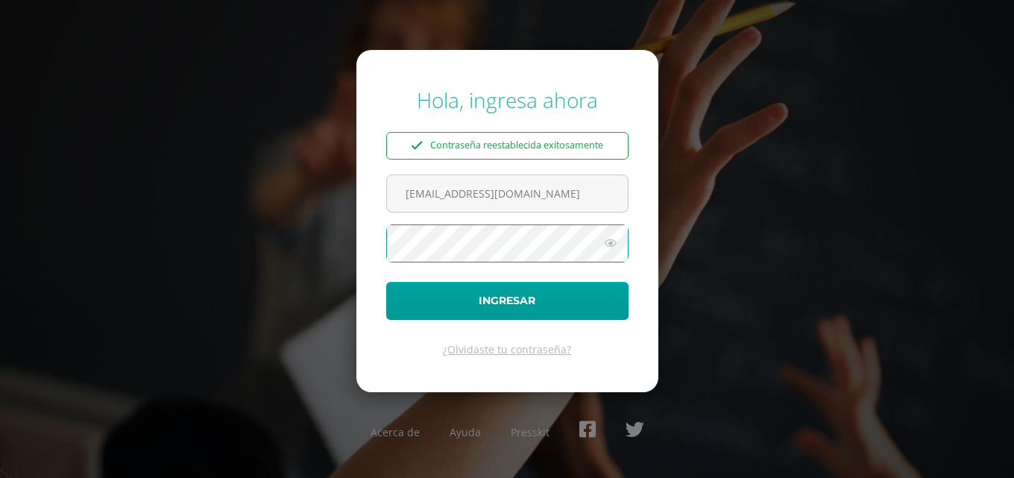
click at [386, 282] on button "Ingresar" at bounding box center [507, 301] width 242 height 38
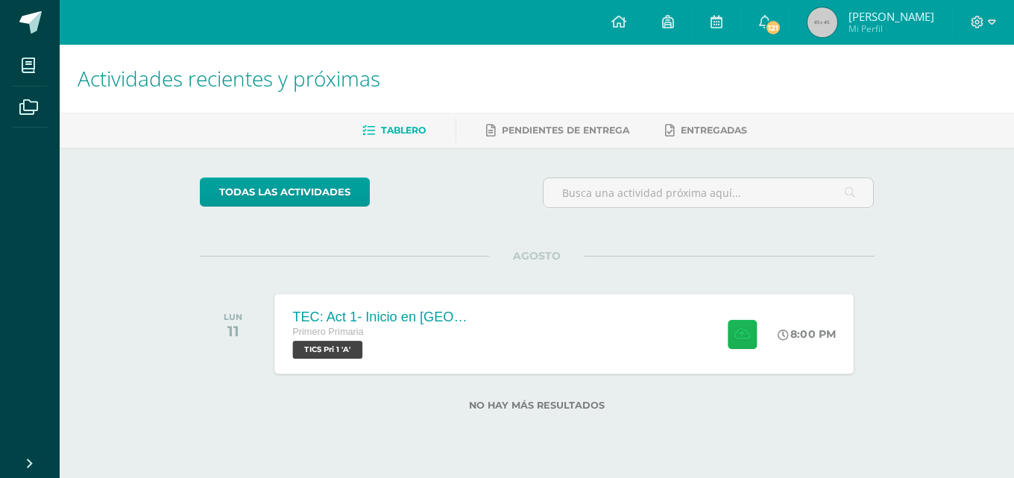
click at [745, 337] on icon at bounding box center [742, 333] width 16 height 13
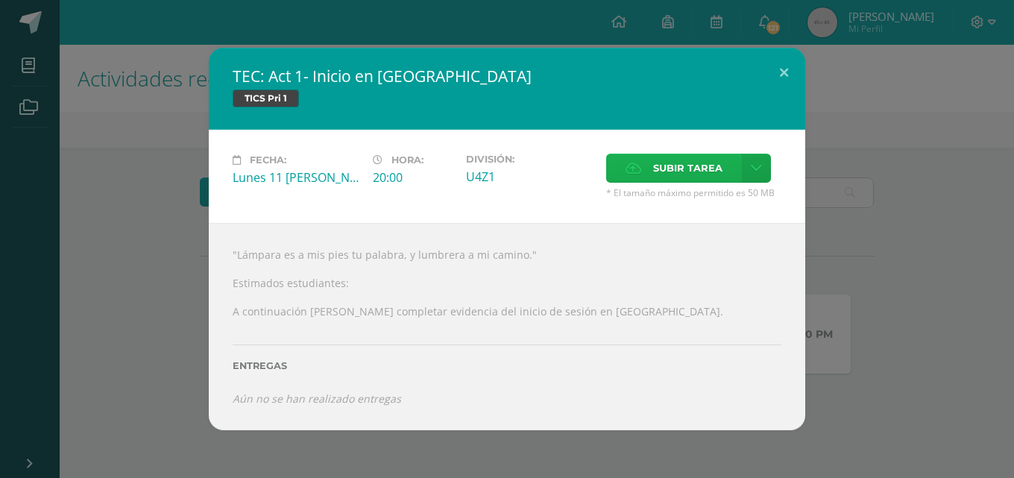
click at [695, 163] on span "Subir tarea" at bounding box center [687, 168] width 69 height 28
click at [0, 0] on input "Subir tarea" at bounding box center [0, 0] width 0 height 0
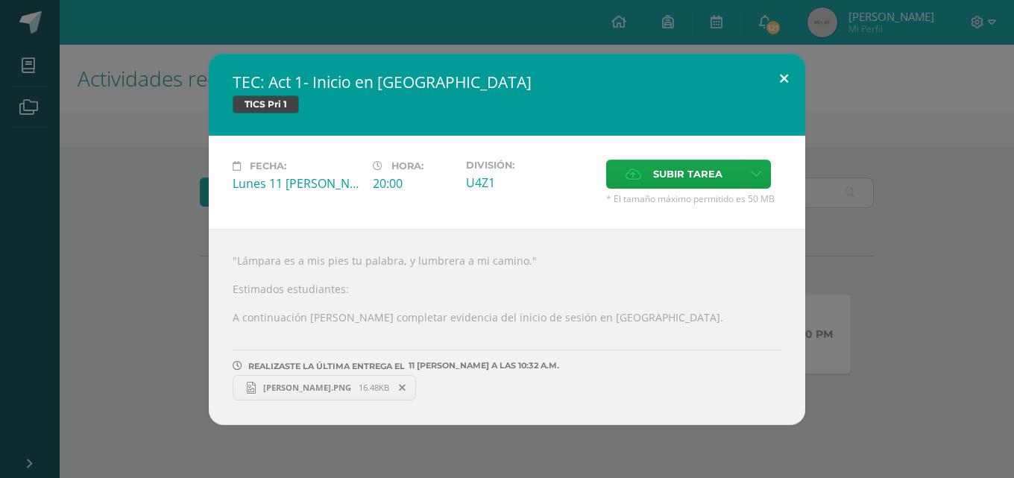
click at [778, 72] on button at bounding box center [783, 79] width 42 height 51
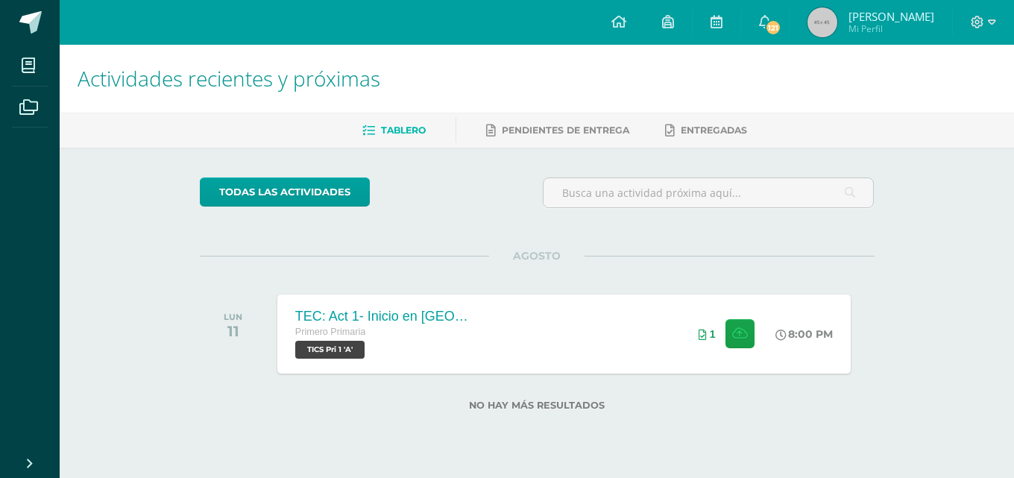
click at [997, 31] on div at bounding box center [983, 22] width 61 height 45
click at [986, 19] on span at bounding box center [982, 22] width 25 height 16
click at [934, 107] on span "Cerrar sesión" at bounding box center [945, 102] width 67 height 14
